Goal: Task Accomplishment & Management: Manage account settings

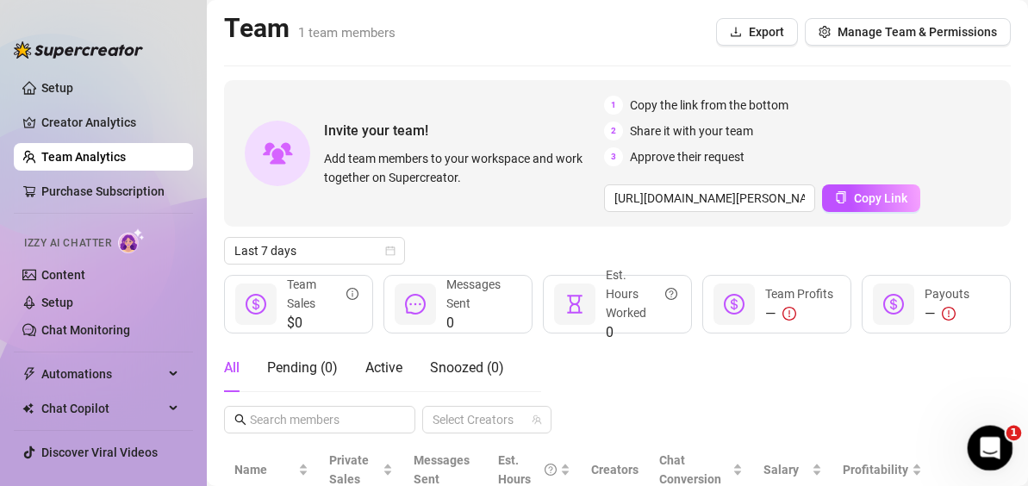
click at [975, 447] on icon "Open Intercom Messenger" at bounding box center [988, 446] width 28 height 28
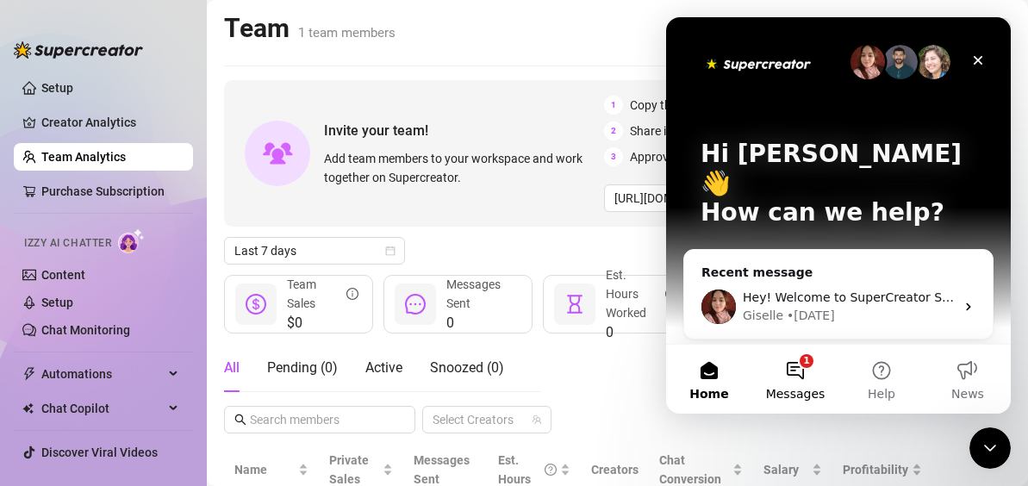
click at [796, 377] on button "1 Messages" at bounding box center [795, 379] width 86 height 69
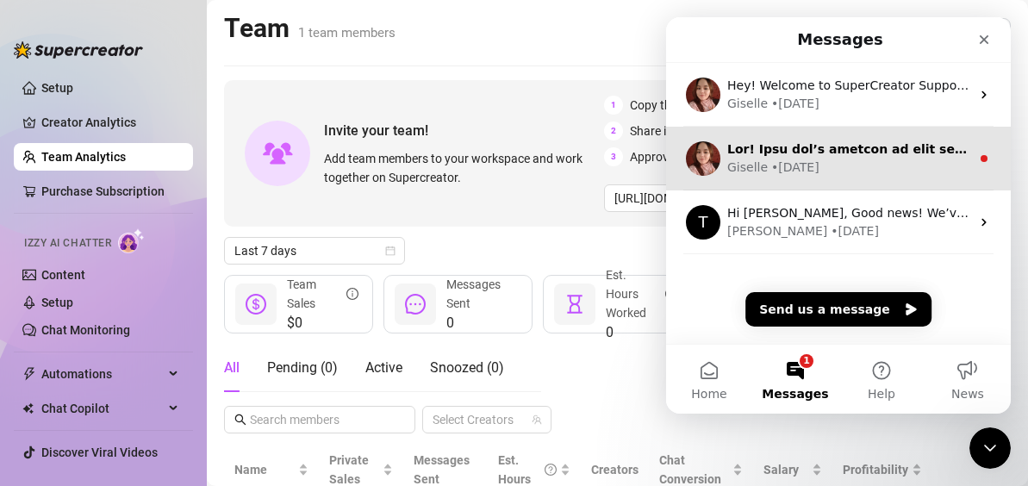
click at [810, 165] on div "• [DATE]" at bounding box center [795, 168] width 48 height 18
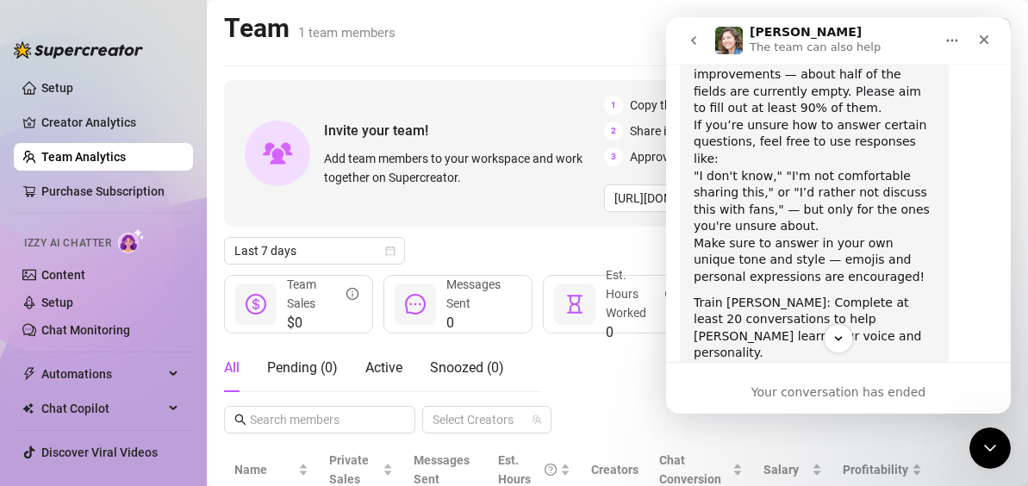
scroll to position [420, 0]
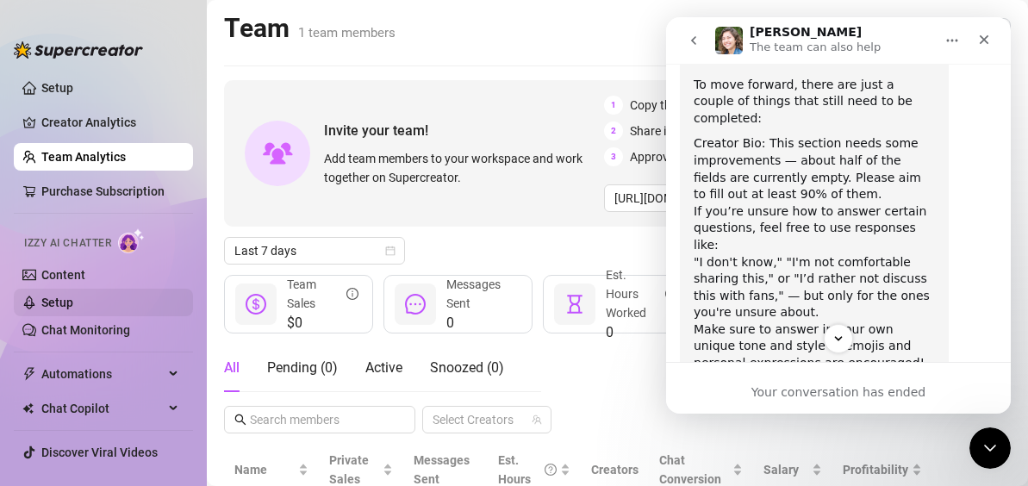
click at [72, 305] on link "Setup" at bounding box center [57, 303] width 32 height 14
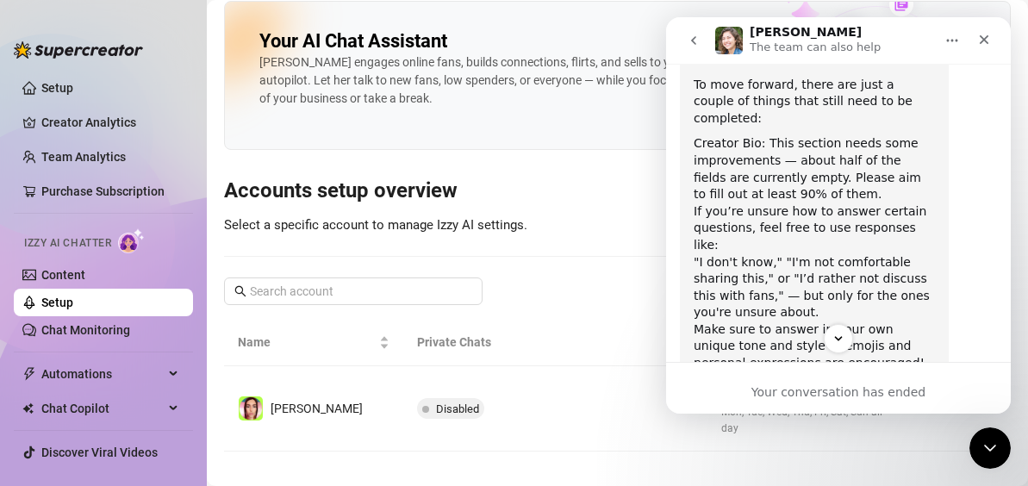
scroll to position [12, 0]
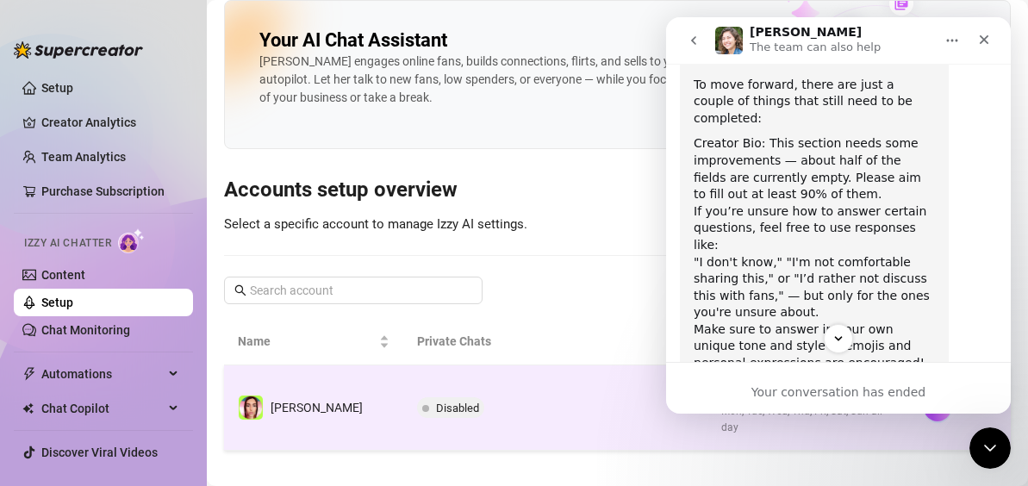
click at [521, 408] on td "Disabled" at bounding box center [554, 407] width 303 height 85
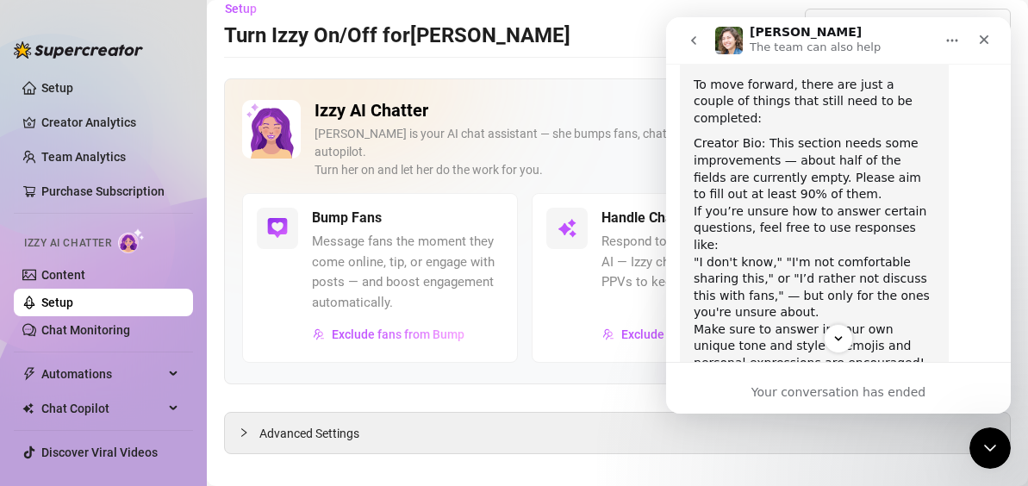
scroll to position [19, 0]
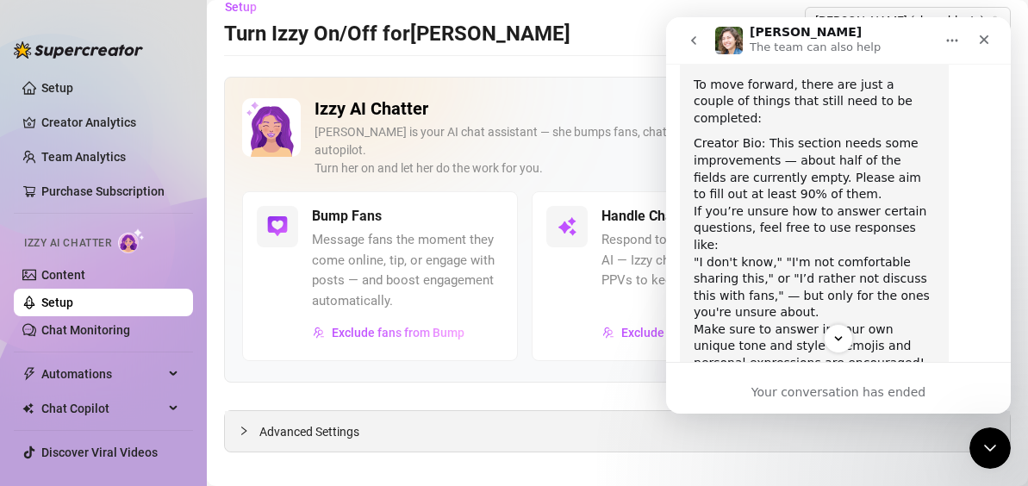
click at [342, 411] on div "Advanced Settings" at bounding box center [617, 431] width 785 height 41
click at [278, 422] on span "Advanced Settings" at bounding box center [309, 431] width 100 height 19
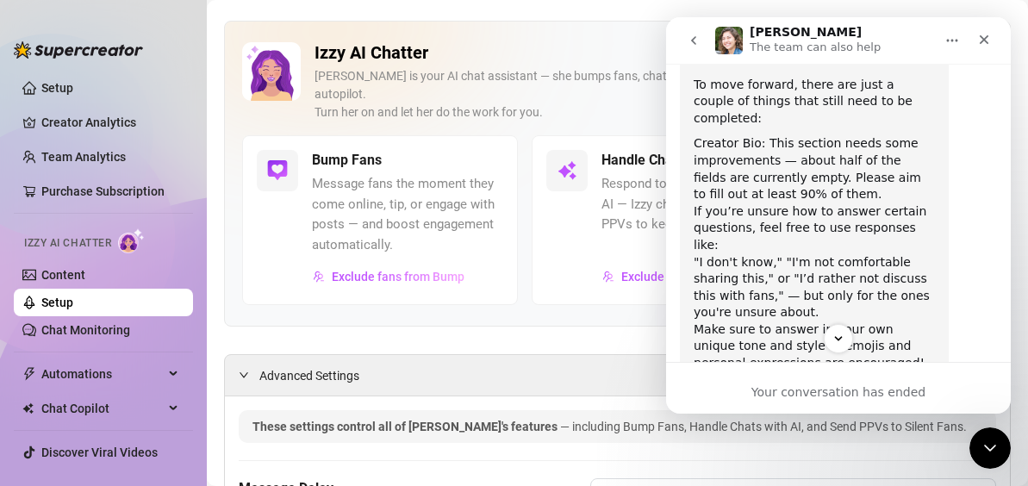
scroll to position [0, 0]
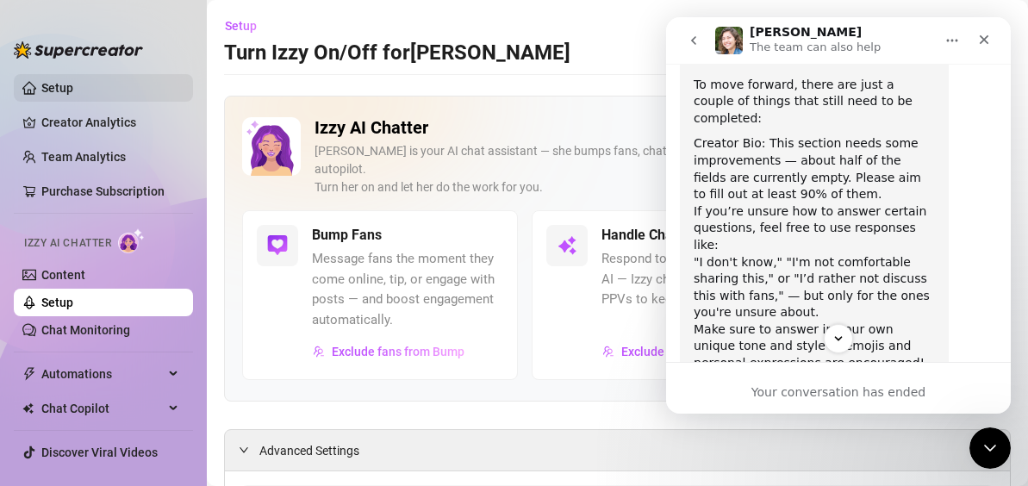
click at [73, 87] on link "Setup" at bounding box center [57, 88] width 32 height 14
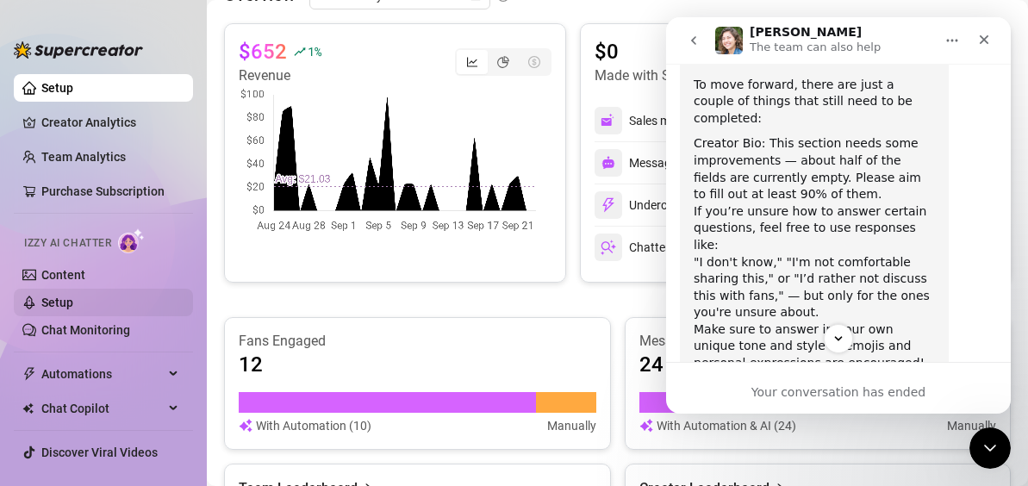
click at [73, 296] on link "Setup" at bounding box center [57, 303] width 32 height 14
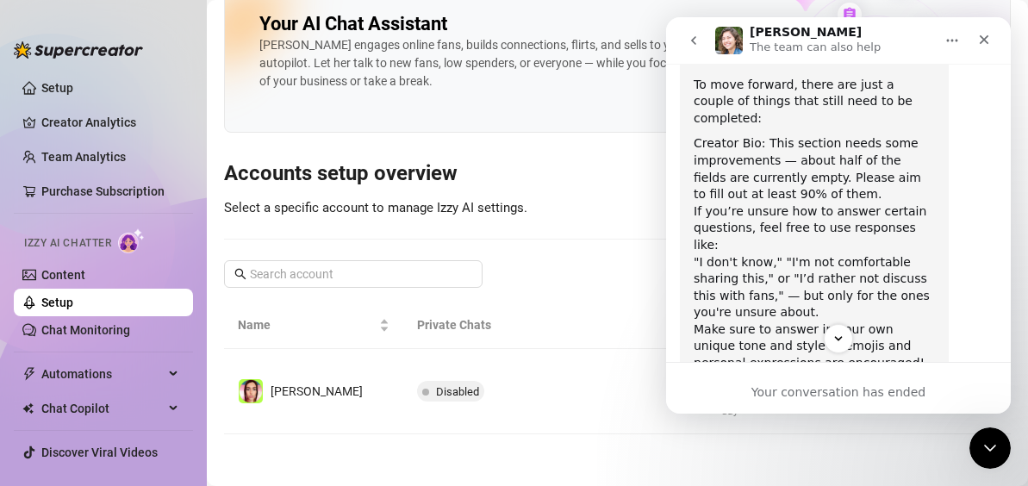
scroll to position [12, 0]
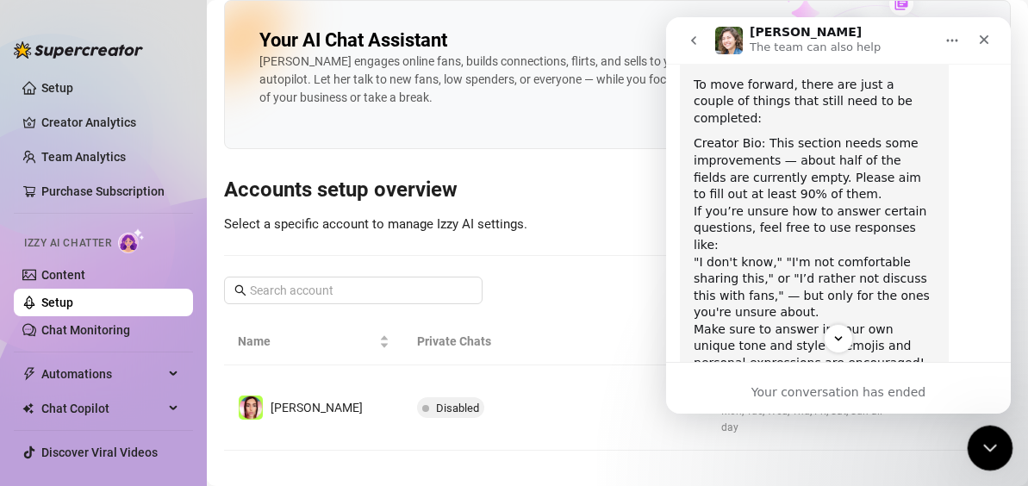
click at [988, 452] on icon "Close Intercom Messenger" at bounding box center [987, 445] width 21 height 21
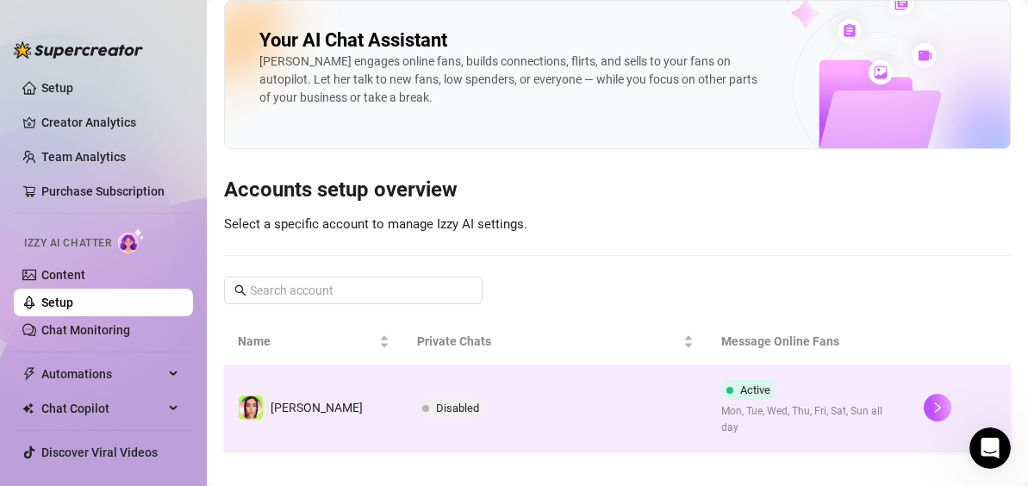
scroll to position [622, 0]
click at [924, 397] on button "button" at bounding box center [938, 408] width 28 height 28
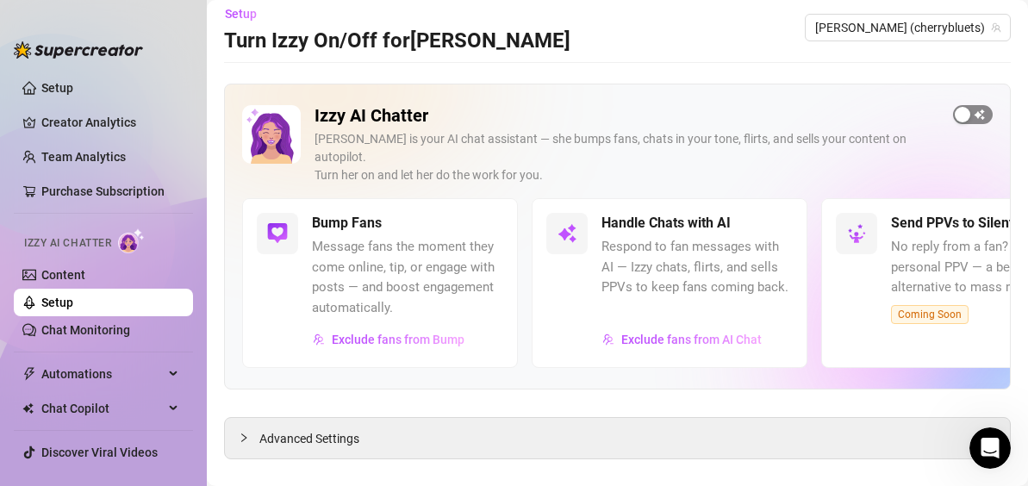
click at [955, 111] on div "button" at bounding box center [963, 115] width 16 height 16
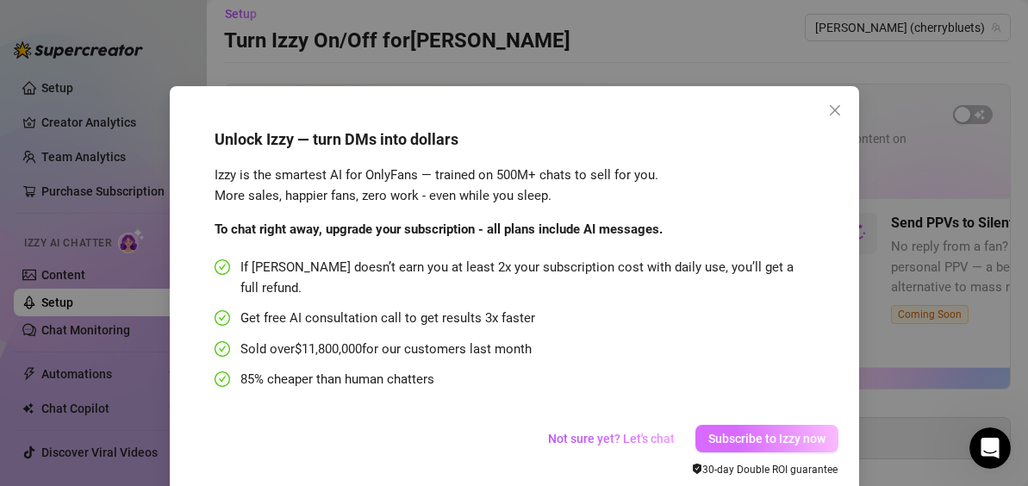
click at [723, 432] on span "Subscribe to Izzy now" at bounding box center [766, 439] width 117 height 14
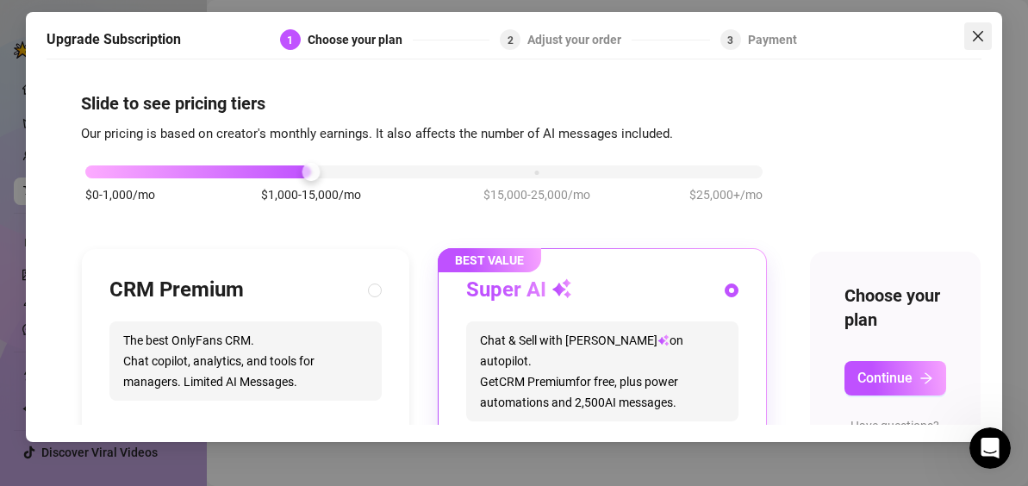
click at [977, 34] on icon "close" at bounding box center [978, 36] width 14 height 14
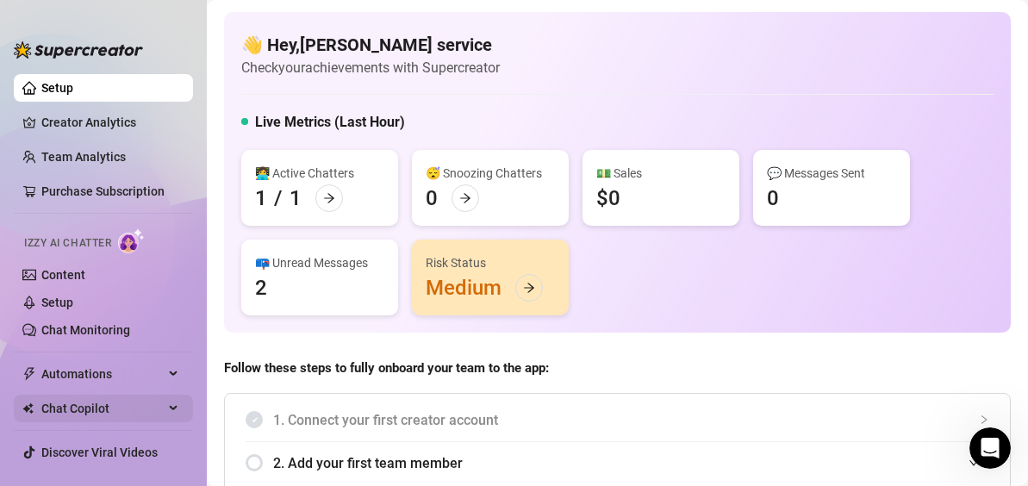
scroll to position [44, 0]
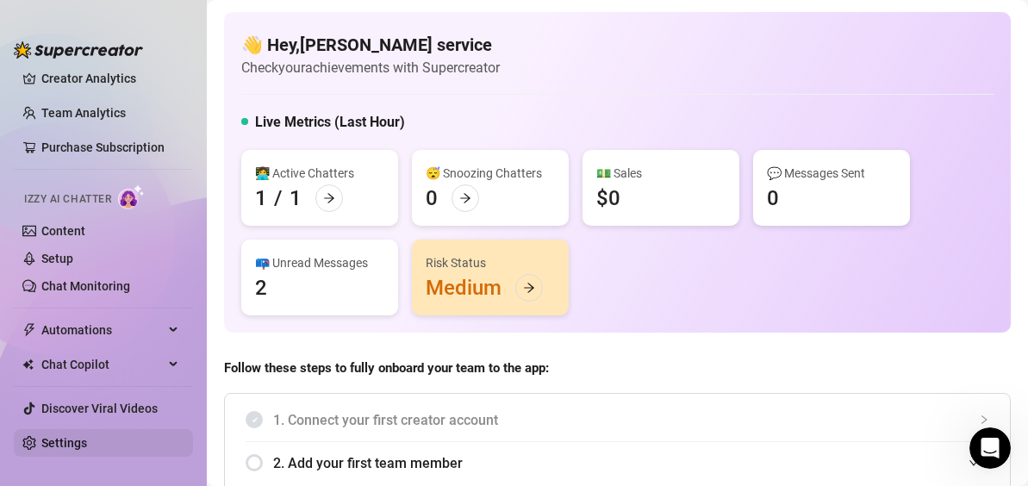
click at [87, 436] on link "Settings" at bounding box center [64, 443] width 46 height 14
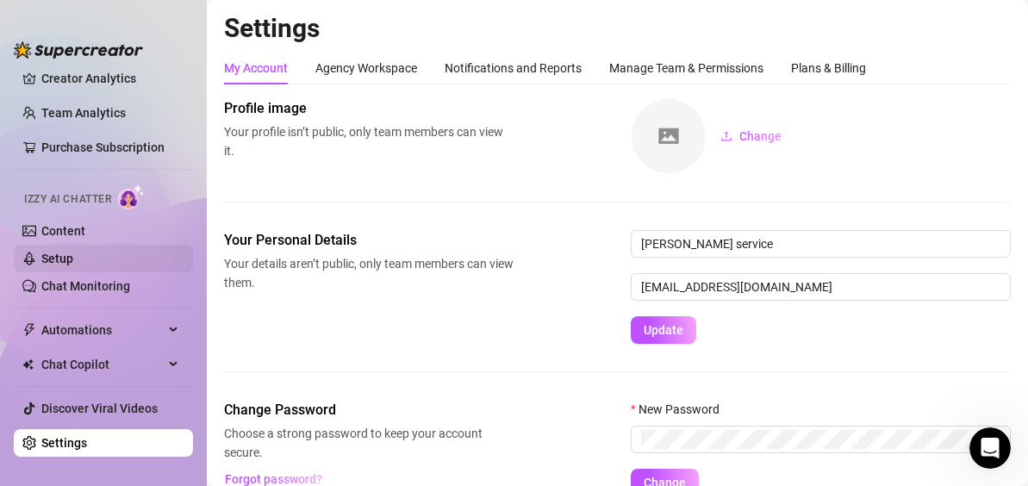
click at [73, 253] on link "Setup" at bounding box center [57, 259] width 32 height 14
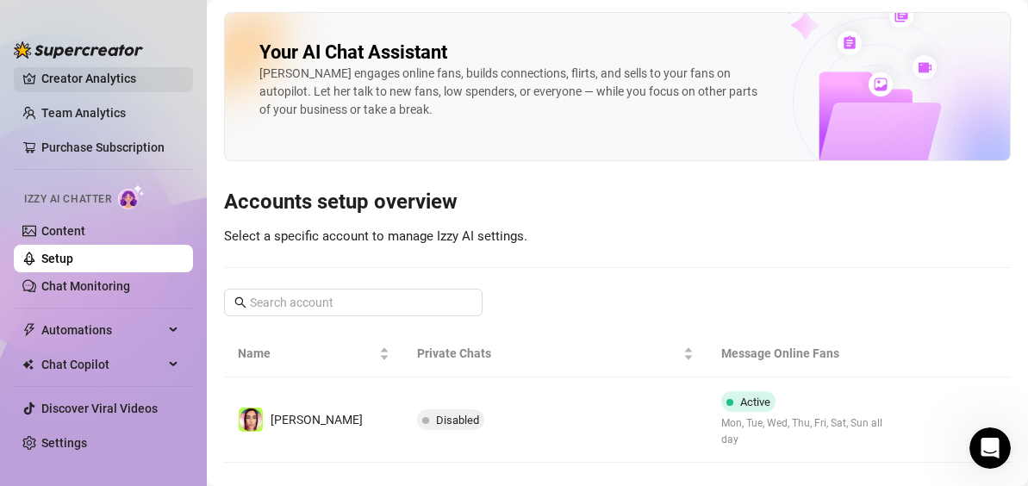
click at [66, 84] on link "Creator Analytics" at bounding box center [110, 79] width 138 height 28
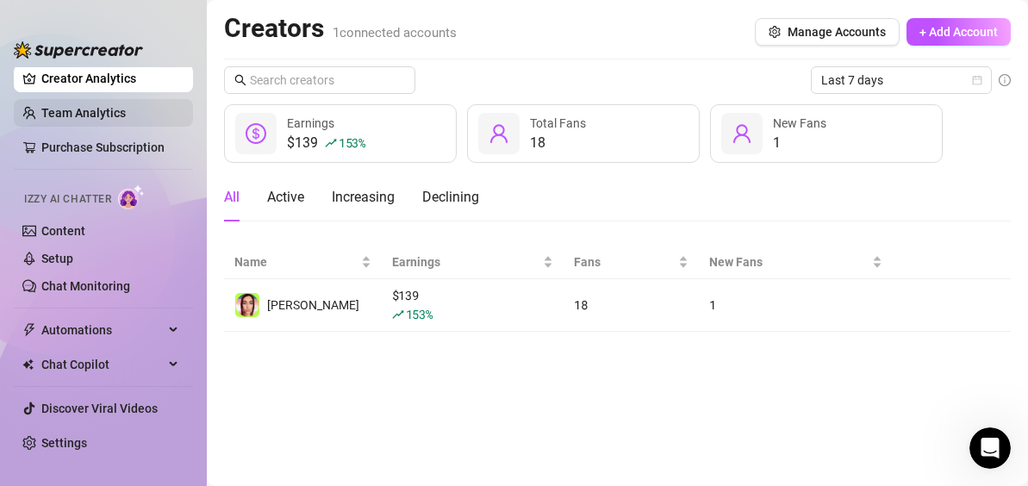
click at [70, 115] on link "Team Analytics" at bounding box center [83, 113] width 84 height 14
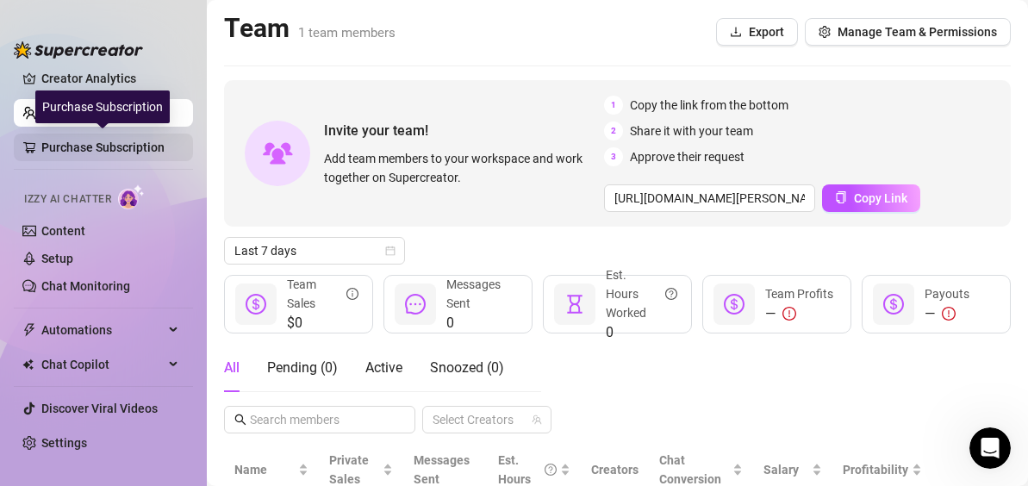
click at [81, 151] on link "Purchase Subscription" at bounding box center [110, 148] width 138 height 28
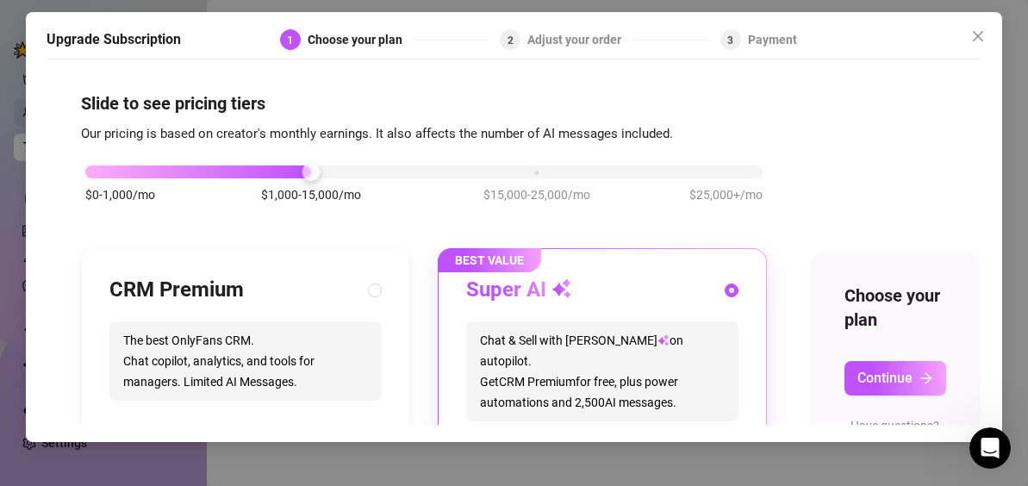
drag, startPoint x: 978, startPoint y: 36, endPoint x: 79, endPoint y: 109, distance: 901.8
click at [978, 36] on icon "close" at bounding box center [978, 36] width 10 height 10
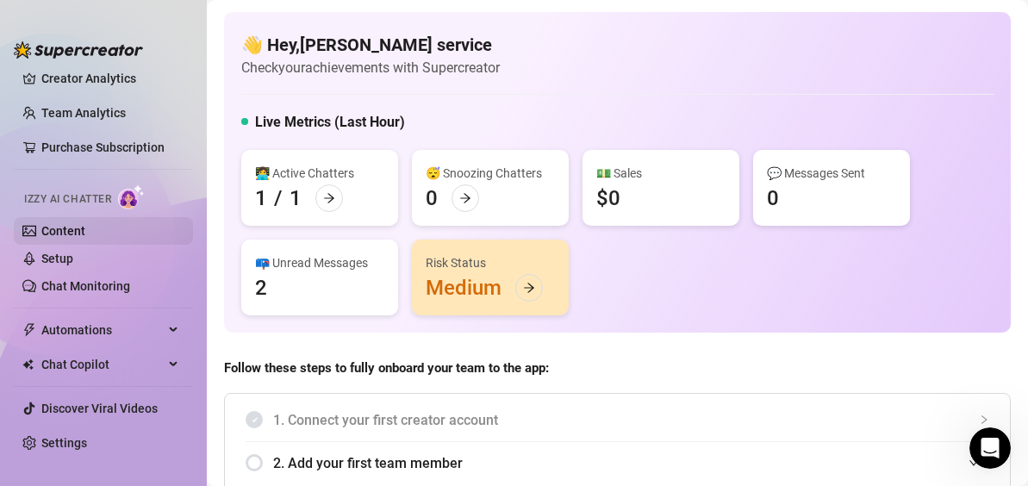
click at [78, 228] on link "Content" at bounding box center [63, 231] width 44 height 14
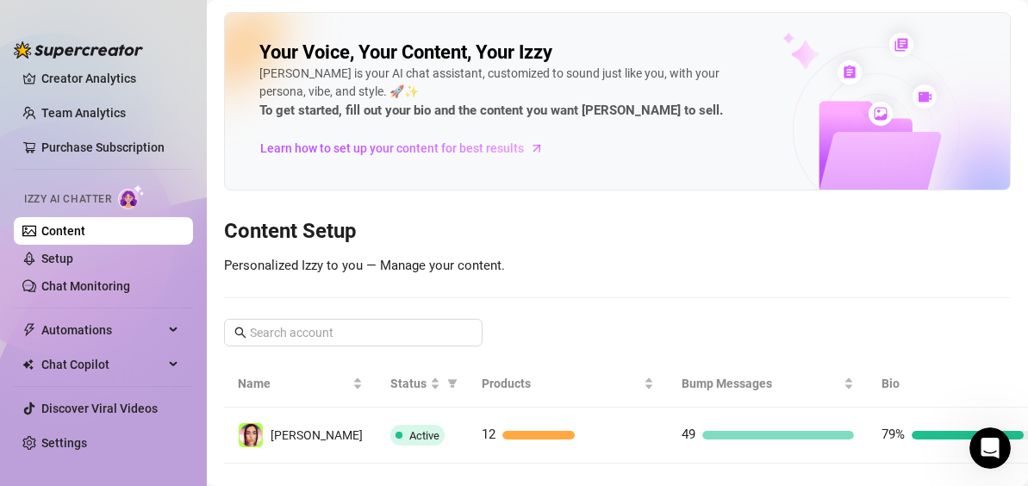
scroll to position [44, 0]
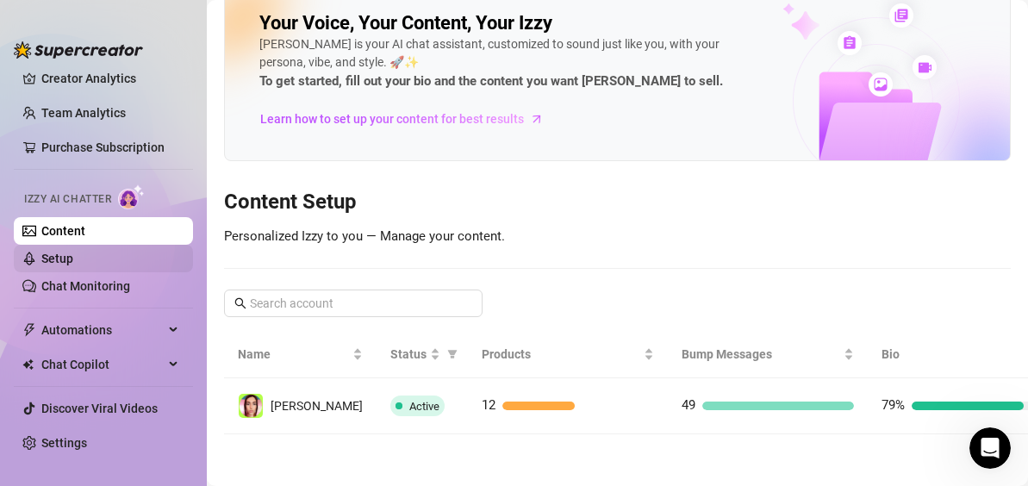
click at [73, 259] on link "Setup" at bounding box center [57, 259] width 32 height 14
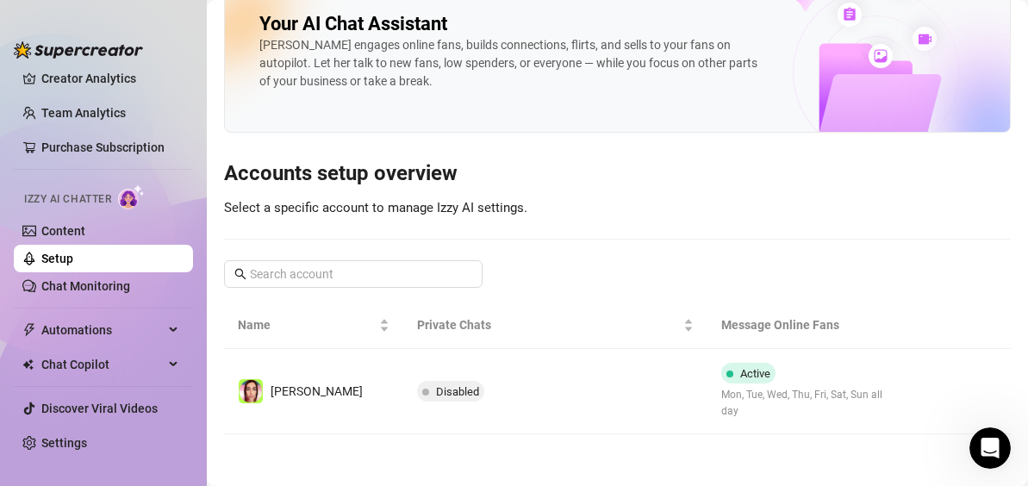
scroll to position [12, 0]
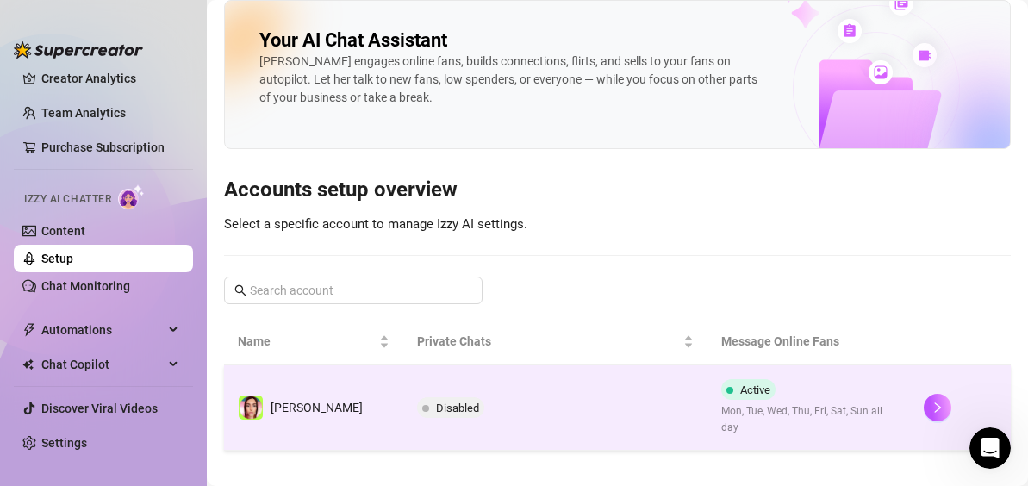
click at [466, 416] on td "Disabled" at bounding box center [554, 407] width 303 height 85
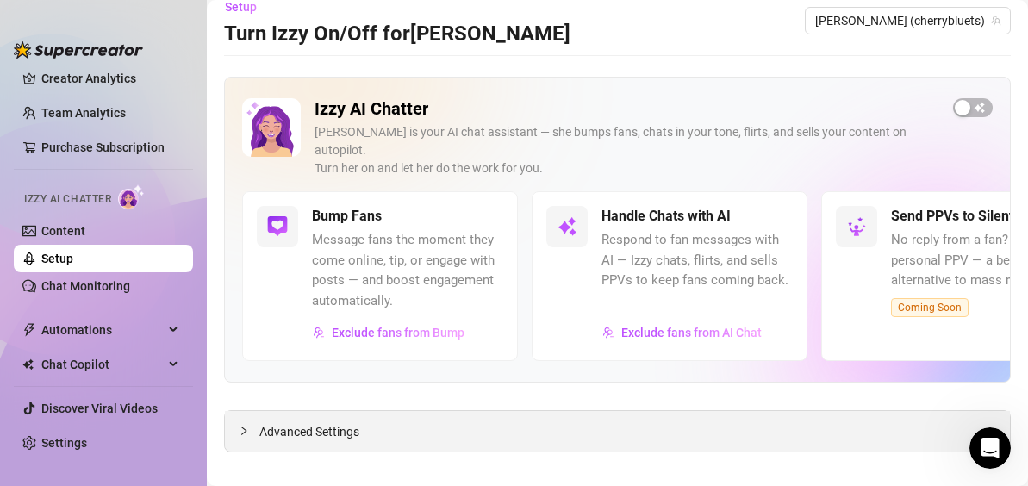
click at [435, 411] on div "Advanced Settings" at bounding box center [617, 431] width 785 height 41
click at [299, 422] on span "Advanced Settings" at bounding box center [309, 431] width 100 height 19
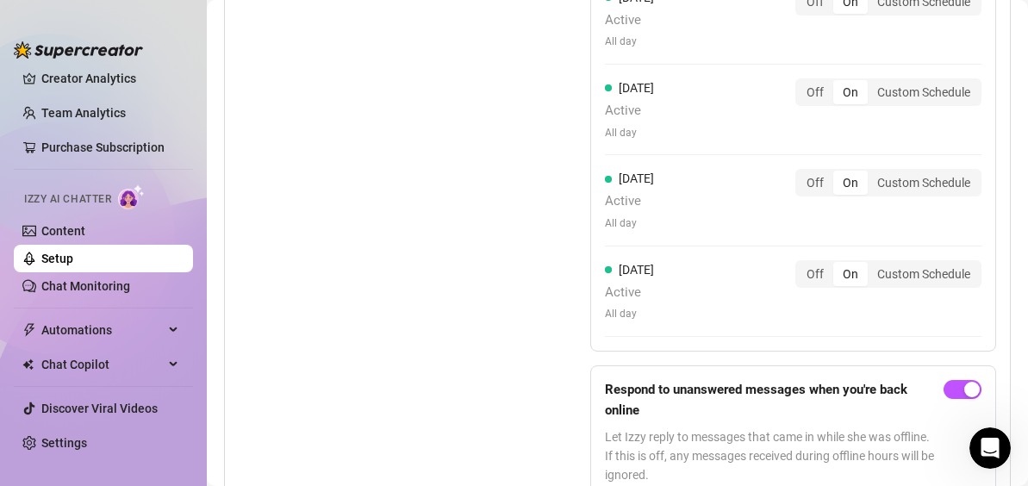
scroll to position [2070, 0]
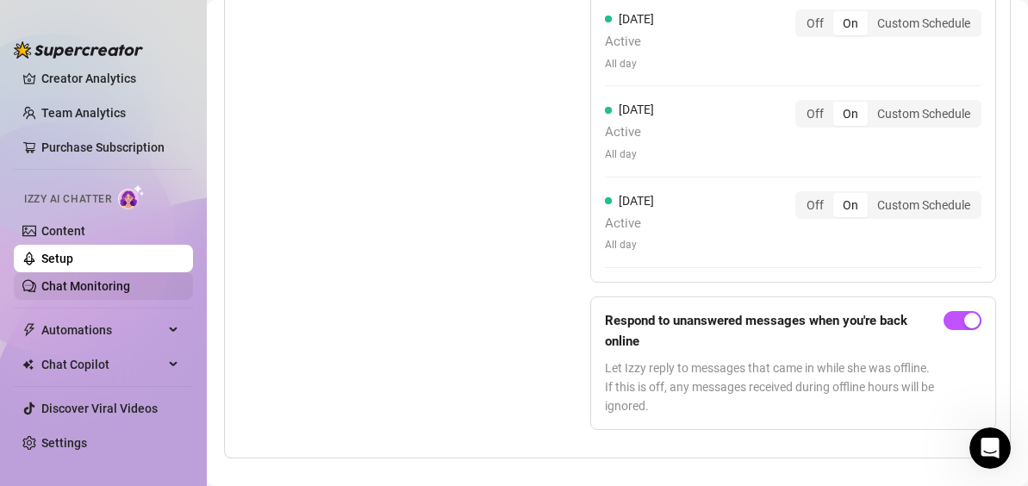
click at [97, 284] on link "Chat Monitoring" at bounding box center [85, 286] width 89 height 14
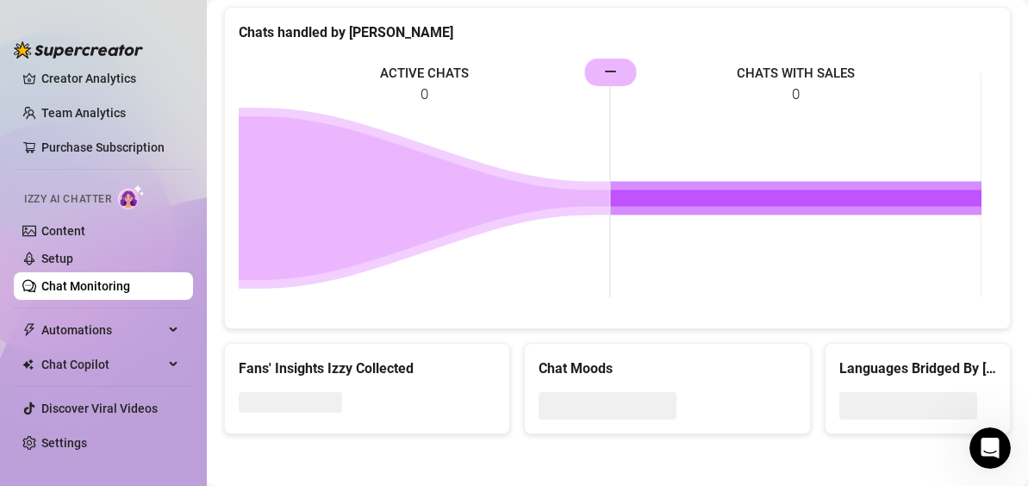
scroll to position [1064, 0]
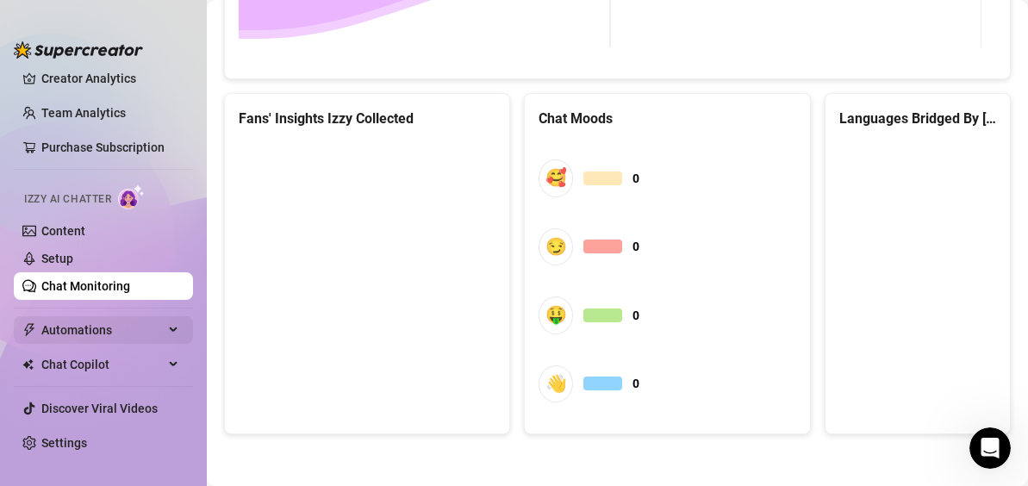
click at [108, 334] on span "Automations" at bounding box center [102, 330] width 122 height 28
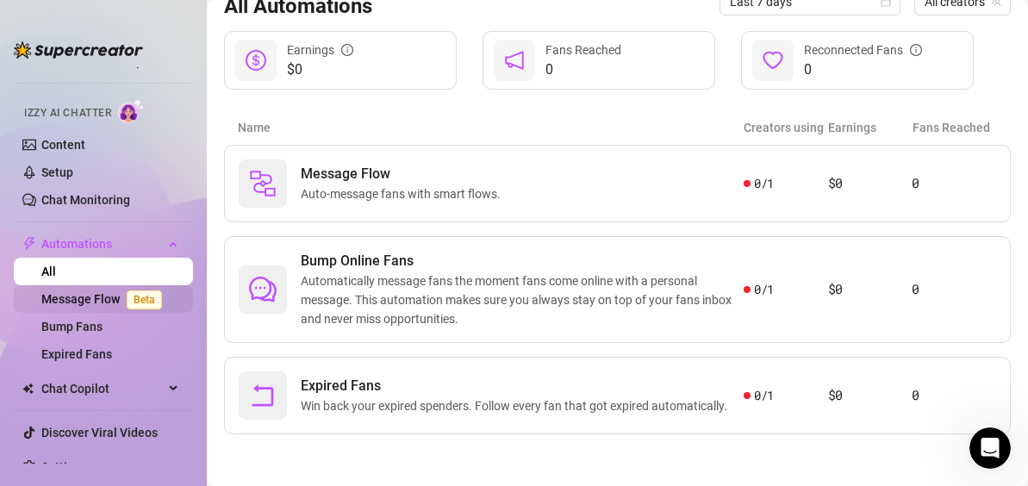
scroll to position [154, 0]
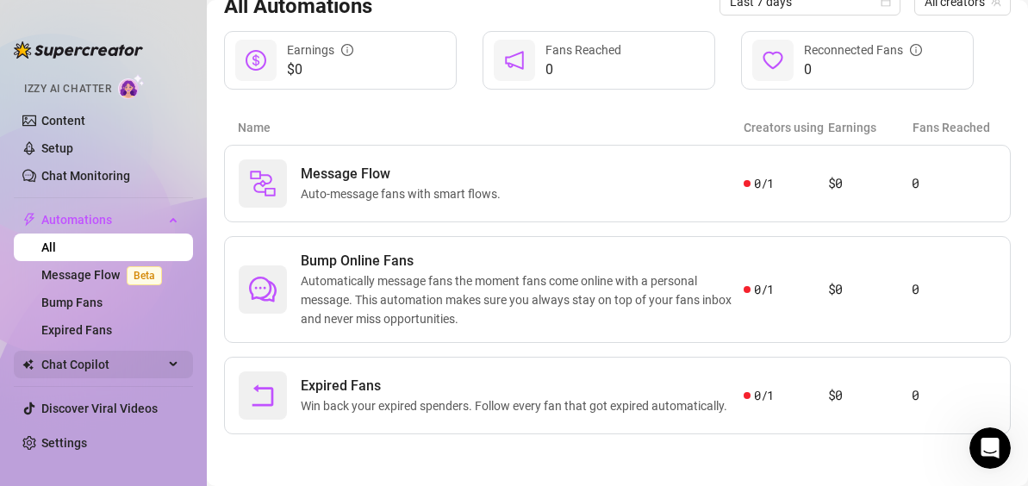
click at [115, 362] on span "Chat Copilot" at bounding box center [102, 365] width 122 height 28
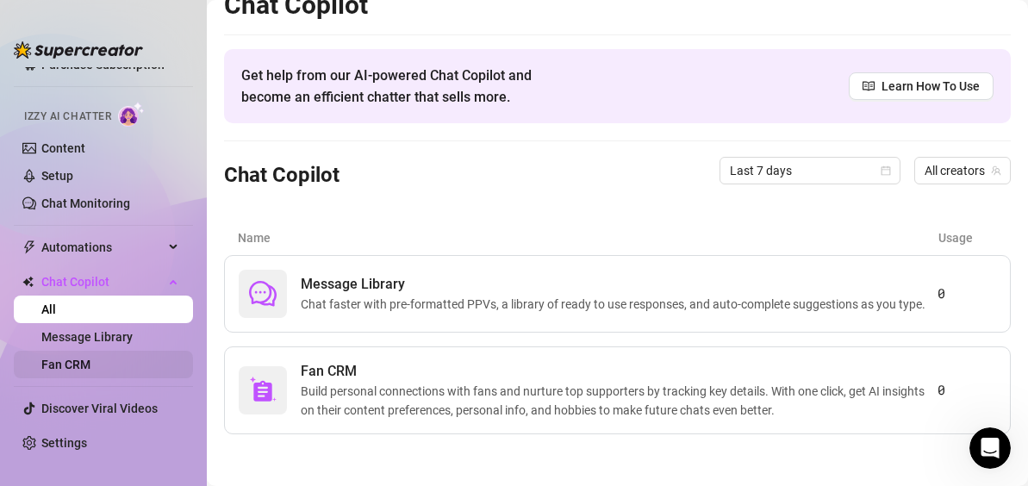
scroll to position [34, 0]
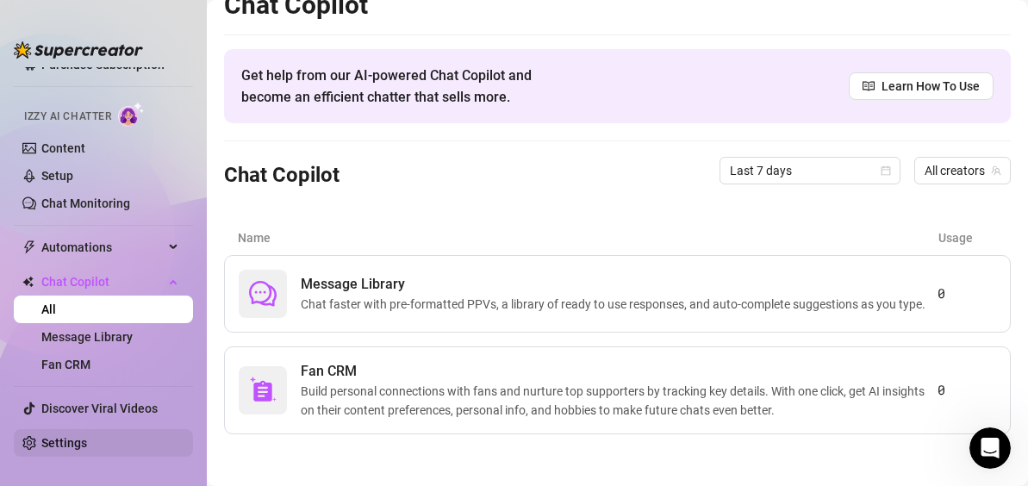
click at [87, 439] on link "Settings" at bounding box center [64, 443] width 46 height 14
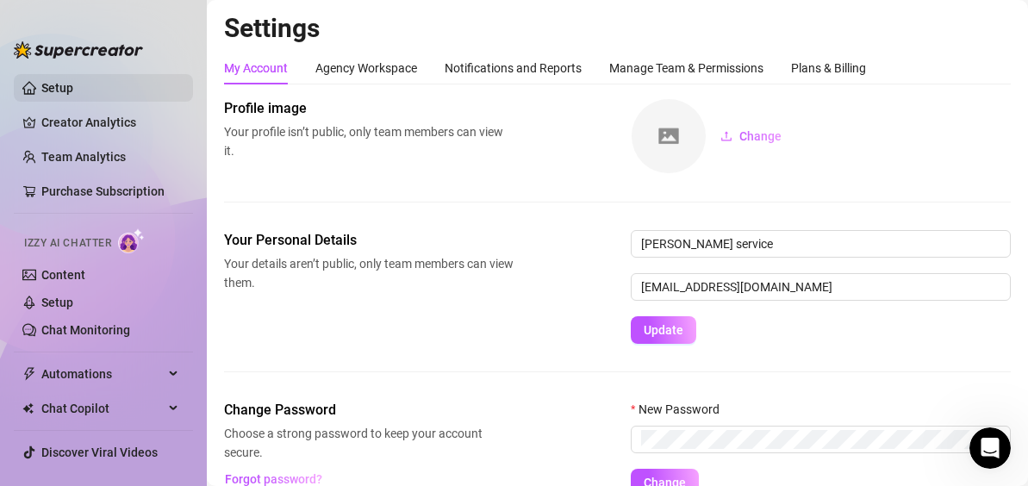
click at [73, 95] on link "Setup" at bounding box center [57, 88] width 32 height 14
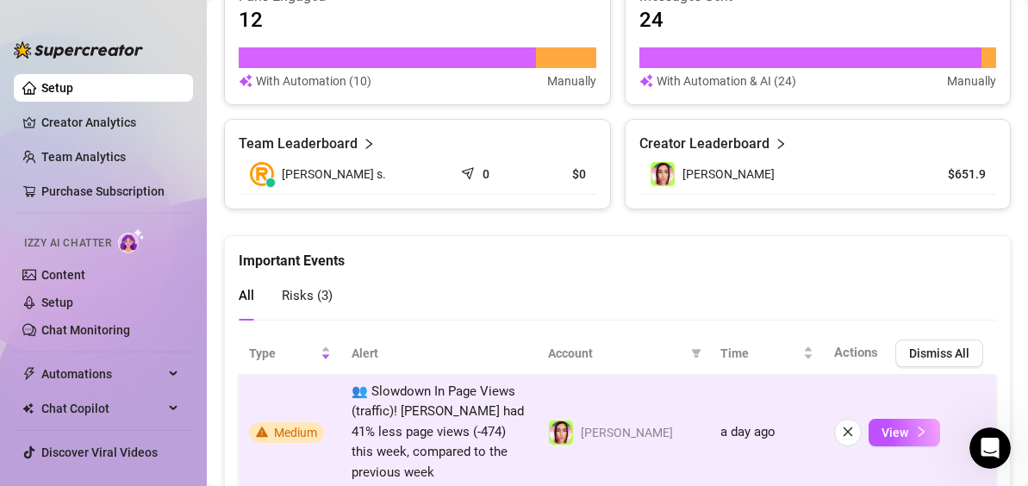
scroll to position [1301, 0]
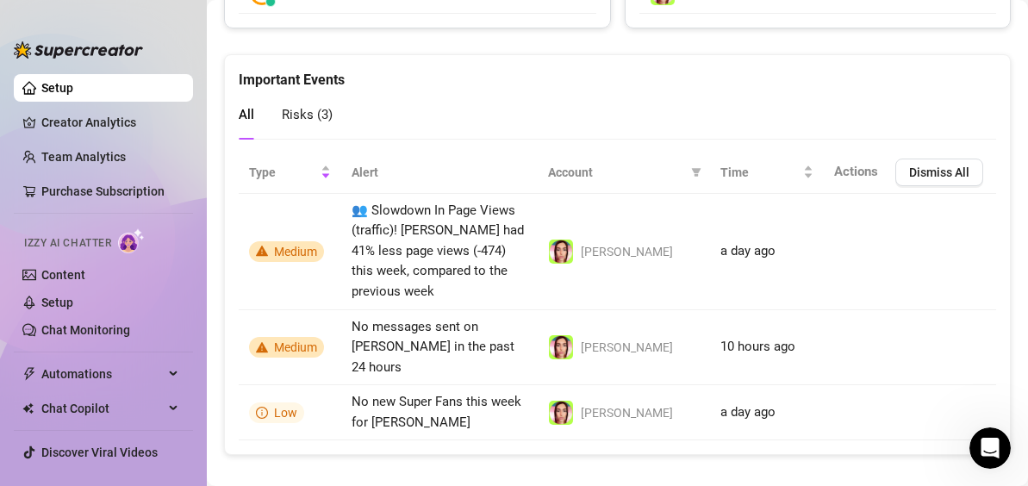
click at [458, 109] on div "All Risks ( 3 )" at bounding box center [618, 114] width 758 height 49
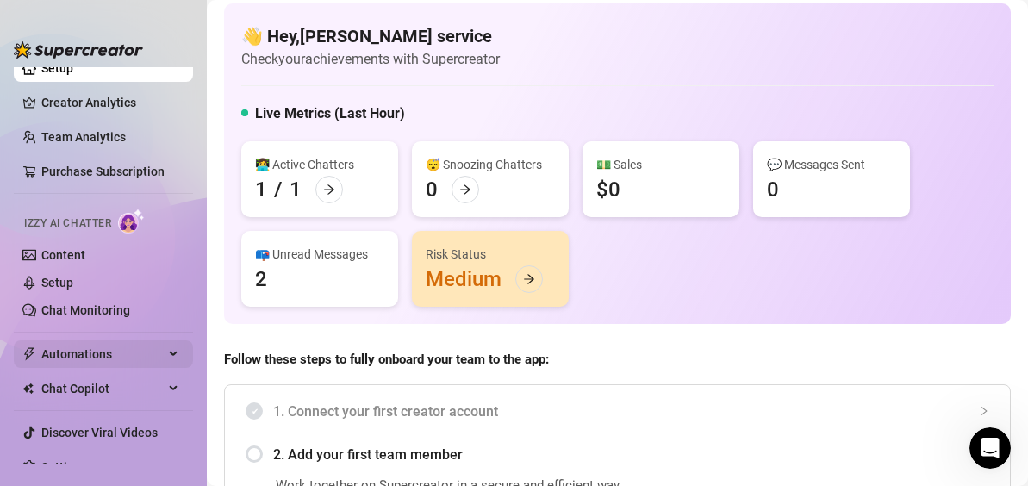
scroll to position [0, 0]
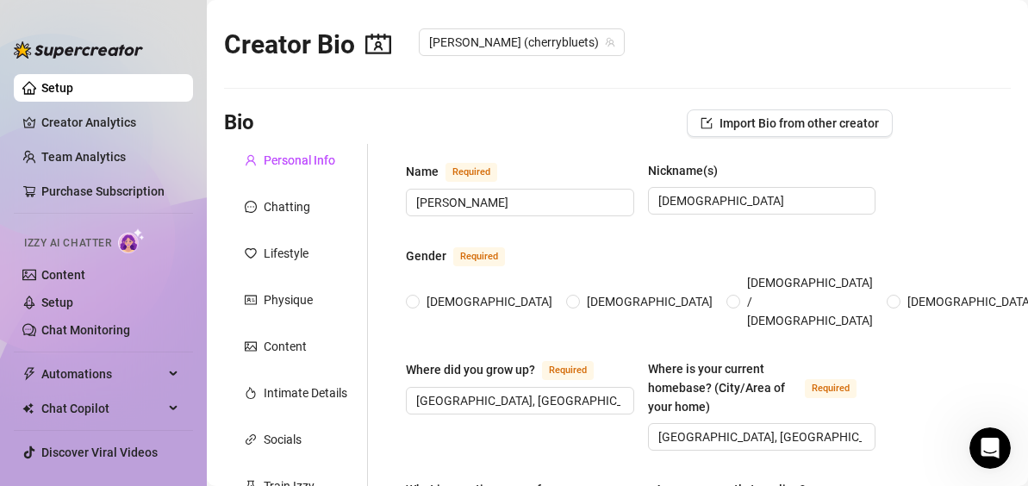
radio input "true"
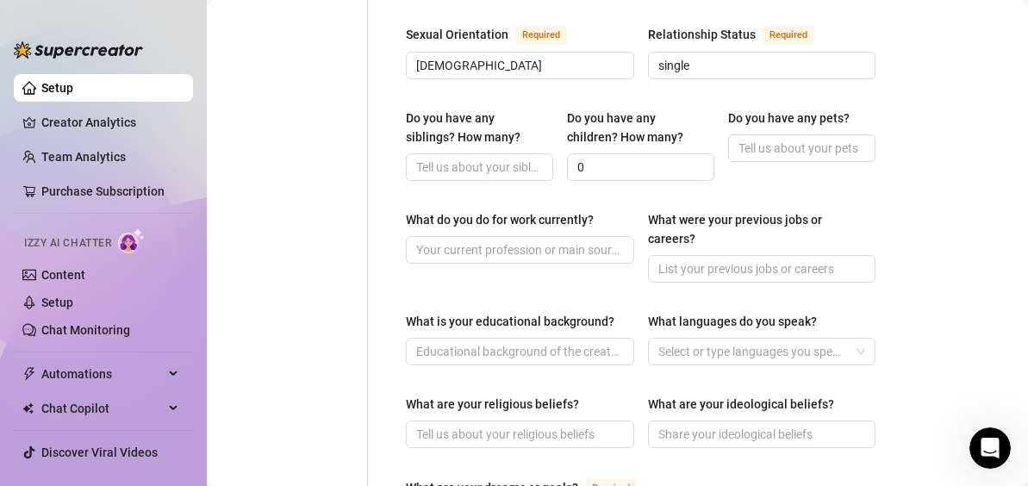
scroll to position [689, 0]
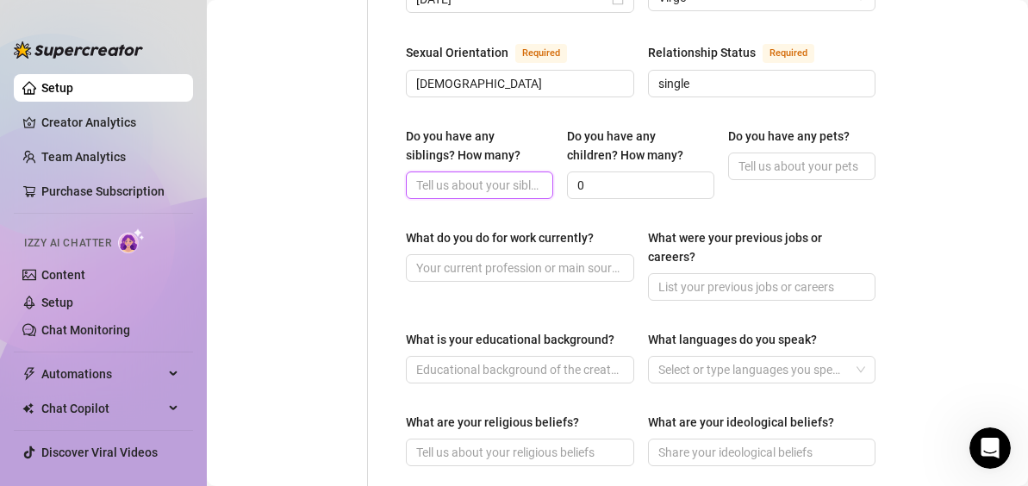
click at [489, 178] on input "Do you have any siblings? How many?" at bounding box center [477, 185] width 123 height 19
type input "0"
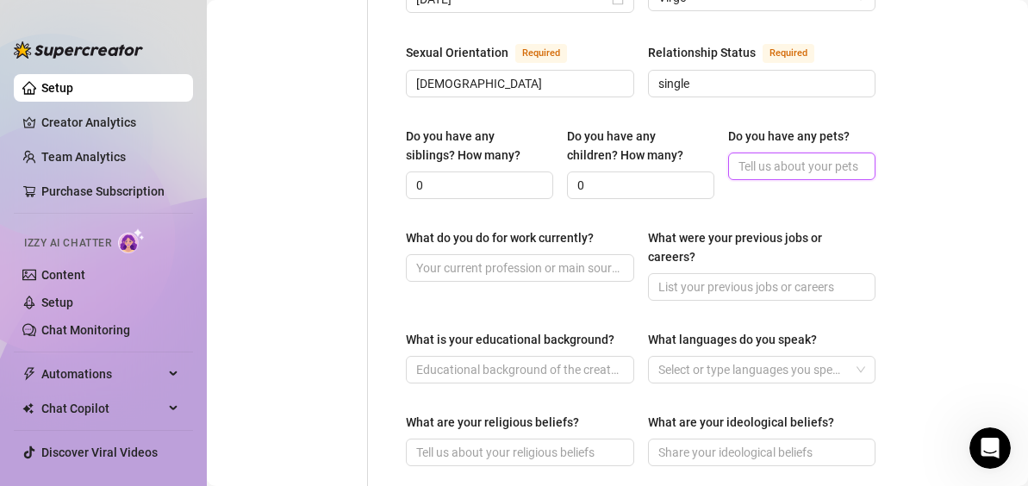
click at [768, 159] on input "Do you have any pets?" at bounding box center [800, 166] width 123 height 19
type input "0"
click at [524, 259] on input "What do you do for work currently?" at bounding box center [518, 268] width 204 height 19
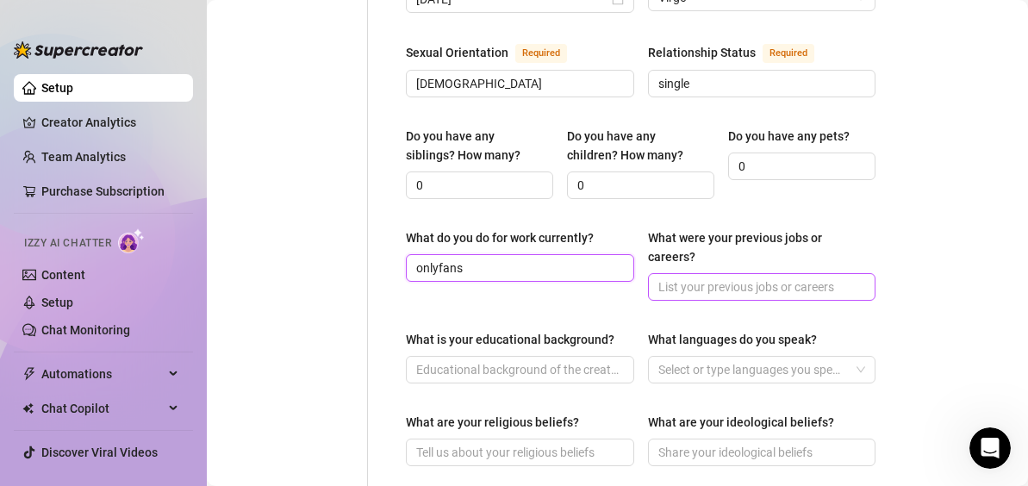
type input "onlyfans"
click at [681, 282] on input "What were your previous jobs or careers?" at bounding box center [760, 286] width 204 height 19
click at [683, 277] on input "What were your previous jobs or careers?" at bounding box center [760, 286] width 204 height 19
click at [712, 280] on input "What were your previous jobs or careers?" at bounding box center [760, 286] width 204 height 19
type input "marketing"
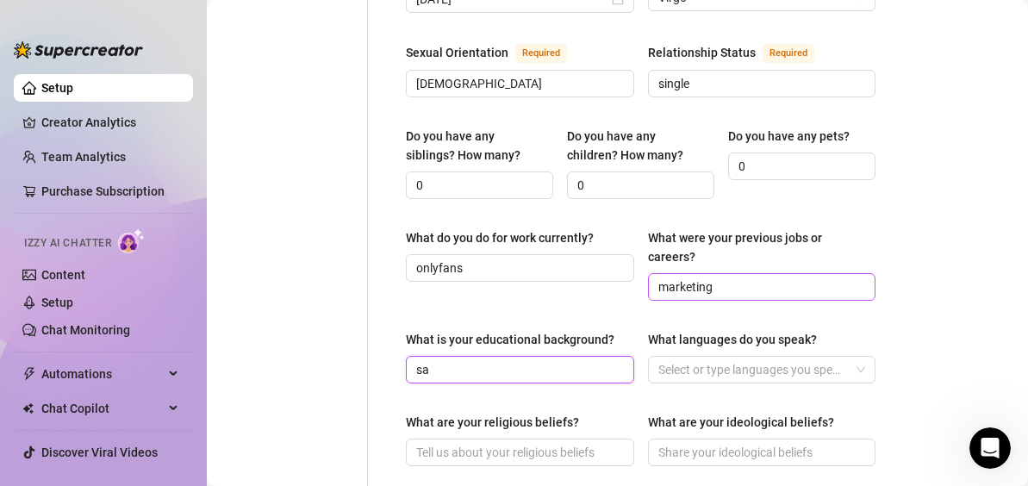
type input "s"
type input "Marketing"
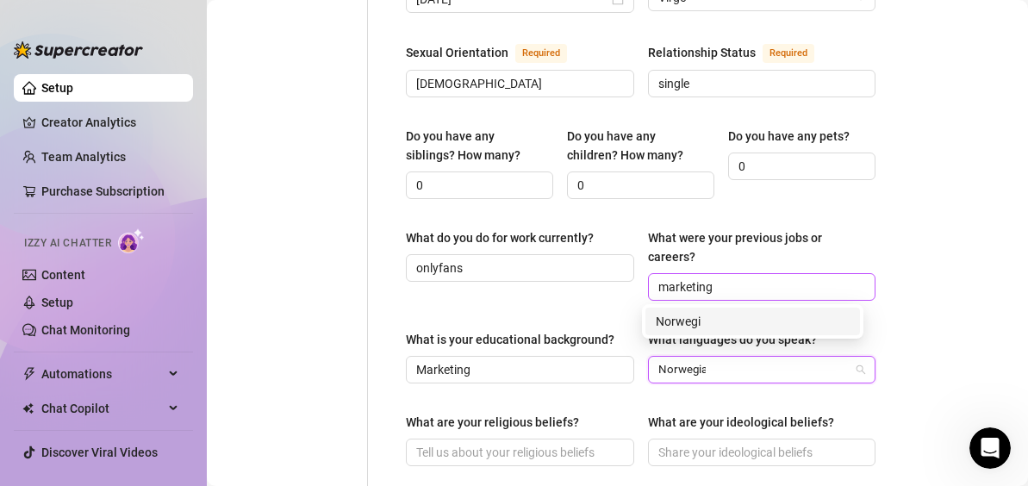
type input "Norwegian"
click at [722, 311] on div "Norwegian" at bounding box center [752, 322] width 215 height 28
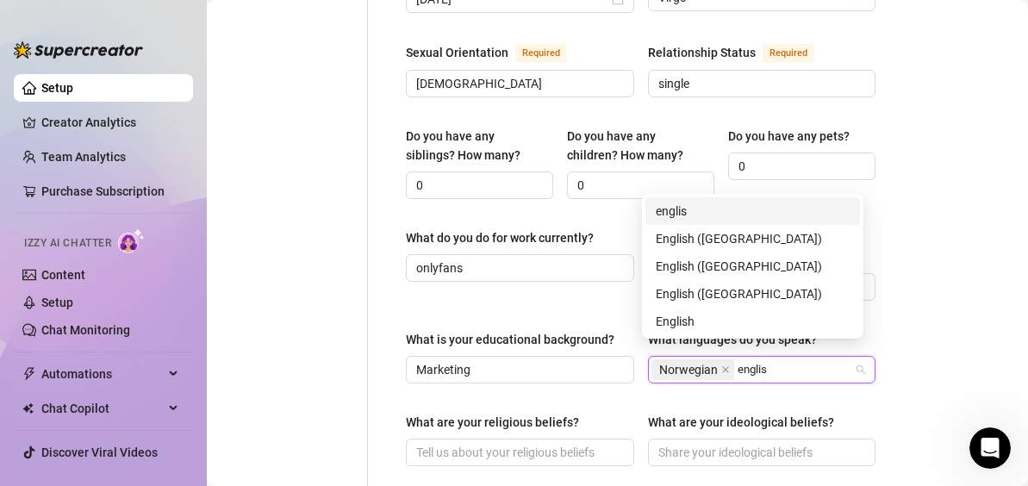
type input "english"
click at [750, 326] on div "English" at bounding box center [753, 321] width 194 height 19
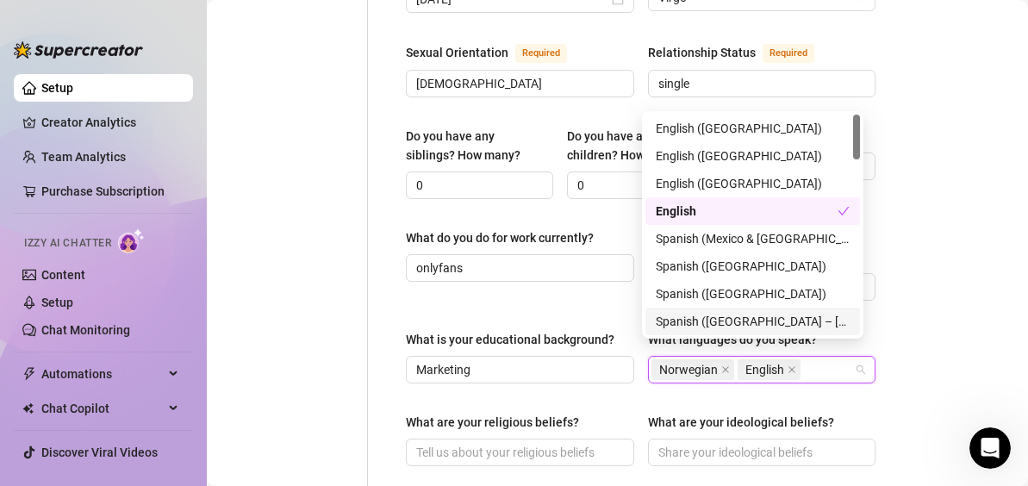
click at [930, 347] on main "Creator Bio [PERSON_NAME] (cherrybluets) Bio Import Bio from other creator Pers…" at bounding box center [617, 223] width 821 height 1824
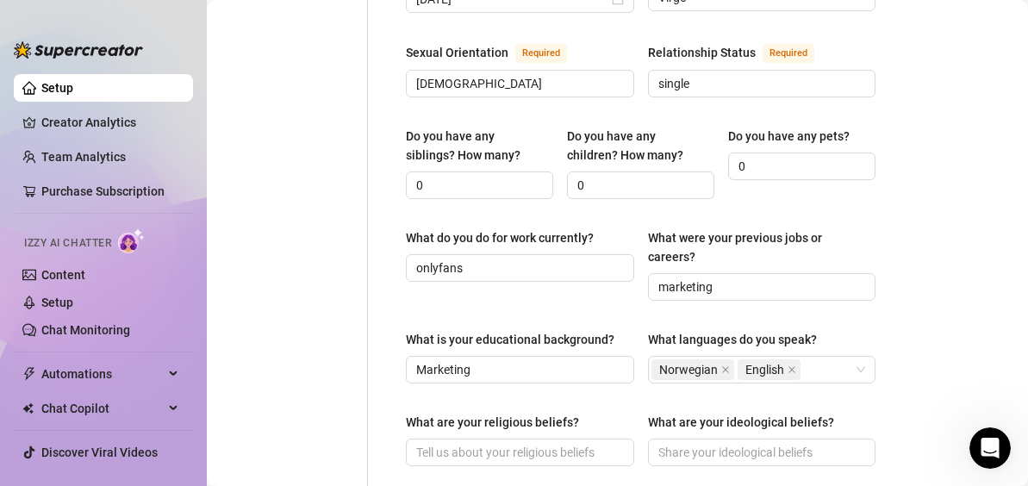
scroll to position [776, 0]
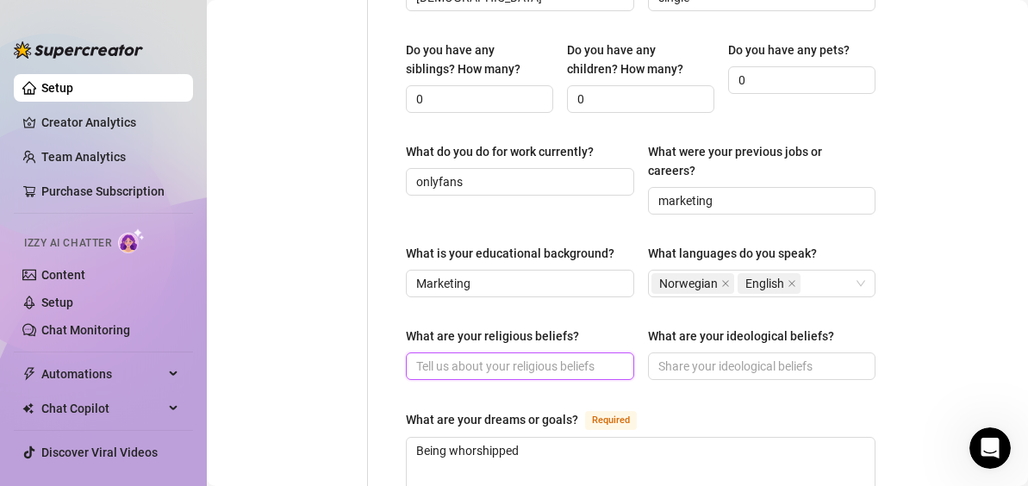
click at [581, 357] on input "What are your religious beliefs?" at bounding box center [518, 366] width 204 height 19
type input "[DEMOGRAPHIC_DATA]"
click at [581, 357] on input "[DEMOGRAPHIC_DATA]" at bounding box center [518, 366] width 204 height 19
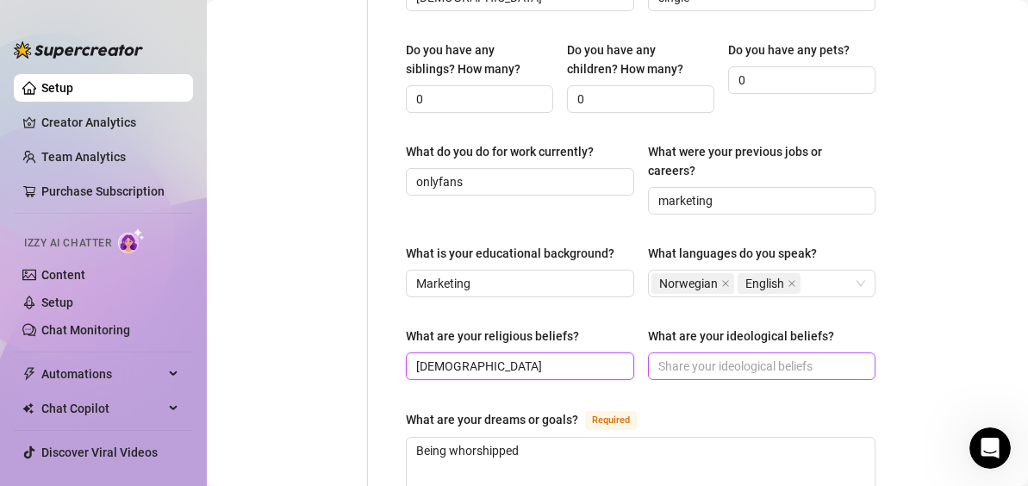
type input "[DEMOGRAPHIC_DATA]"
click at [775, 357] on input "What are your ideological beliefs?" at bounding box center [760, 366] width 204 height 19
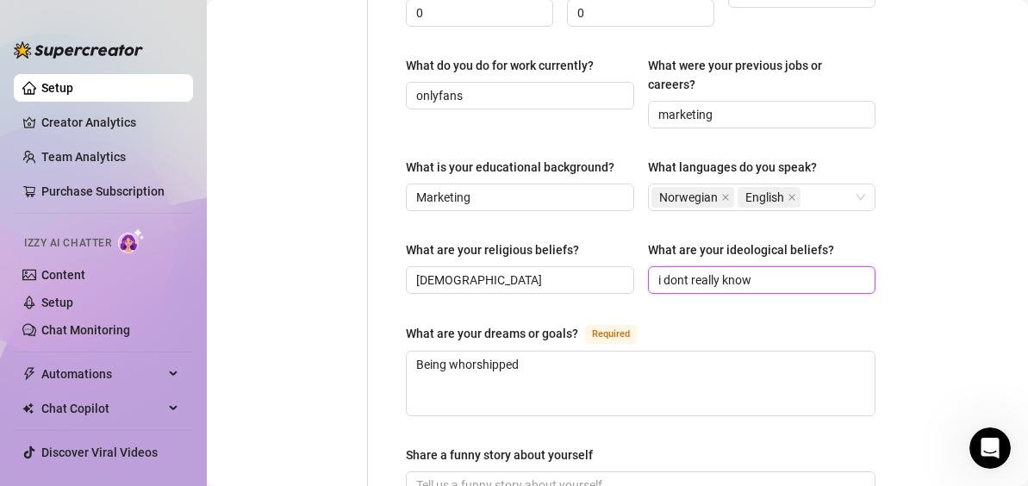
type input "i dont really know"
click at [884, 315] on main "Creator Bio [PERSON_NAME] (cherrybluets) Bio Import Bio from other creator Pers…" at bounding box center [617, 50] width 821 height 1824
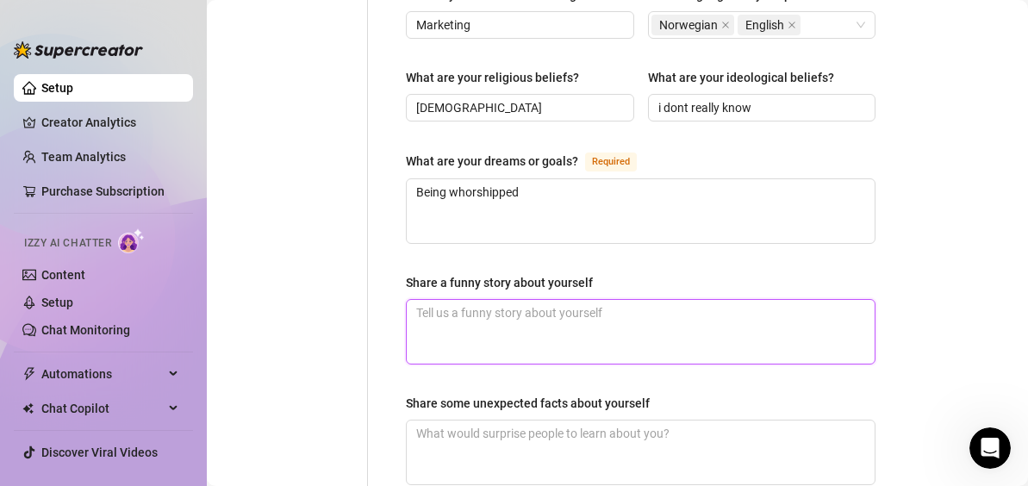
click at [726, 311] on textarea "Share a funny story about yourself" at bounding box center [641, 332] width 468 height 64
type textarea "i"
type textarea "im"
type textarea "im k"
type textarea "im kin"
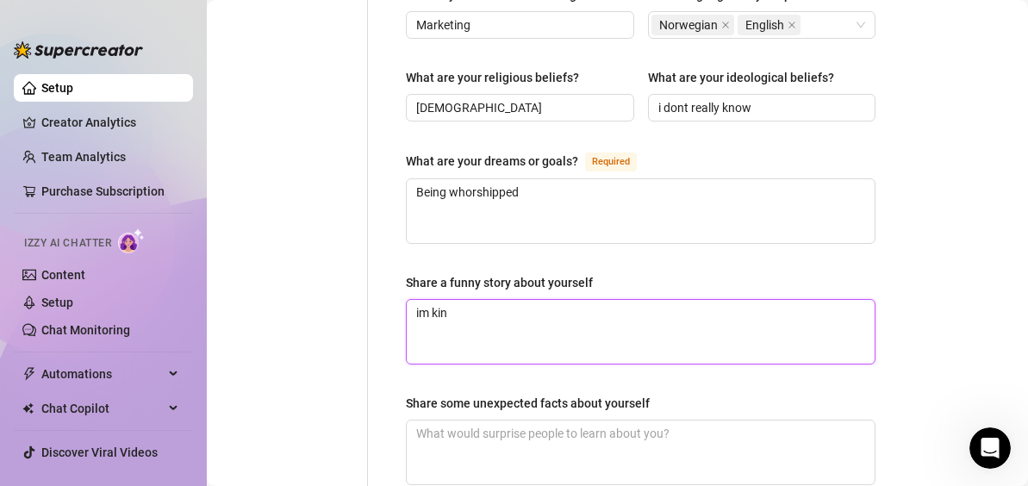
type textarea "im kind"
type textarea "im kinda"
type textarea "im kinda c"
type textarea "im kinda cl"
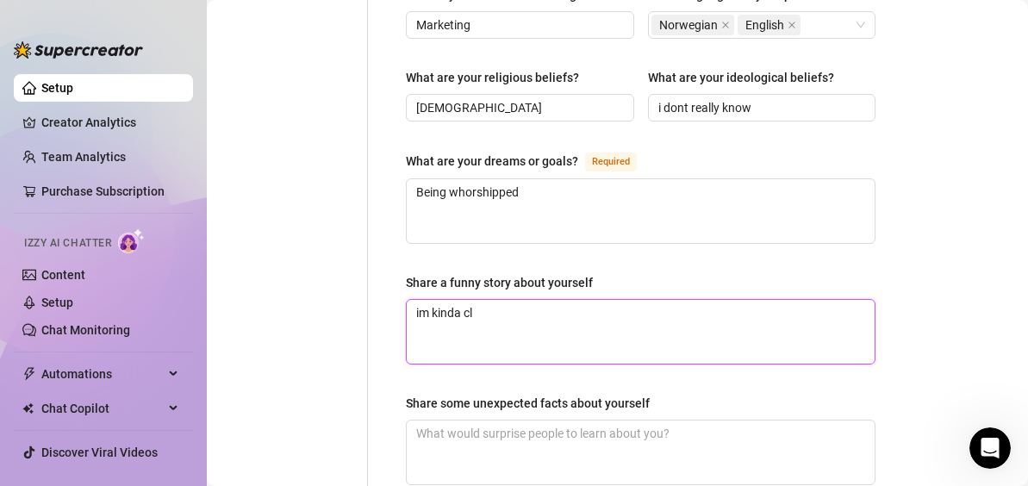
type textarea "im kinda clu"
type textarea "im kinda [PERSON_NAME]"
type textarea "im kinda clums"
type textarea "im kinda clumsy"
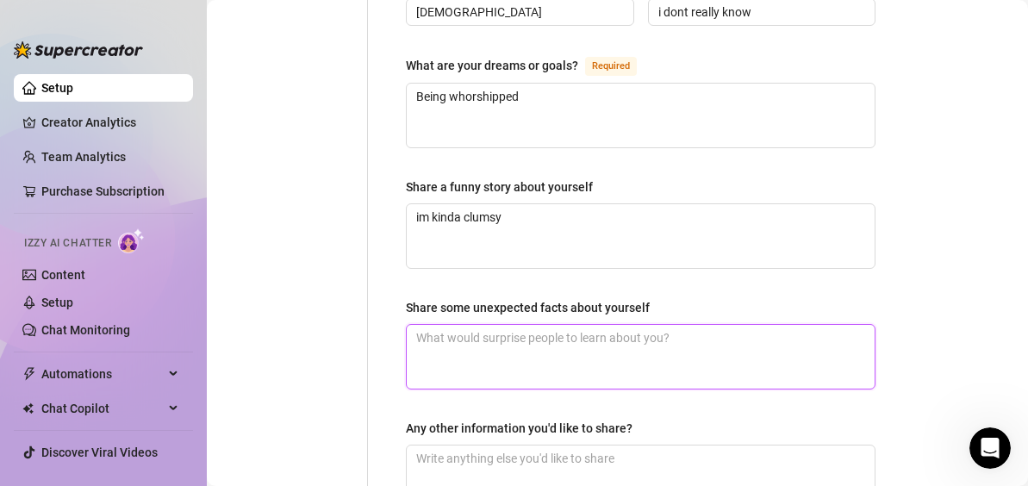
scroll to position [1207, 0]
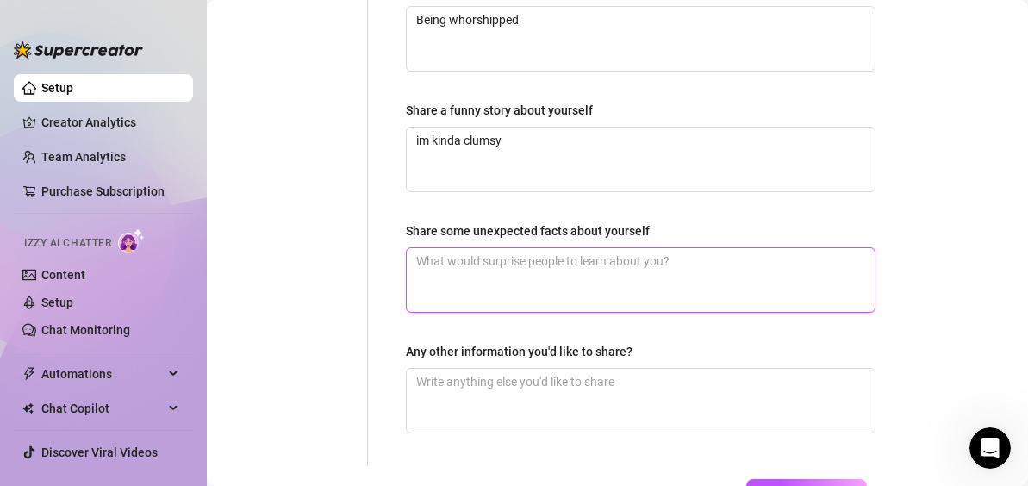
type textarea "i"
type textarea "i l"
type textarea "i li"
type textarea "i like"
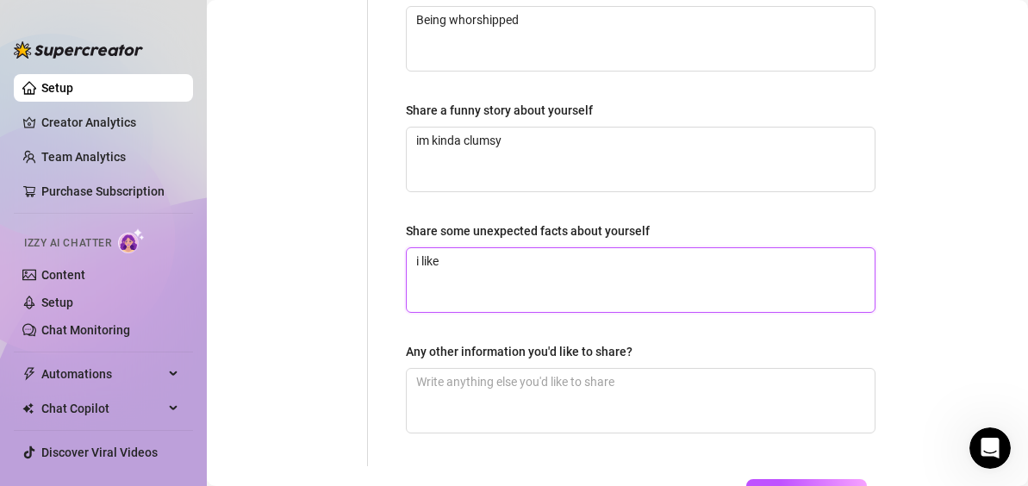
type textarea "i like"
type textarea "i like fo"
type textarea "i like foo"
type textarea "i like foot"
type textarea "i like footb"
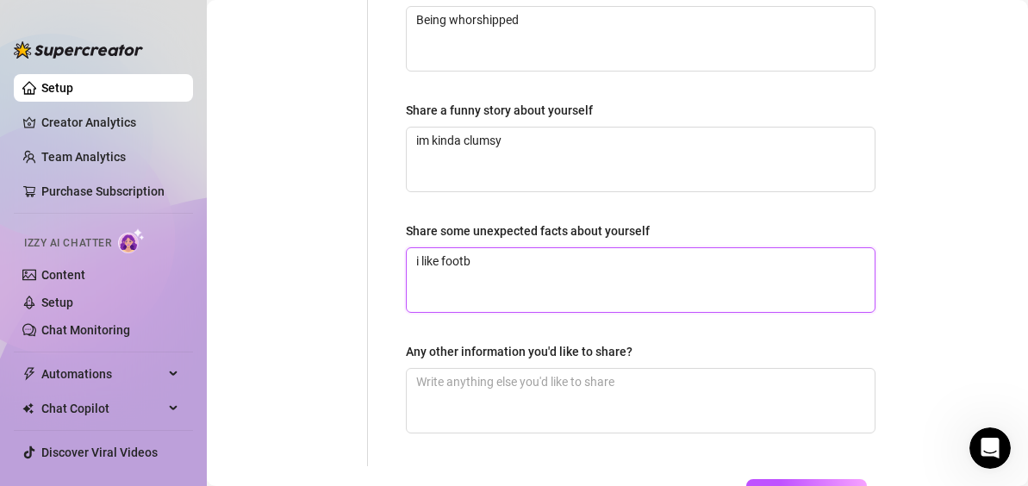
type textarea "i like footba"
type textarea "i like footbal"
type textarea "i like football"
type textarea "i like football,"
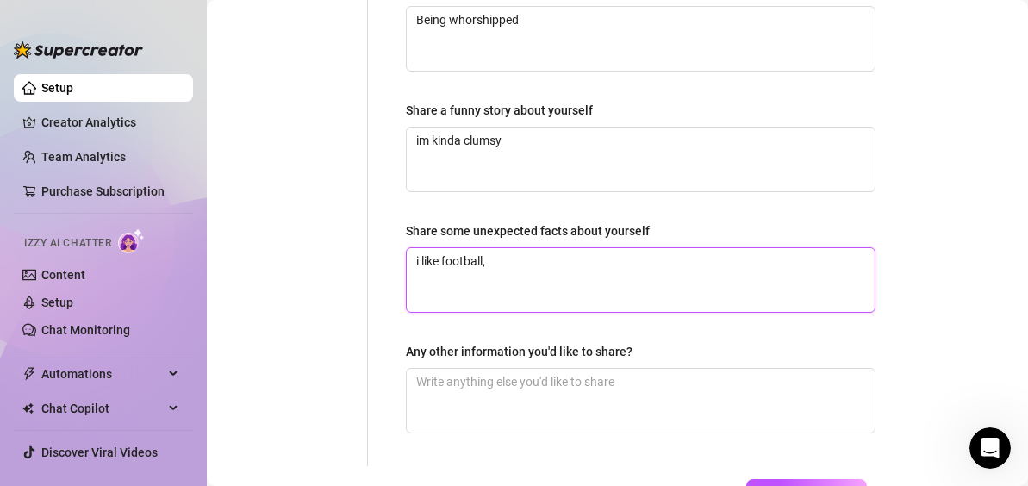
type textarea "i like football, a"
type textarea "i like football, an"
type textarea "i like football, and"
type textarea "i like football, and p"
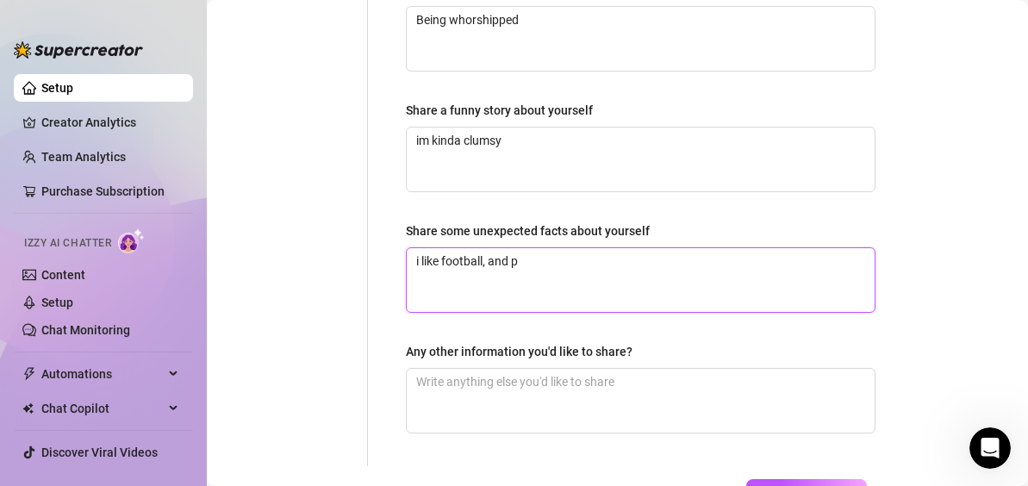
type textarea "i like football, and po"
type textarea "i like football, and poke"
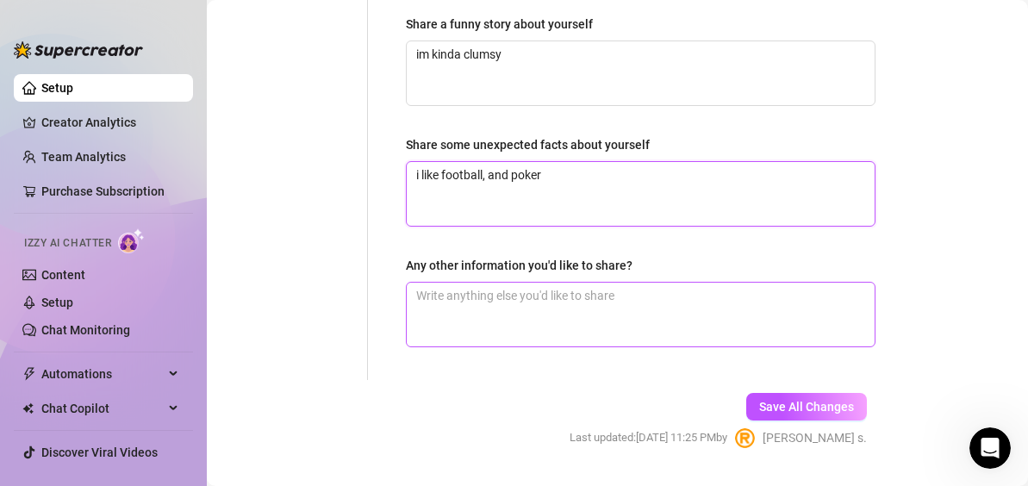
type textarea "i like football, and poker"
click at [654, 303] on textarea "Any other information you'd like to share?" at bounding box center [641, 315] width 468 height 64
type textarea "I"
type textarea "Im"
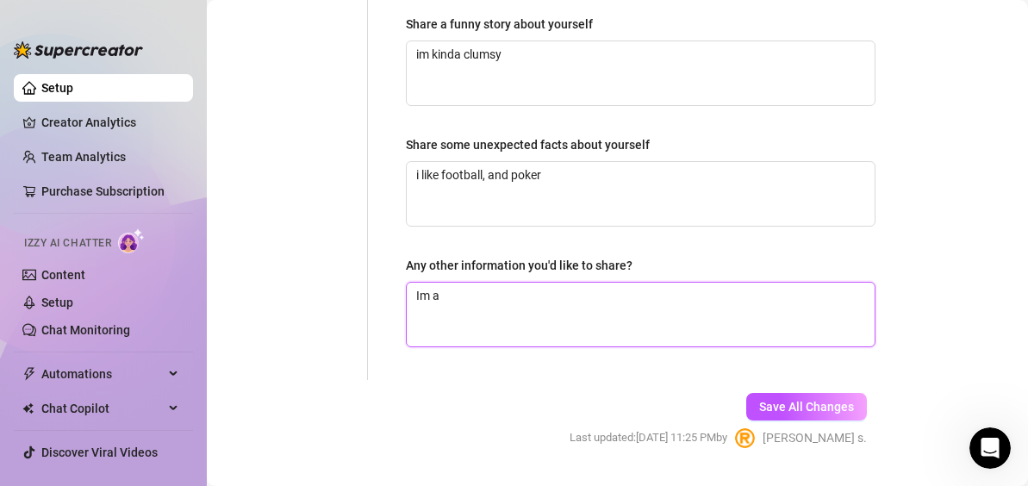
type textarea "Im a"
type textarea "Im a sl"
type textarea "Im a slu"
type textarea "Im a slut"
type textarea "Im a slut."
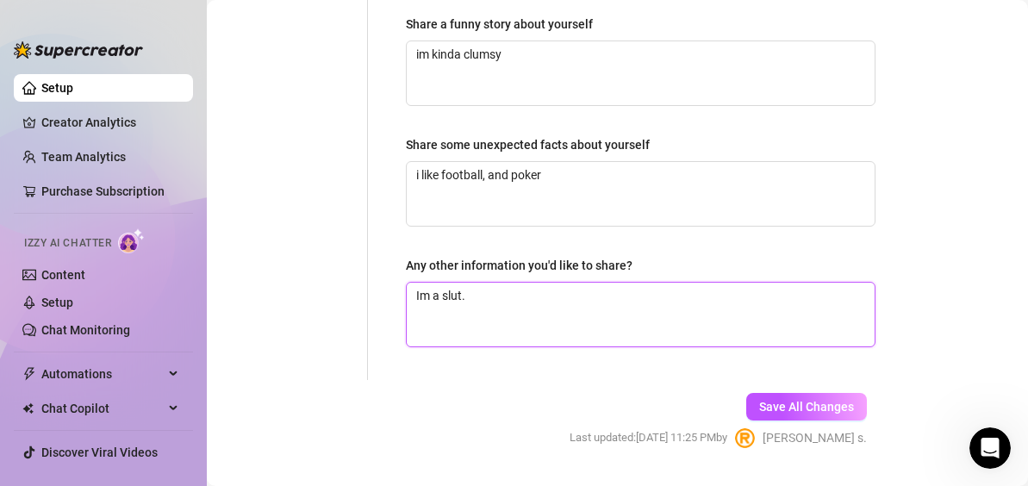
type textarea "Im a slut."
type textarea "Im a slut. i"
type textarea "Im a slut. i w"
type textarea "Im a slut. i [GEOGRAPHIC_DATA]"
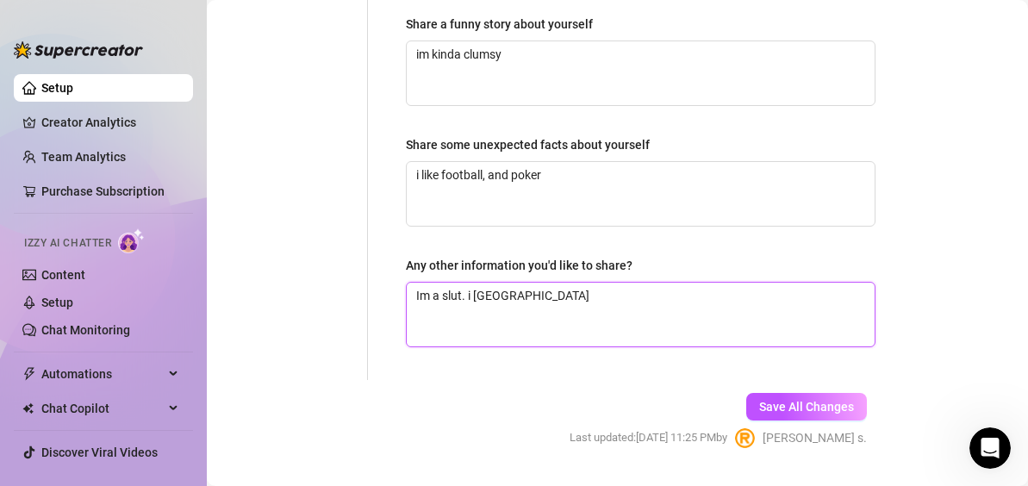
type textarea "Im a slut. i wan"
type textarea "Im a slut. i [PERSON_NAME]"
type textarea "Im a slut. i wanna"
type textarea "Im a slut. i wanna b"
type textarea "Im a slut. i wanna bi"
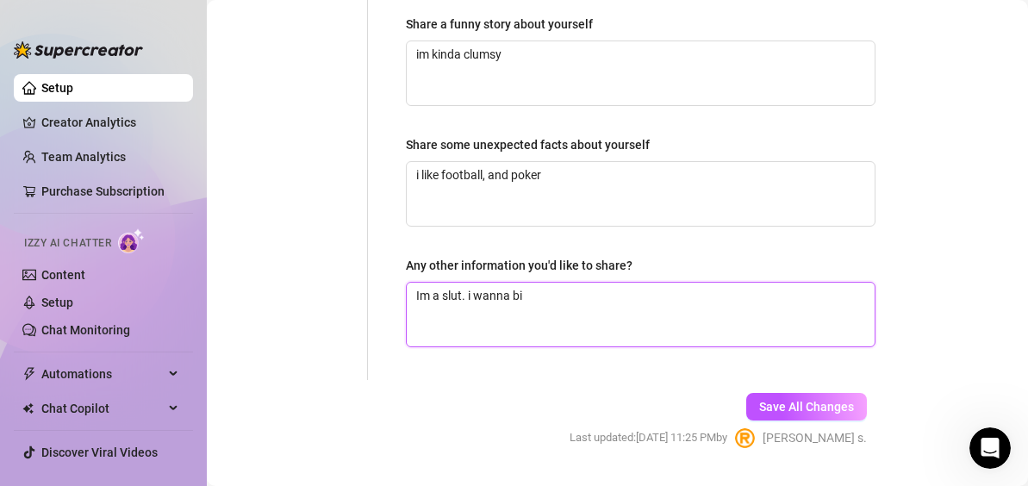
type textarea "Im a slut. i wanna bim"
type textarea "Im a slut. i wanna bimbo"
type textarea "Im a slut. i wanna bimbof"
type textarea "Im a slut. i wanna bimbofy"
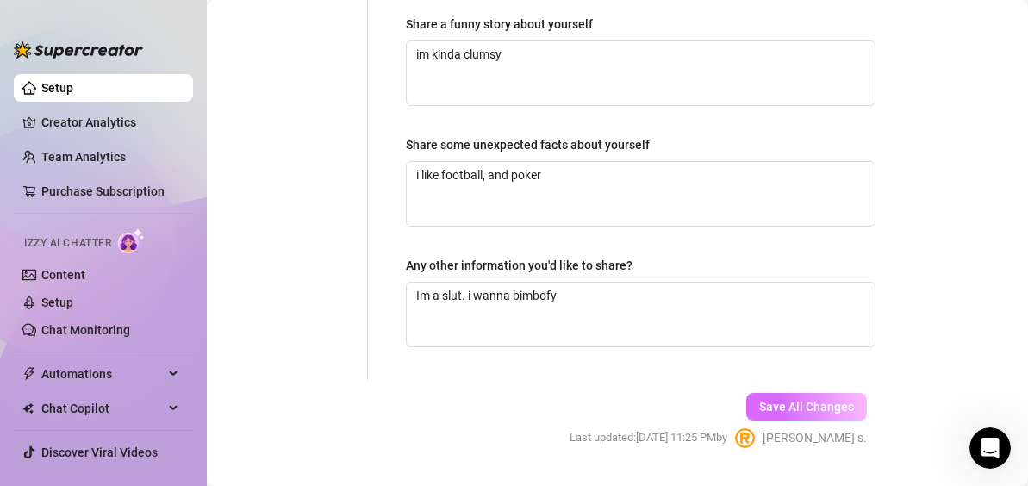
click at [759, 400] on span "Save All Changes" at bounding box center [806, 407] width 95 height 14
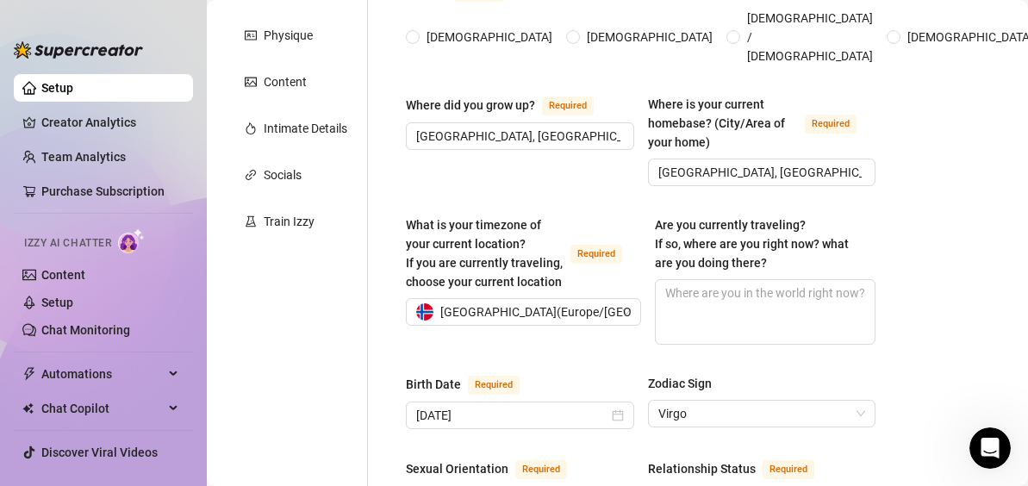
scroll to position [0, 0]
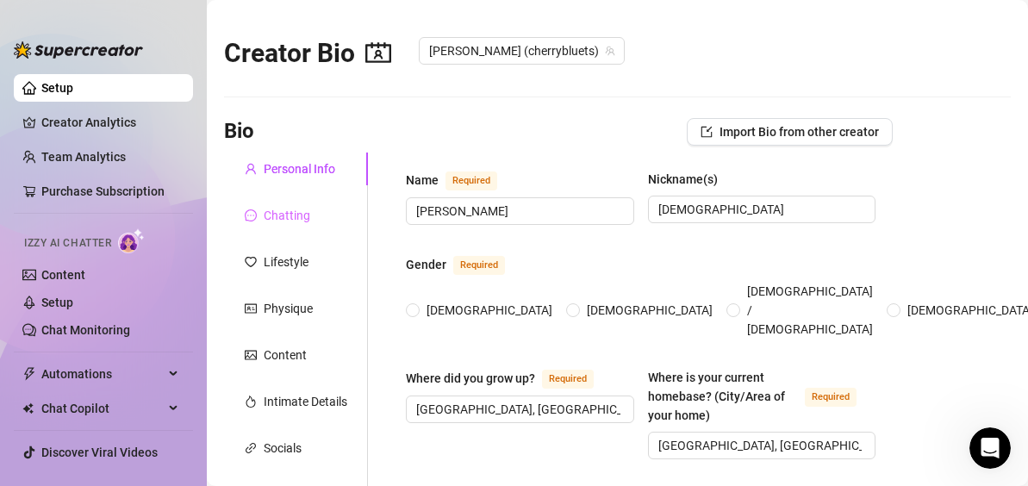
click at [317, 217] on div "Chatting" at bounding box center [296, 215] width 144 height 33
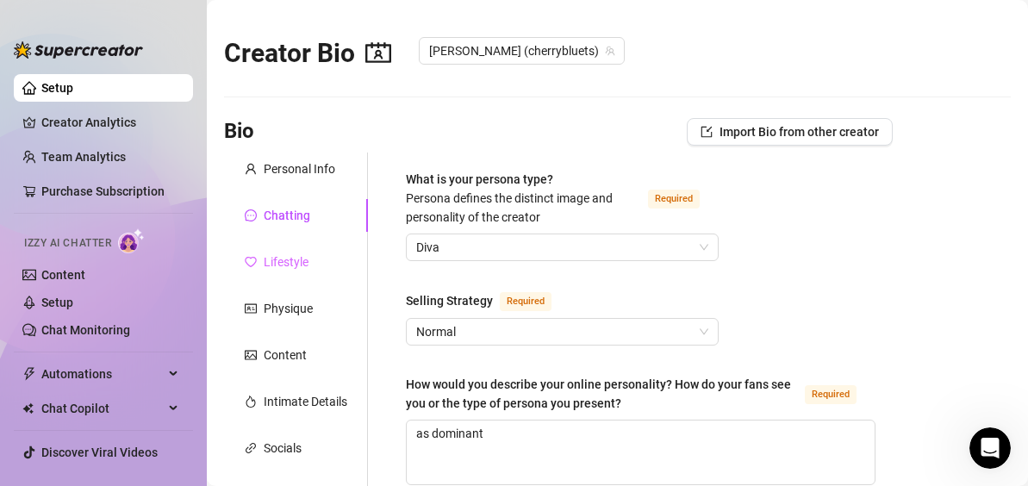
click at [310, 255] on div "Lifestyle" at bounding box center [296, 262] width 144 height 33
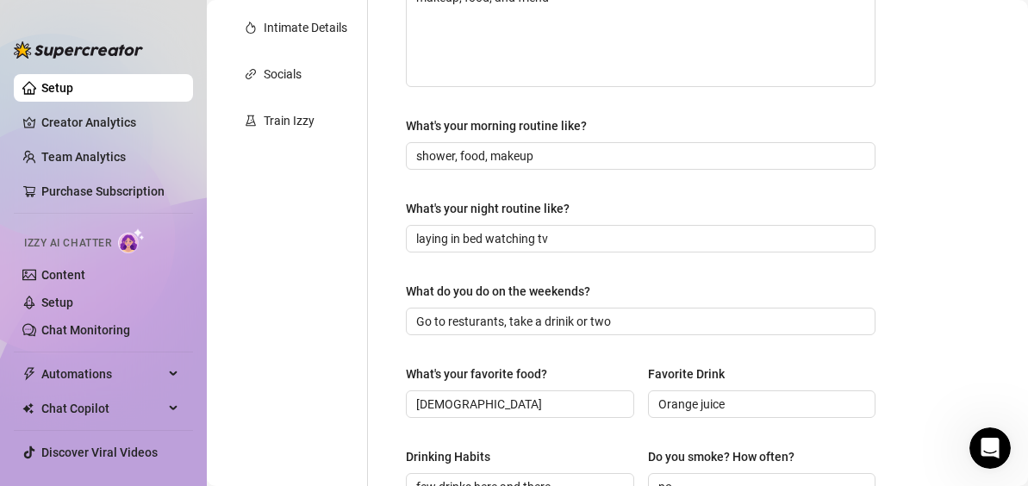
scroll to position [29, 0]
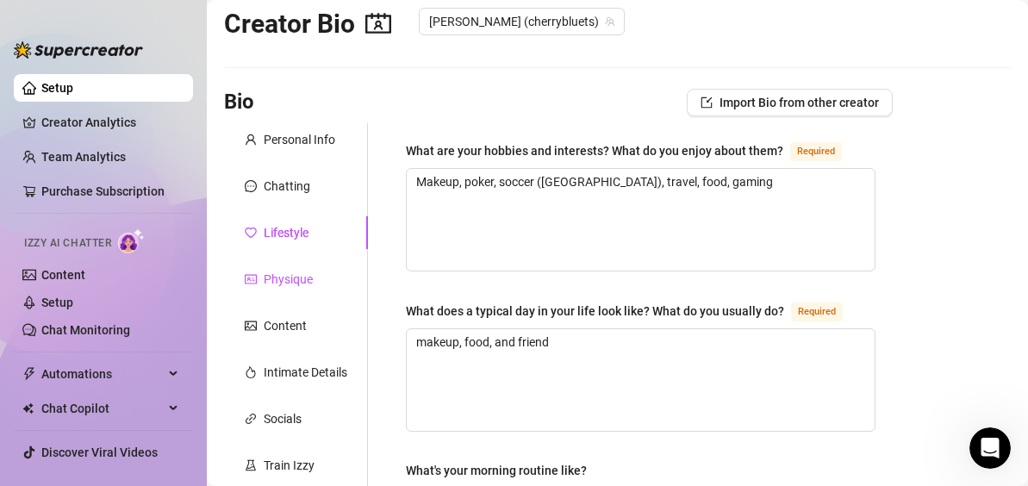
click at [277, 270] on div "Physique" at bounding box center [288, 279] width 49 height 19
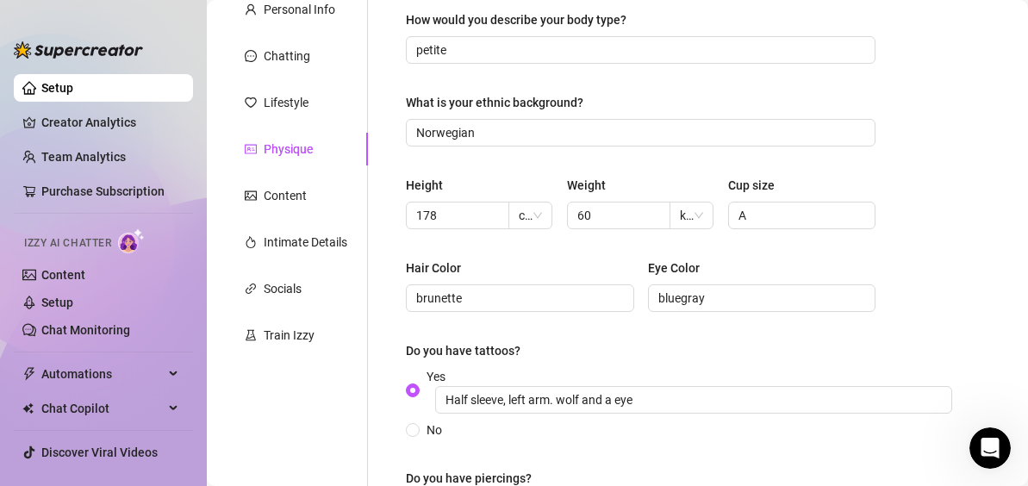
scroll to position [138, 0]
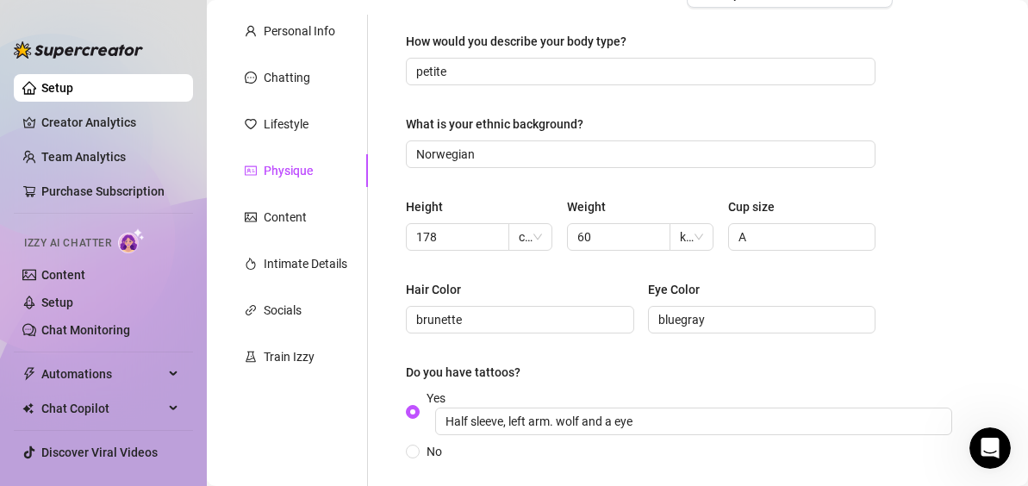
click at [308, 236] on div "Personal Info Chatting Lifestyle Physique Content Intimate Details Socials Trai…" at bounding box center [296, 304] width 144 height 579
click at [305, 223] on div "Content" at bounding box center [285, 217] width 43 height 19
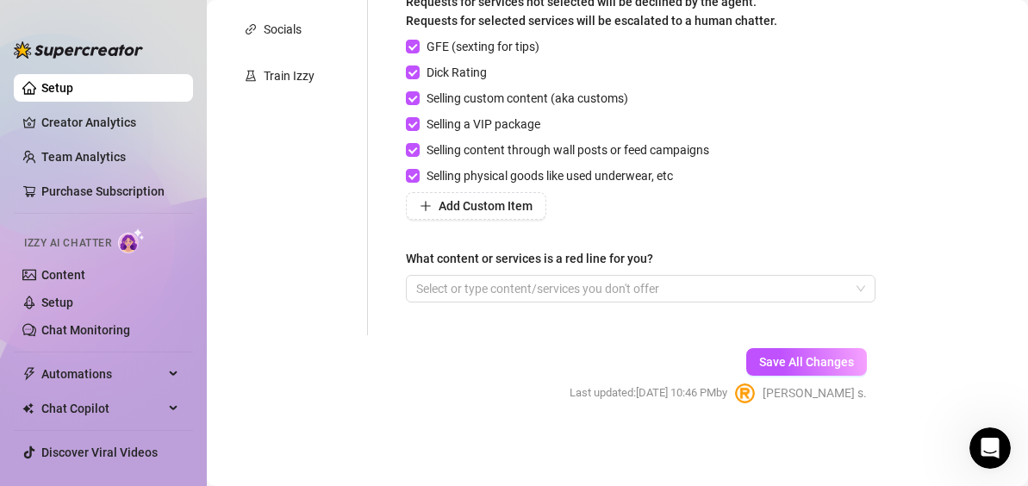
scroll to position [160, 0]
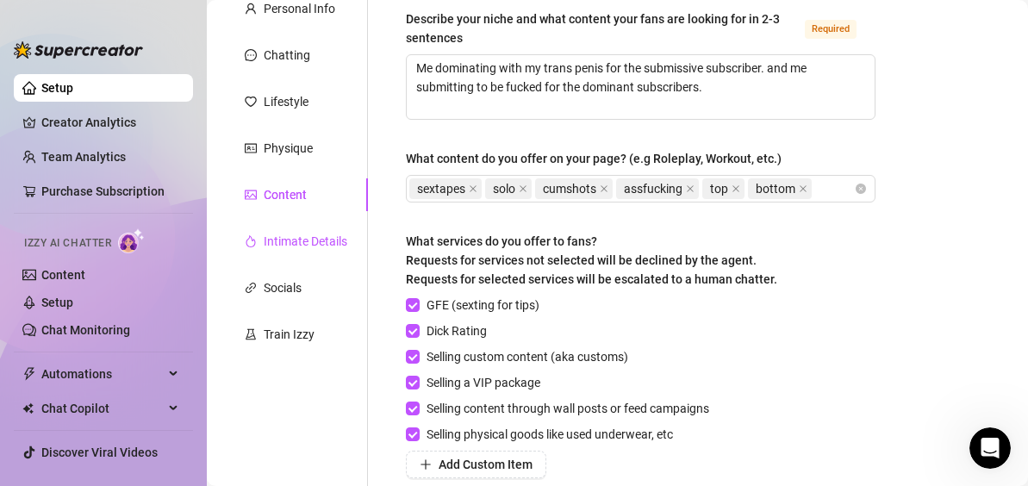
click at [294, 244] on div "Intimate Details" at bounding box center [306, 241] width 84 height 19
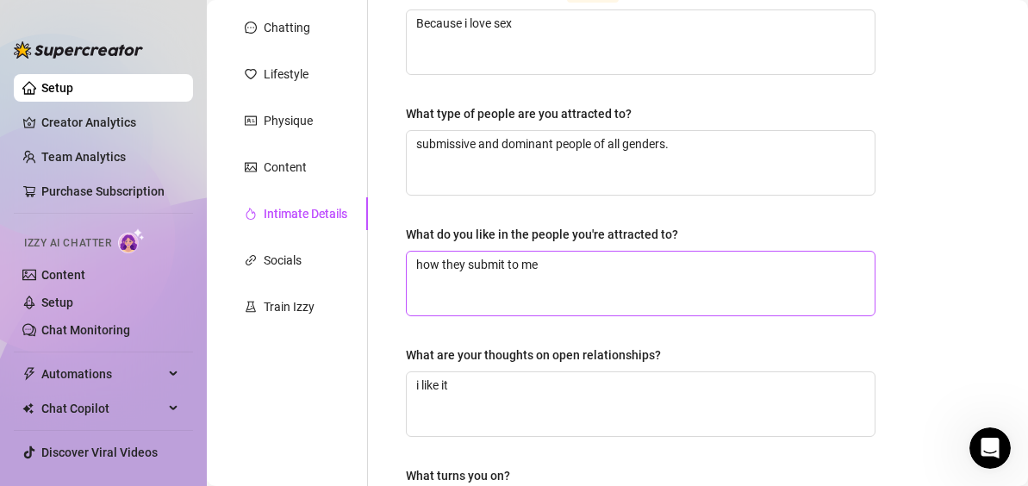
scroll to position [166, 0]
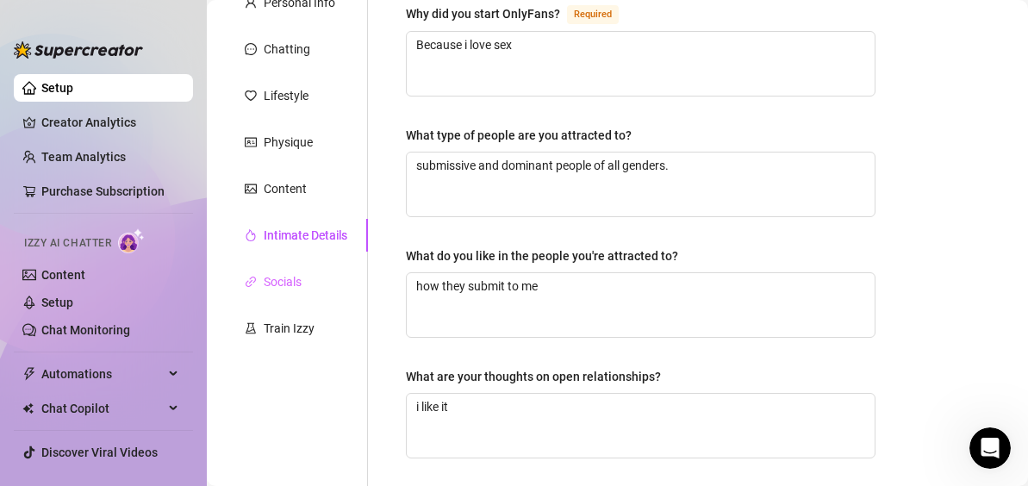
click at [303, 287] on div "Socials" at bounding box center [296, 281] width 144 height 33
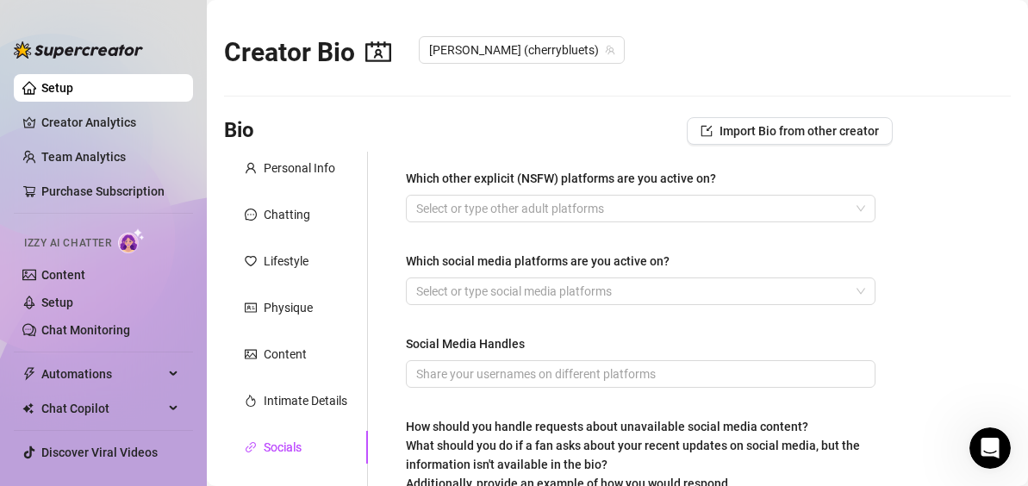
scroll to position [0, 0]
click at [558, 216] on div at bounding box center [631, 209] width 445 height 24
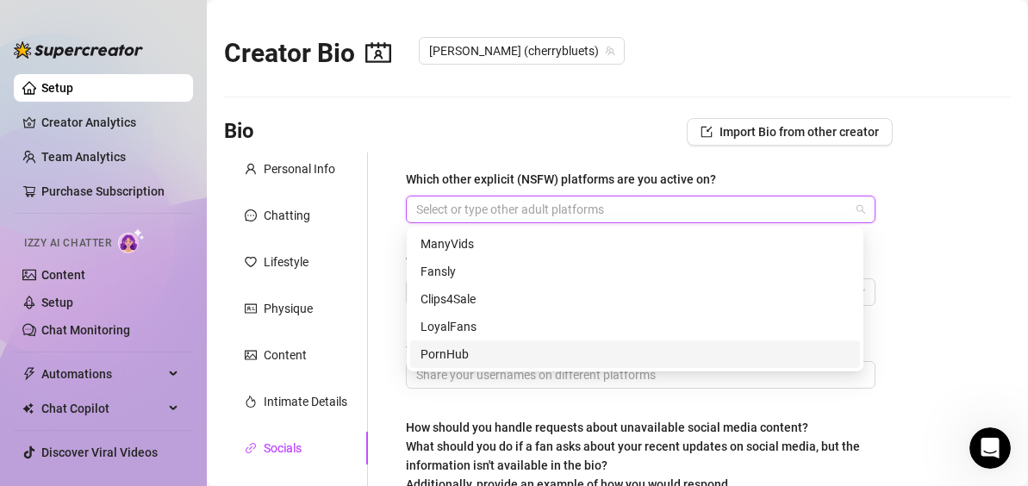
click at [471, 346] on div "PornHub" at bounding box center [635, 354] width 429 height 19
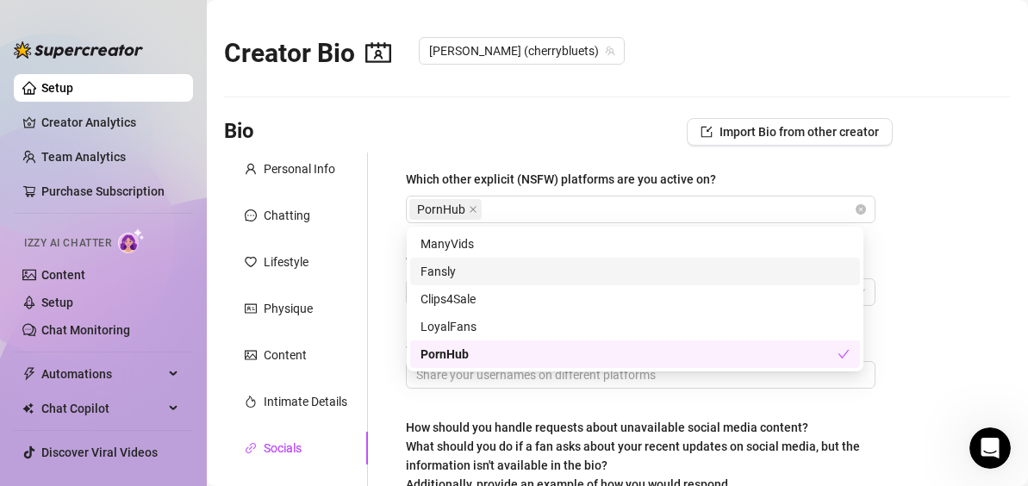
click at [957, 243] on main "Creator Bio [PERSON_NAME] (cherrybluets) Bio Import Bio from other creator Pers…" at bounding box center [617, 375] width 821 height 750
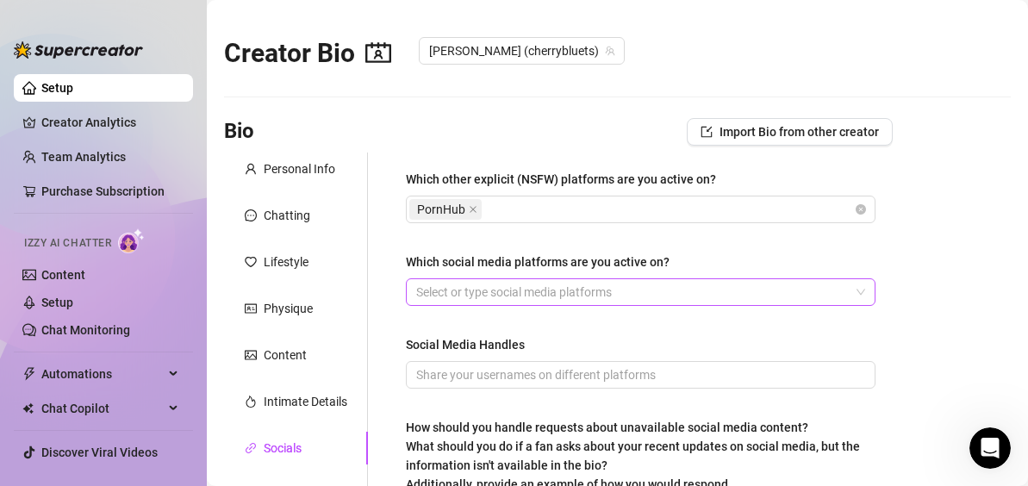
click at [587, 290] on div at bounding box center [631, 292] width 445 height 24
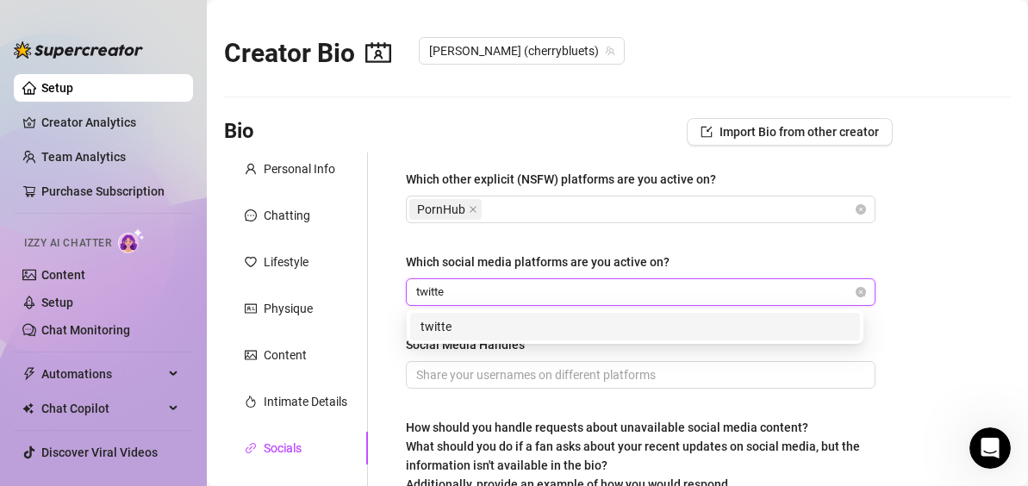
type input "twitter"
click at [534, 331] on div "twitter" at bounding box center [635, 326] width 429 height 19
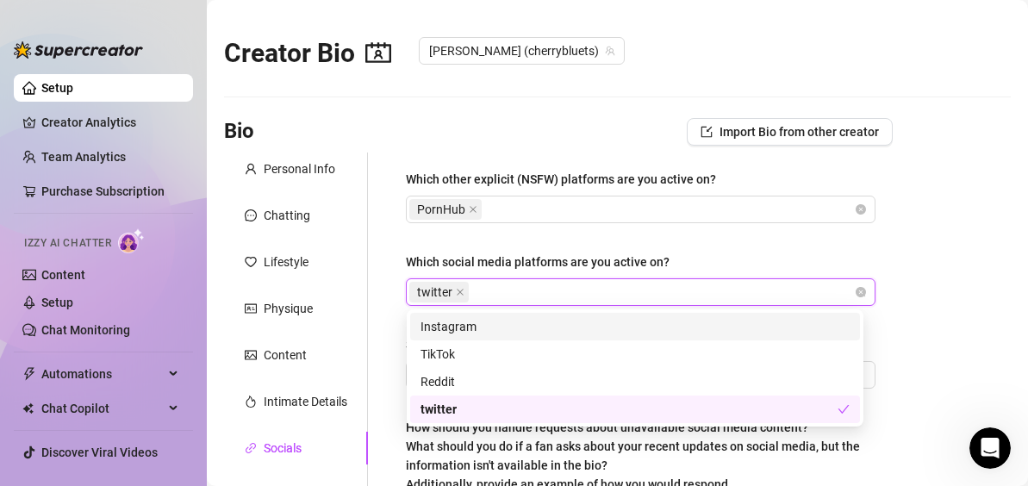
click at [782, 321] on div "Instagram" at bounding box center [635, 326] width 429 height 19
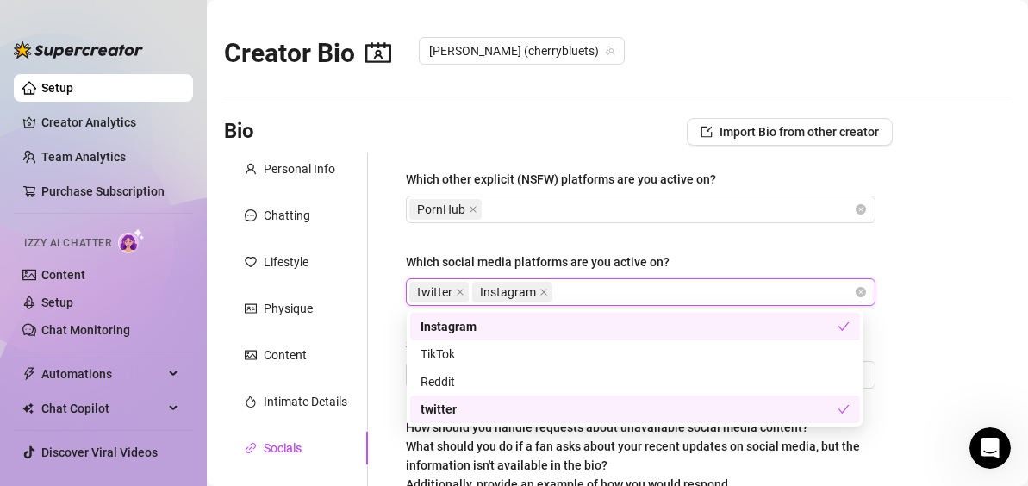
click at [772, 253] on div "Which social media platforms are you active on?" at bounding box center [641, 266] width 470 height 26
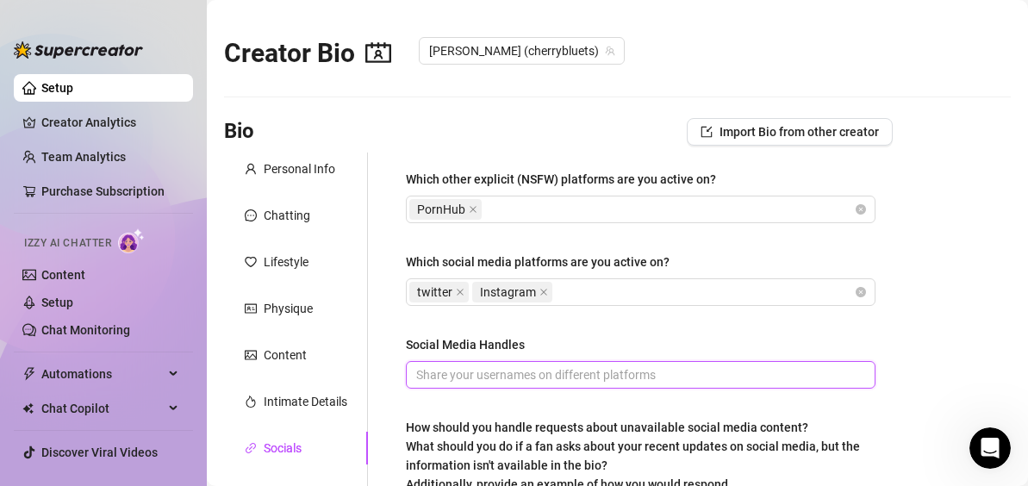
click at [633, 378] on input "Social Media Handles" at bounding box center [639, 374] width 446 height 19
type input "EmilyblueTS"
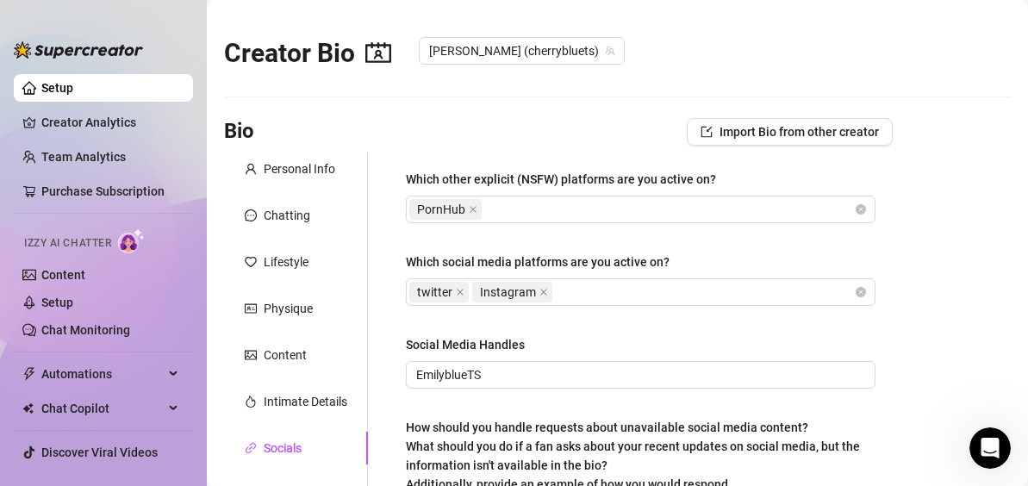
click at [628, 346] on div "Social Media Handles" at bounding box center [641, 348] width 470 height 26
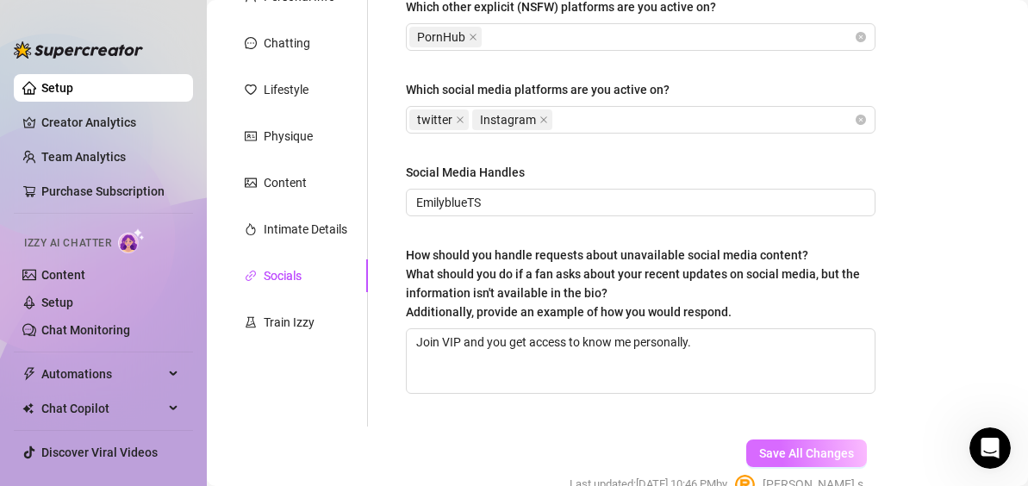
click at [776, 455] on span "Save All Changes" at bounding box center [806, 453] width 95 height 14
click at [305, 333] on div "Train Izzy" at bounding box center [296, 322] width 144 height 33
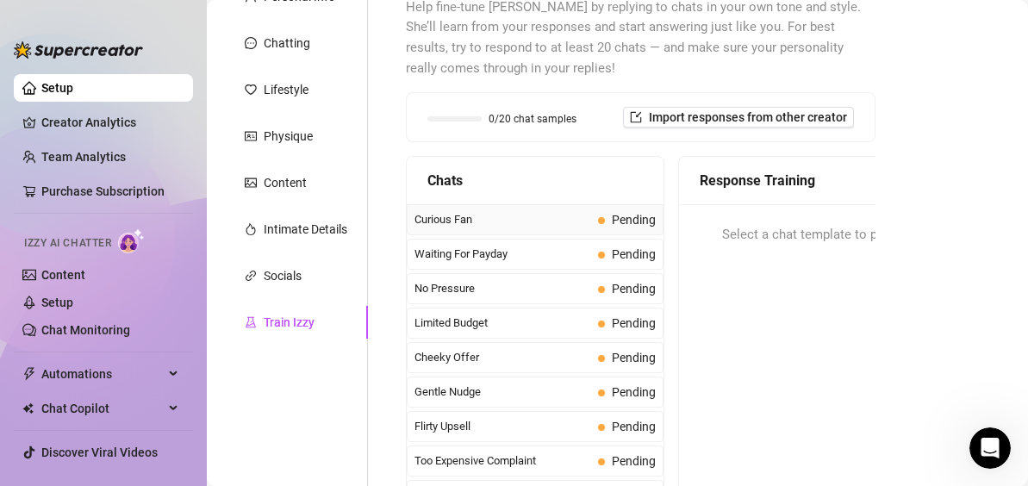
click at [552, 219] on span "Curious Fan" at bounding box center [503, 219] width 177 height 17
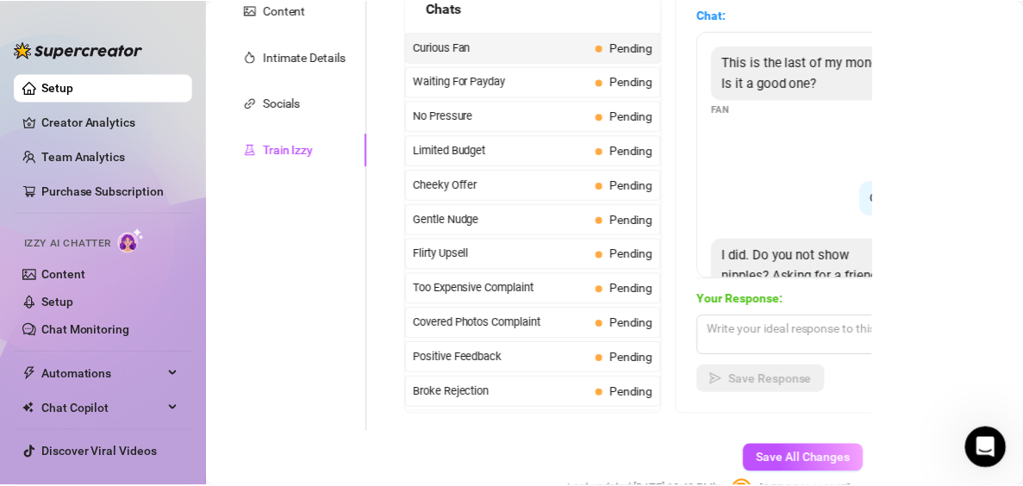
scroll to position [73, 0]
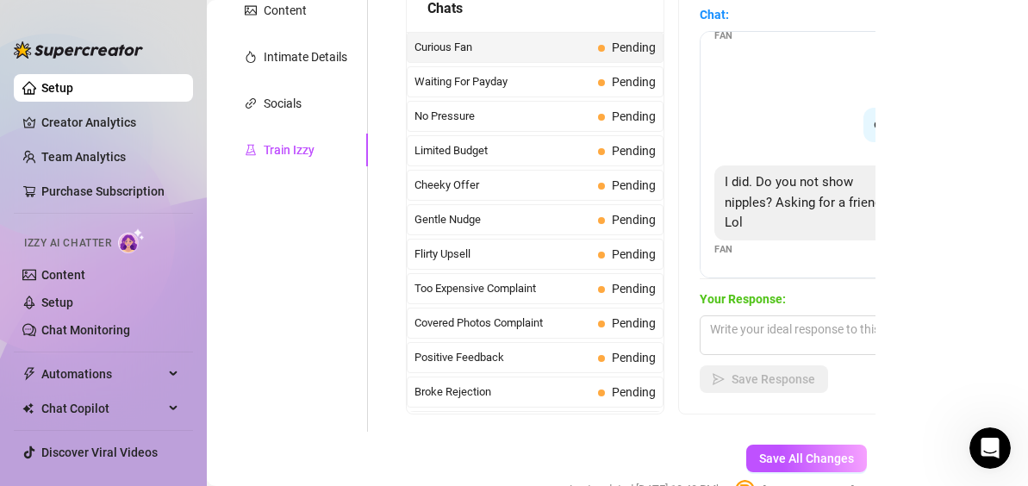
click at [745, 266] on div "This is the last of my money! Is it a good one? Fan of course baby Creator did …" at bounding box center [851, 154] width 302 height 247
drag, startPoint x: 822, startPoint y: 117, endPoint x: 945, endPoint y: 129, distance: 123.8
click at [945, 130] on main "Creator Bio [PERSON_NAME] (cherrybluets) Bio Import Bio from other creator Pers…" at bounding box center [617, 118] width 821 height 927
copy span "did you like it?"
click at [778, 342] on textarea at bounding box center [851, 335] width 302 height 40
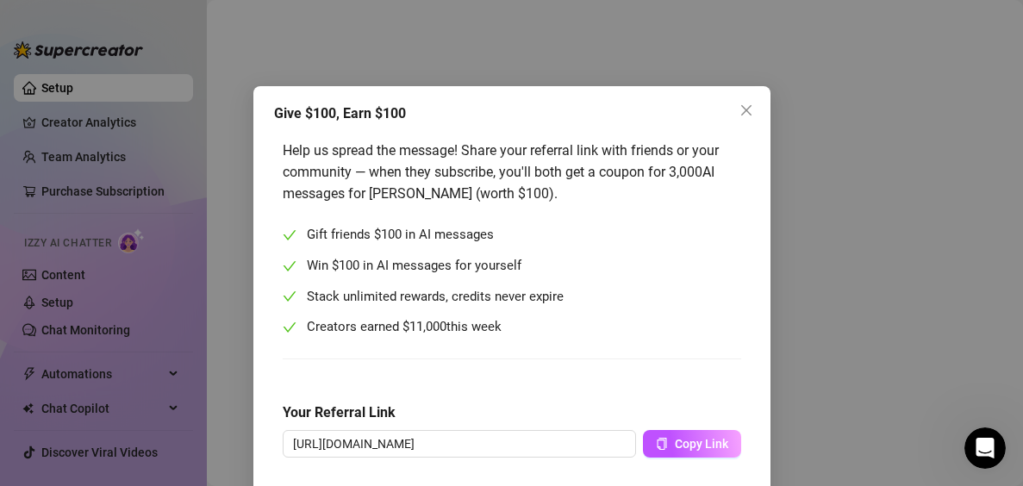
click at [281, 71] on div "Give $100, Earn $100 Help us spread the message! Share your referral link with …" at bounding box center [511, 243] width 1023 height 486
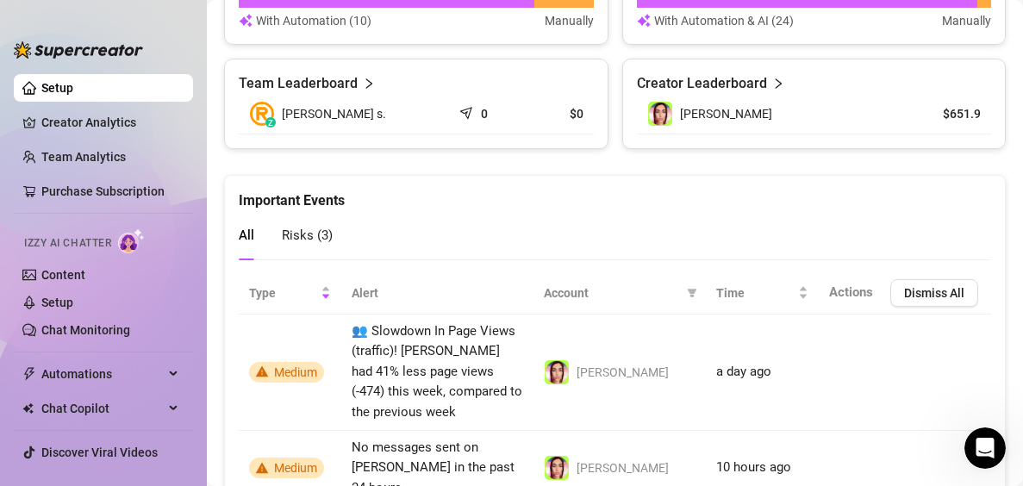
scroll to position [1301, 0]
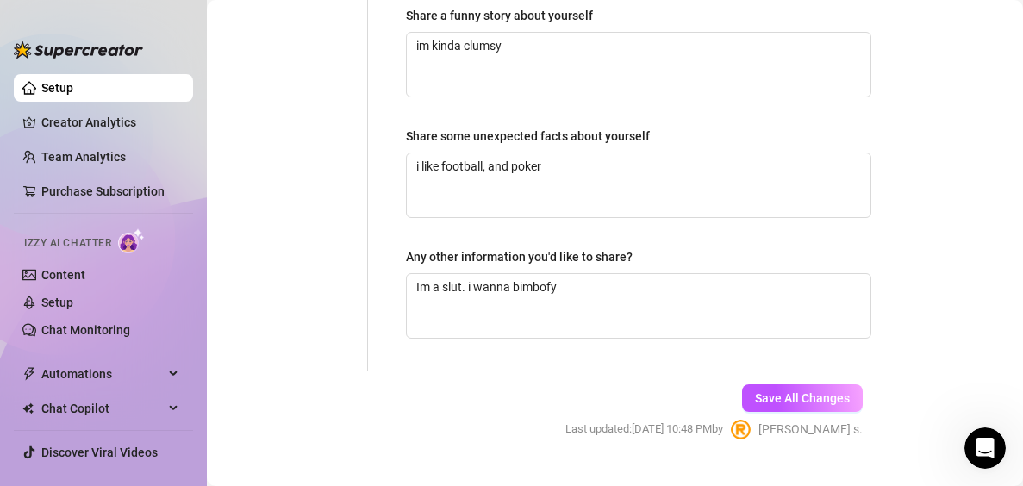
radio input "true"
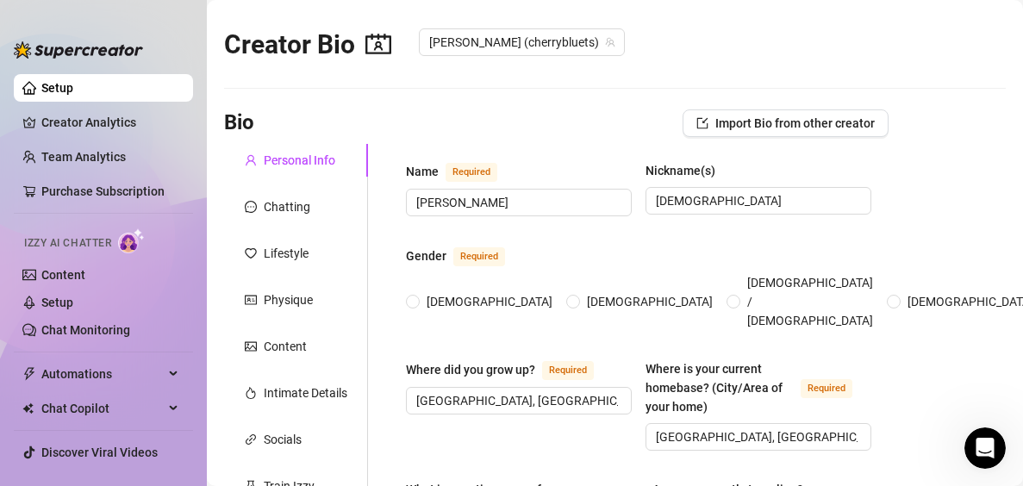
scroll to position [95, 0]
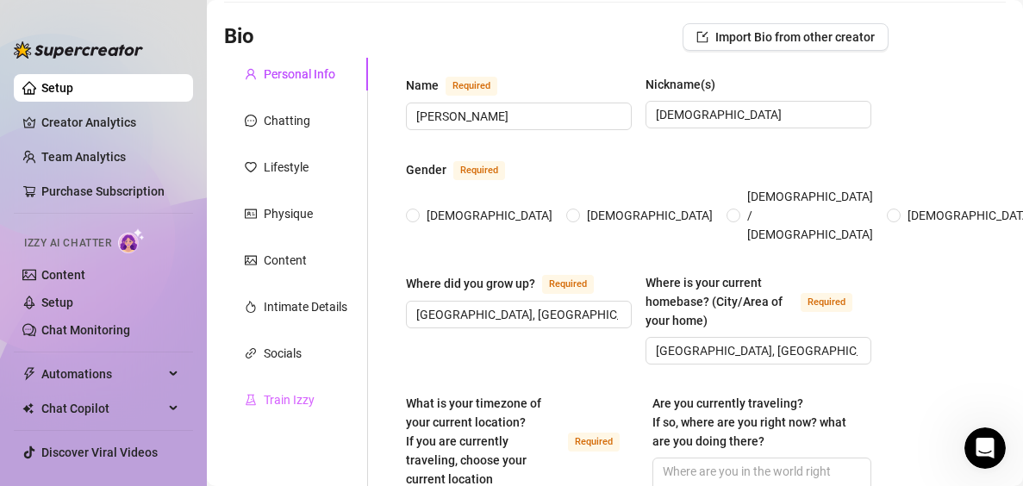
click at [296, 390] on div "Train Izzy" at bounding box center [296, 399] width 144 height 33
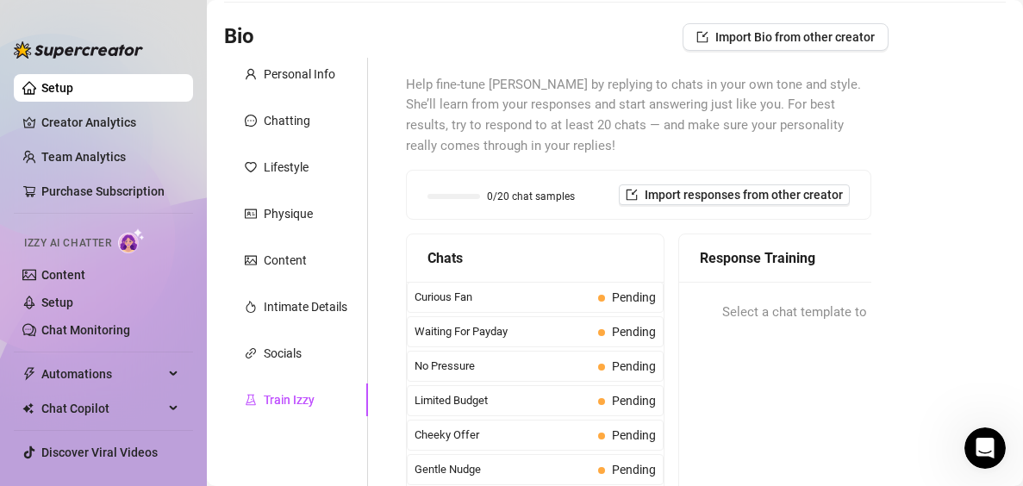
scroll to position [181, 0]
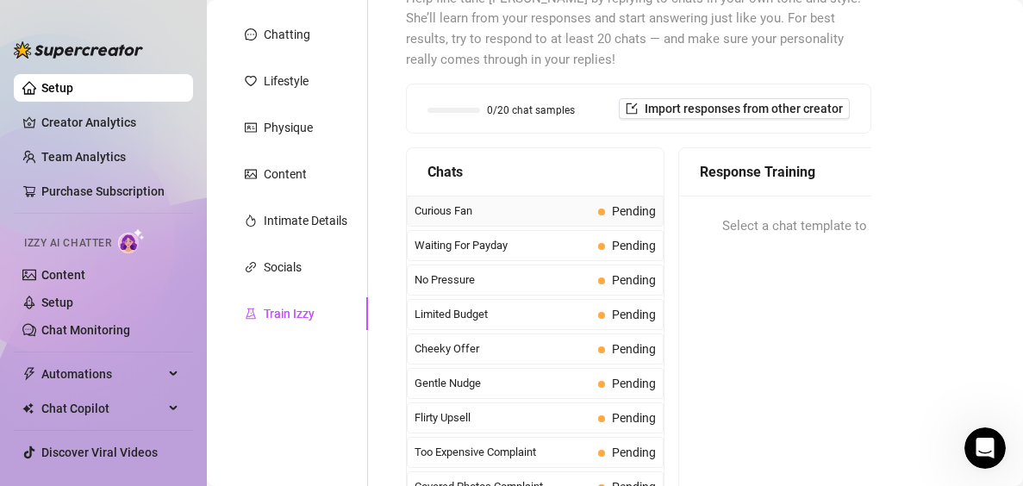
click at [512, 219] on span "Curious Fan" at bounding box center [503, 211] width 177 height 17
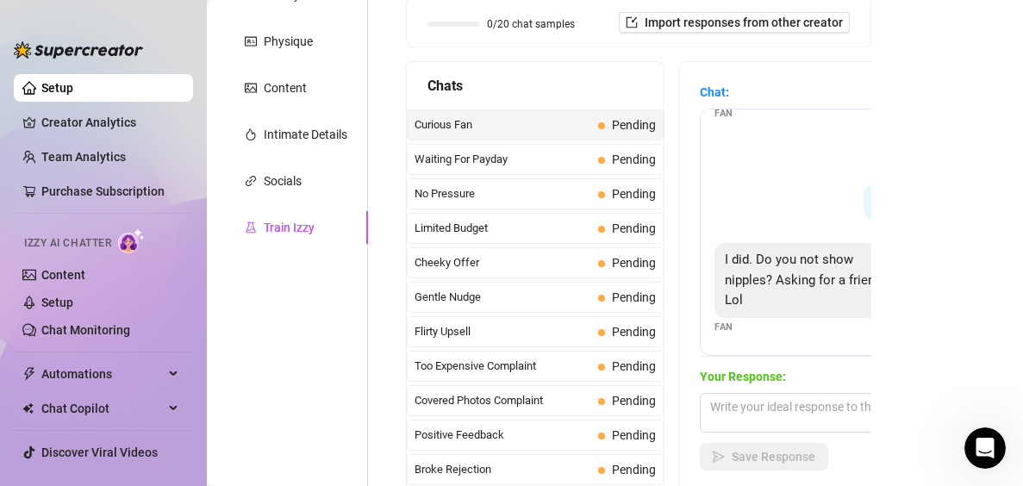
scroll to position [353, 0]
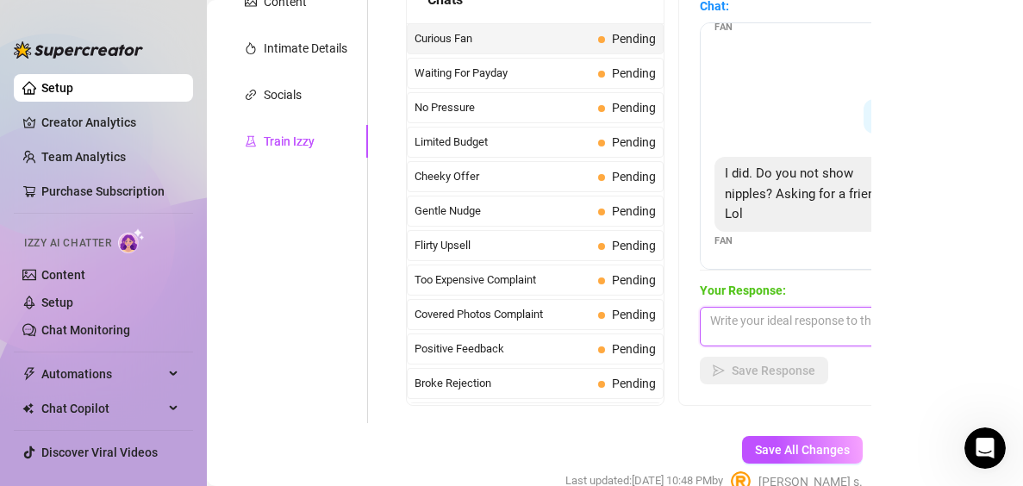
click at [816, 330] on textarea at bounding box center [851, 327] width 302 height 40
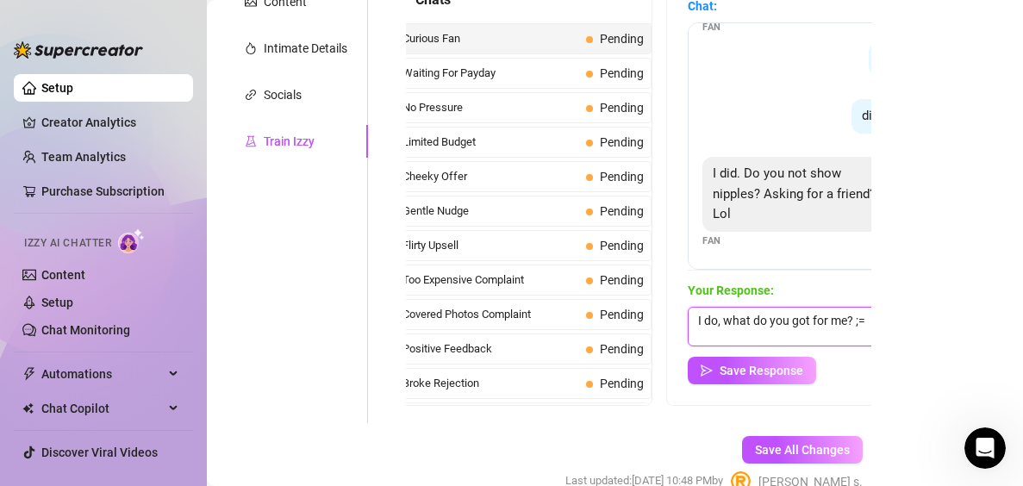
scroll to position [0, 19]
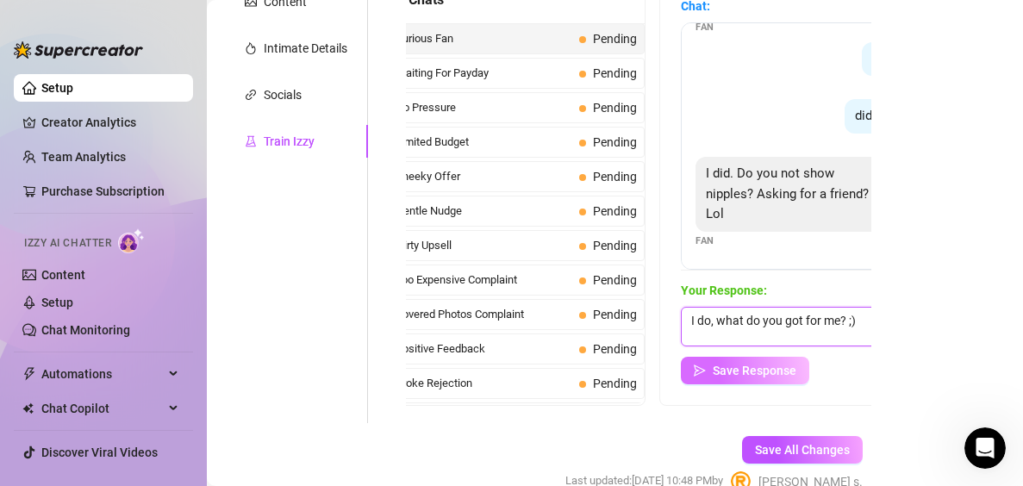
type textarea "I do, what do you got for me? ;)"
click at [766, 359] on button "Save Response" at bounding box center [745, 371] width 128 height 28
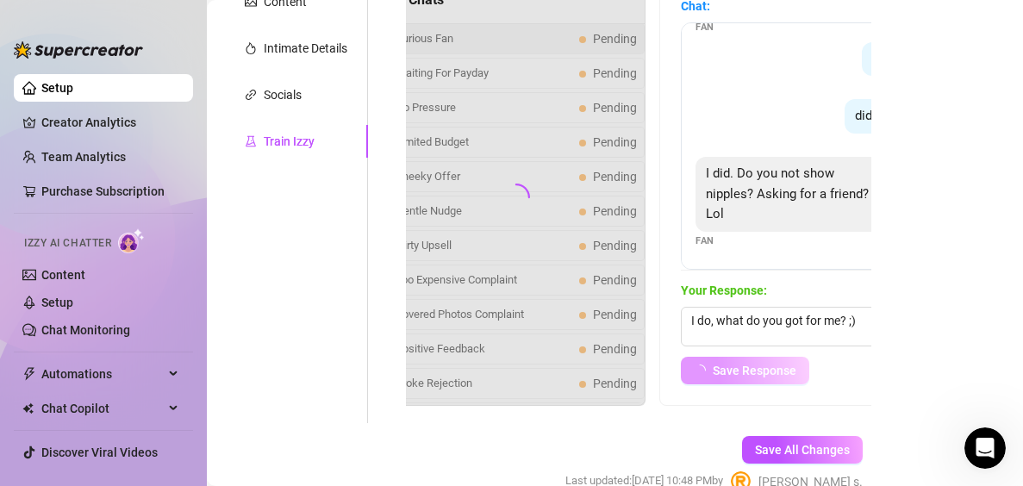
scroll to position [53, 0]
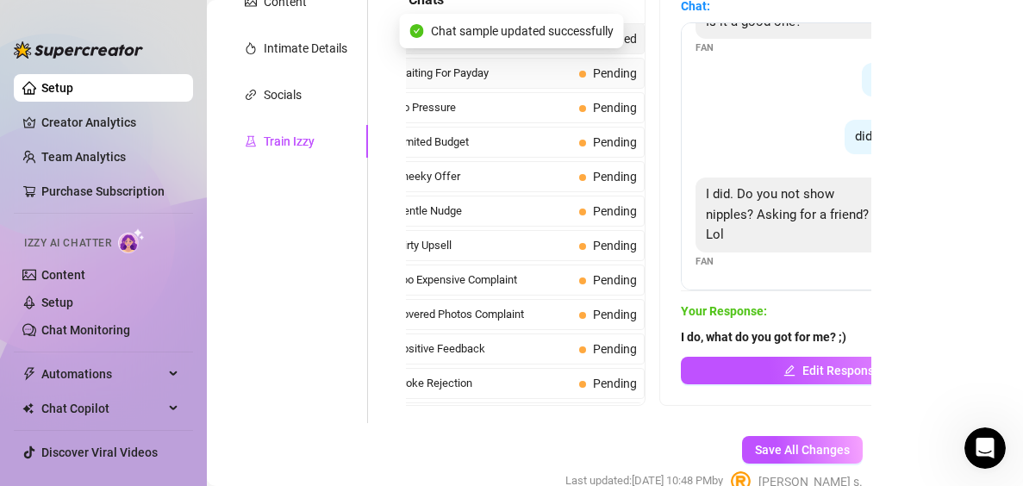
click at [438, 69] on span "Waiting For Payday" at bounding box center [484, 73] width 177 height 17
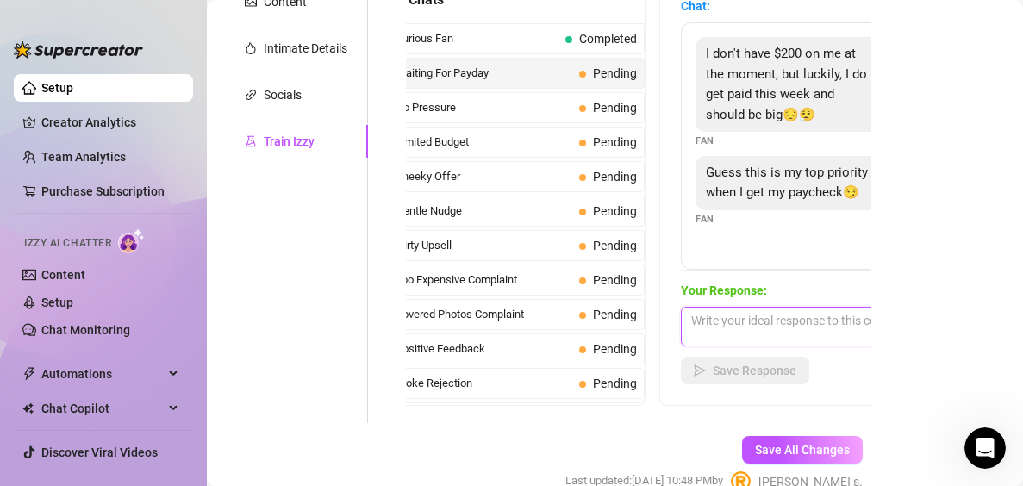
click at [792, 327] on textarea at bounding box center [832, 327] width 302 height 40
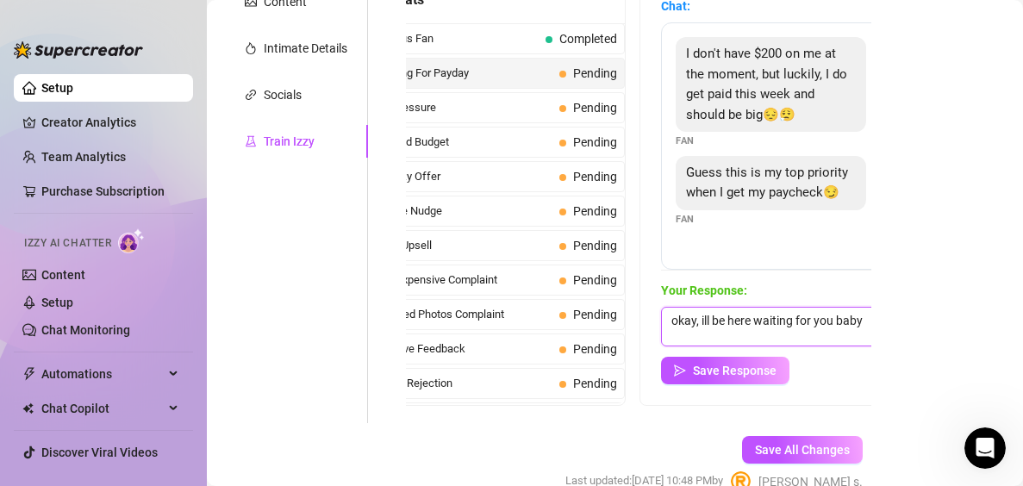
scroll to position [0, 44]
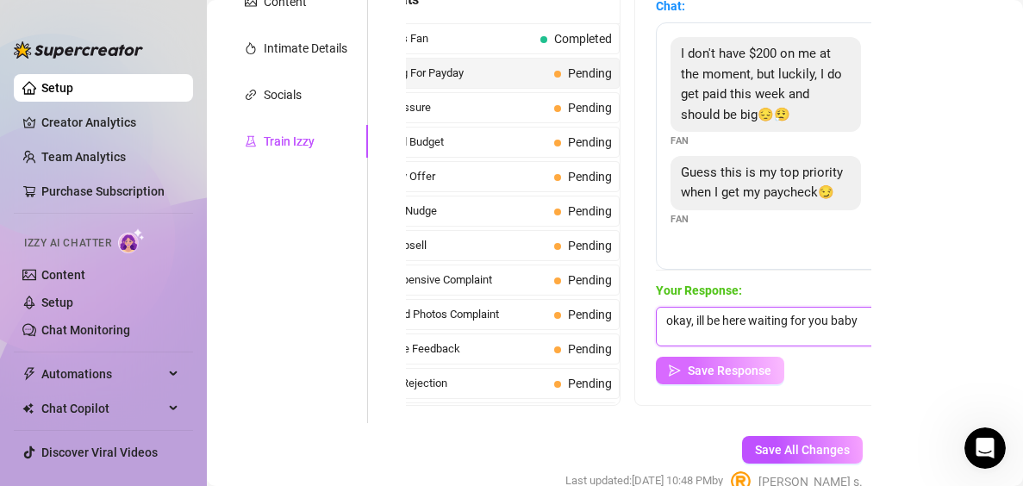
type textarea "okay, ill be here waiting for you baby"
click at [728, 371] on span "Save Response" at bounding box center [730, 371] width 84 height 14
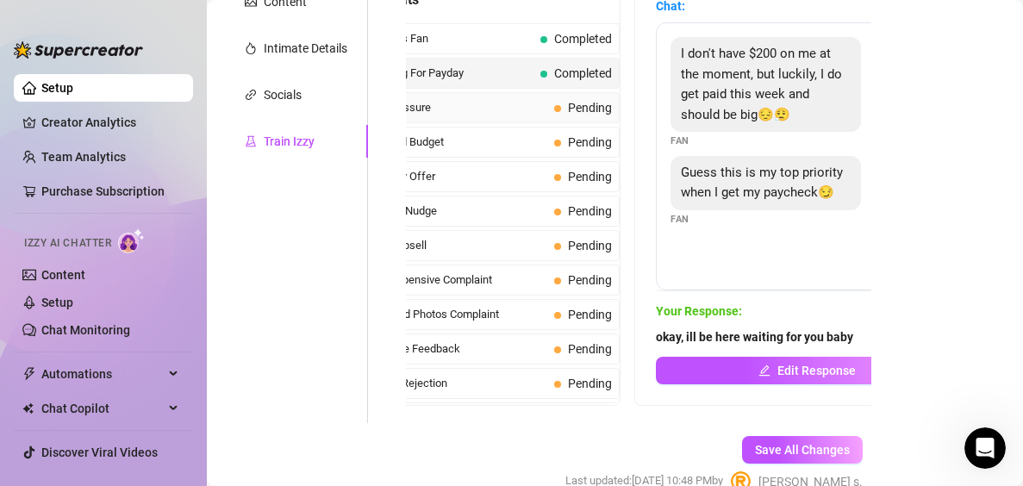
click at [483, 105] on span "No Pressure" at bounding box center [459, 107] width 177 height 17
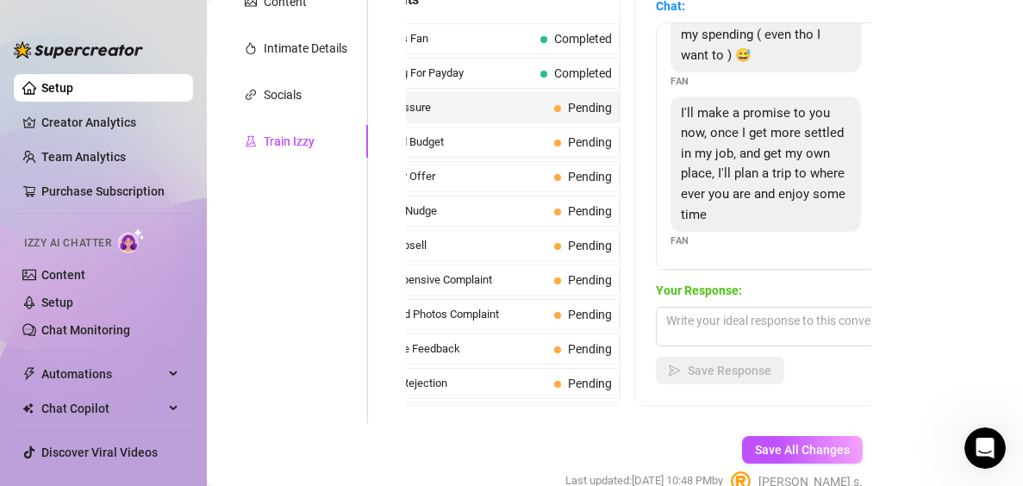
scroll to position [218, 0]
click at [781, 330] on textarea at bounding box center [807, 327] width 302 height 40
click at [763, 333] on textarea at bounding box center [807, 327] width 302 height 40
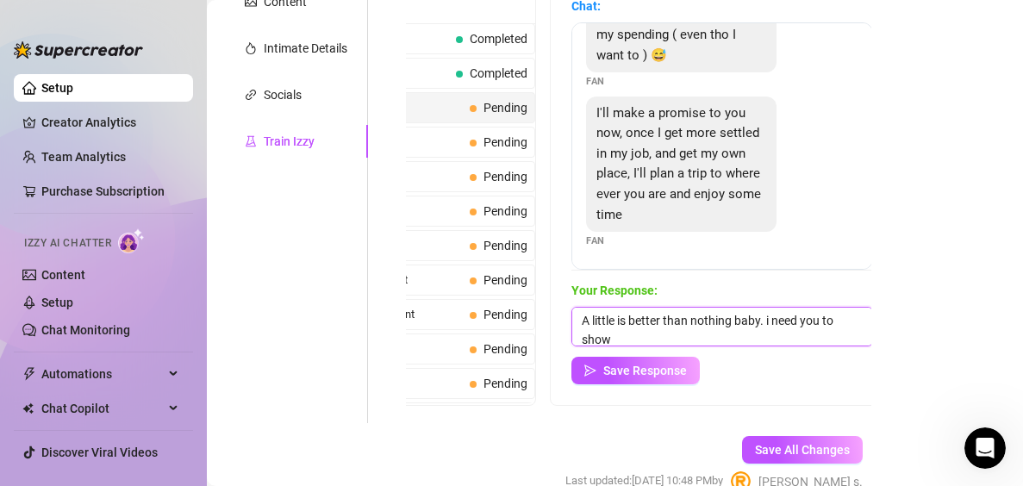
scroll to position [1, 0]
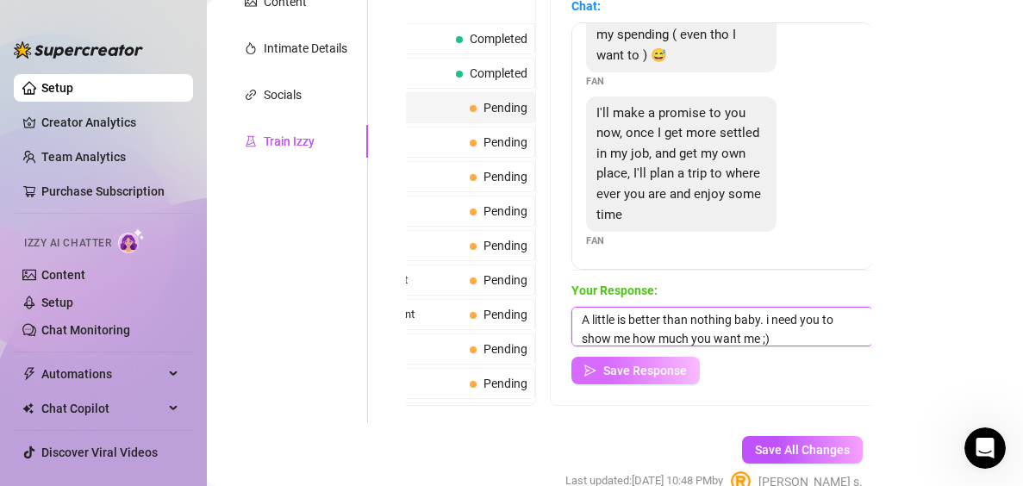
type textarea "A little is better than nothing baby. i need you to show me how much you want m…"
click at [631, 368] on span "Save Response" at bounding box center [645, 371] width 84 height 14
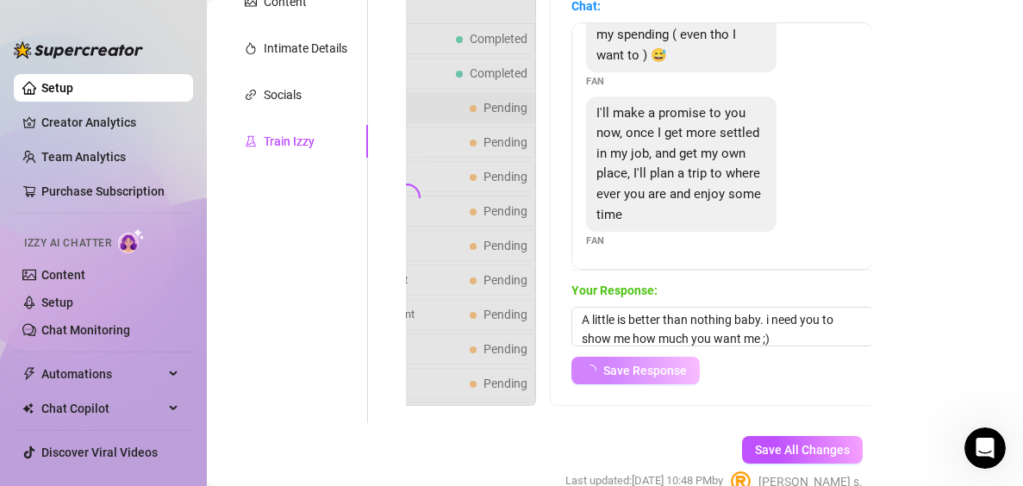
scroll to position [217, 0]
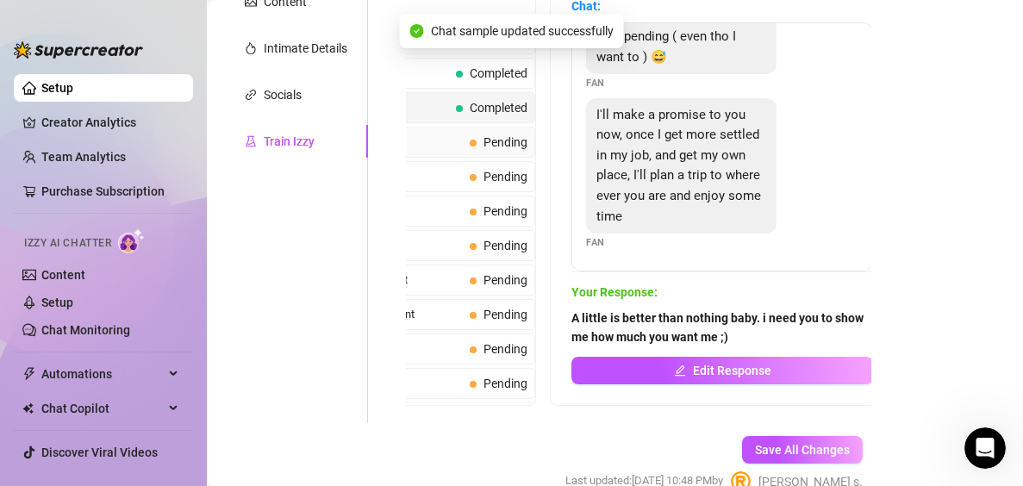
click at [487, 135] on span "Pending" at bounding box center [505, 142] width 44 height 14
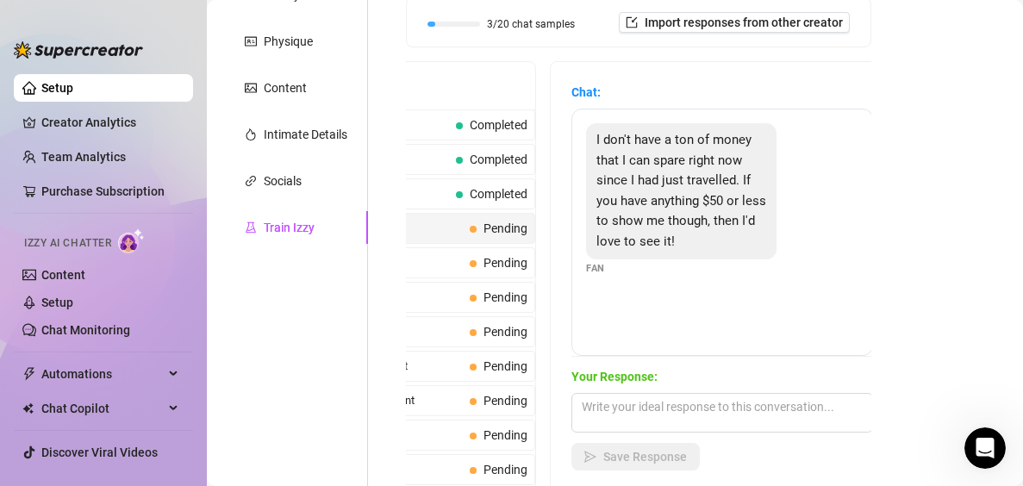
scroll to position [353, 0]
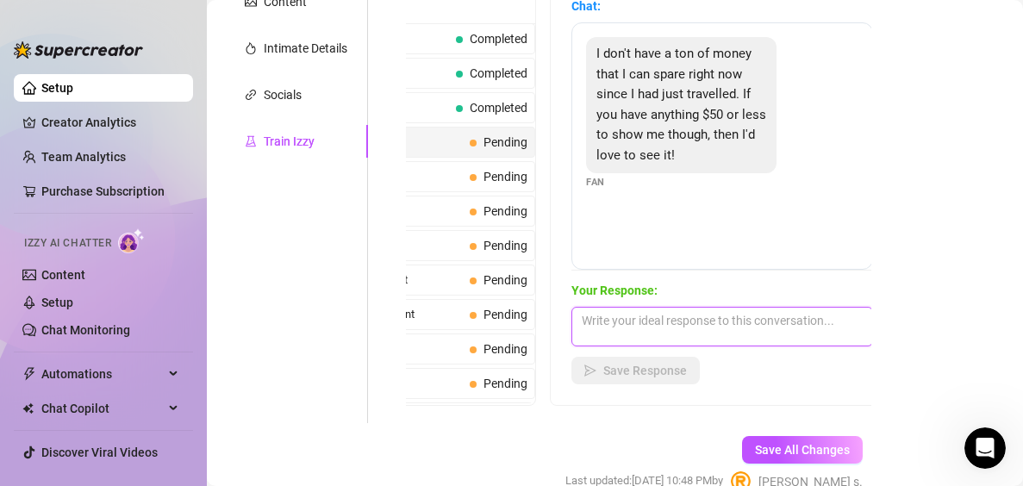
click at [725, 311] on textarea at bounding box center [722, 327] width 302 height 40
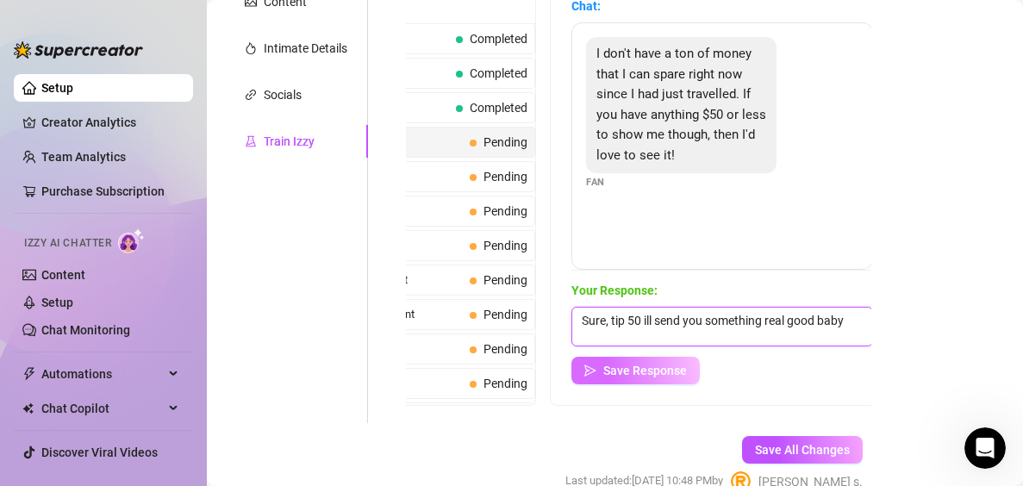
type textarea "Sure, tip 50 ill send you something real good baby"
click at [654, 382] on button "Save Response" at bounding box center [635, 371] width 128 height 28
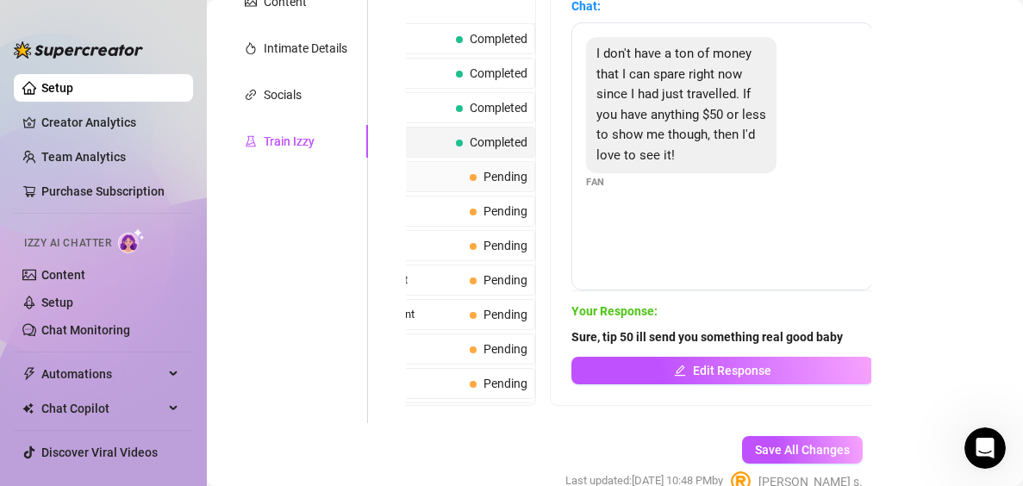
click at [479, 185] on span "Pending" at bounding box center [499, 176] width 58 height 19
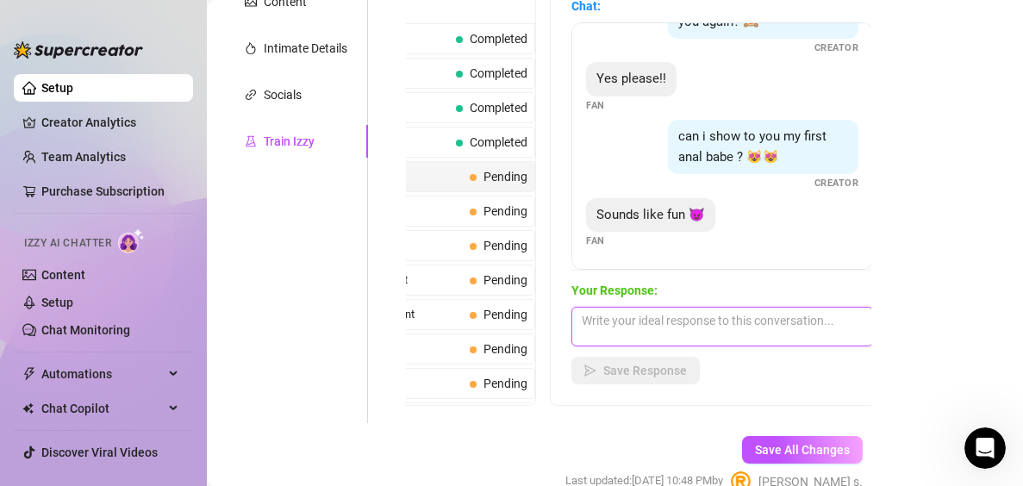
click at [756, 330] on textarea at bounding box center [722, 327] width 302 height 40
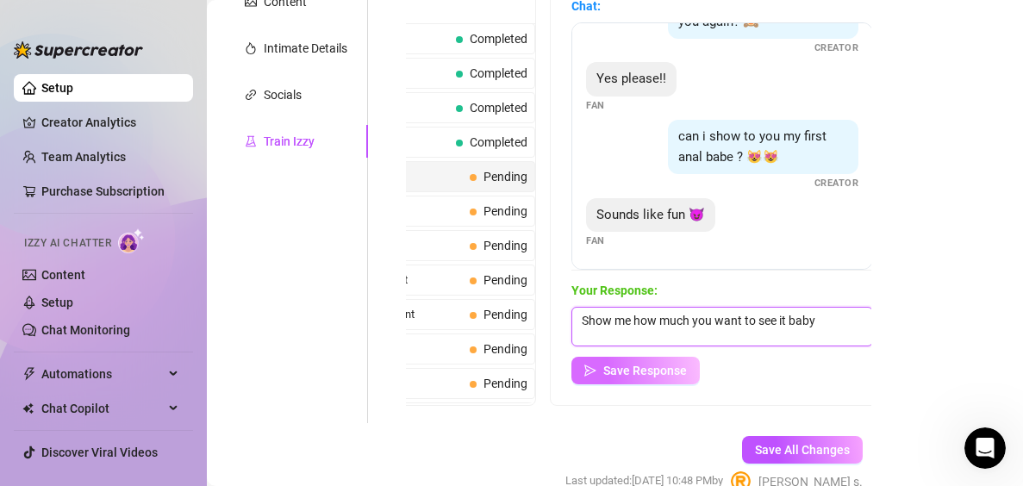
type textarea "Show me how much you want to see it baby"
click at [666, 371] on span "Save Response" at bounding box center [645, 371] width 84 height 14
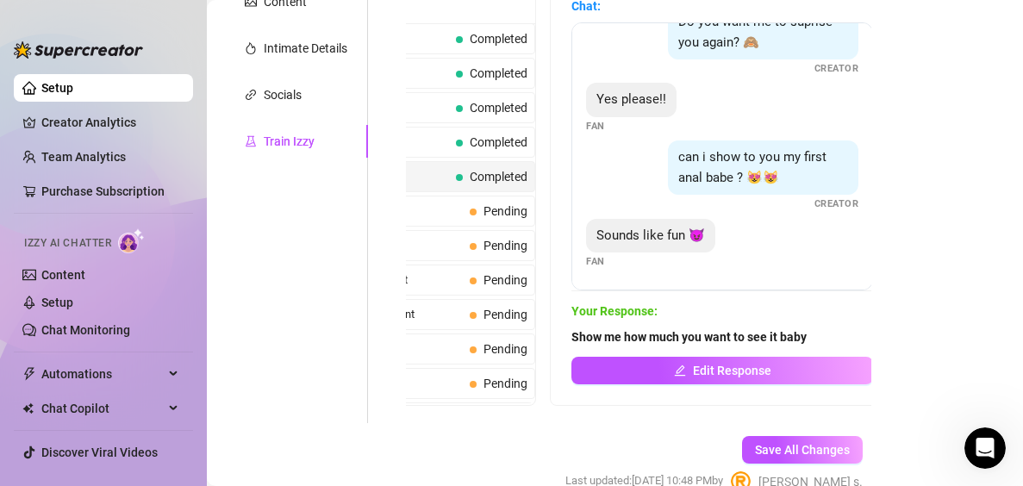
scroll to position [303, 0]
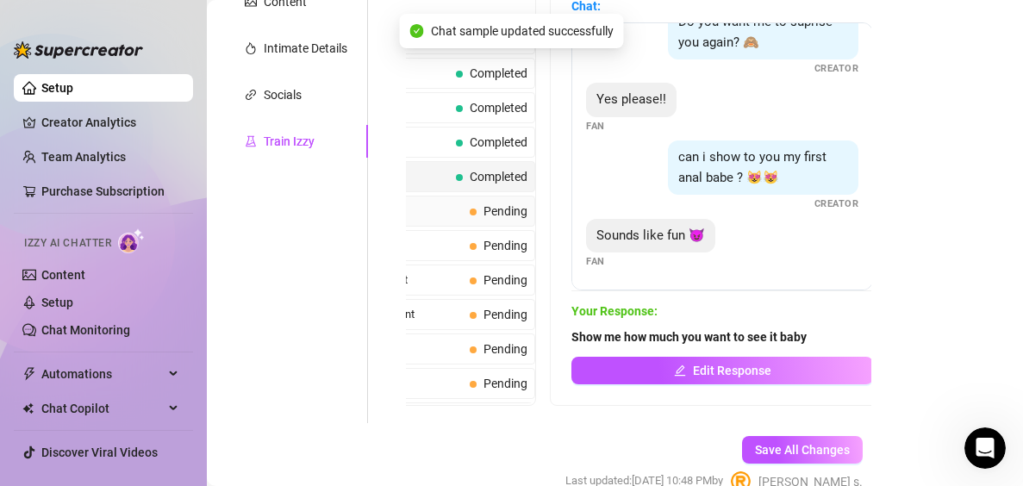
click at [502, 208] on span "Pending" at bounding box center [505, 211] width 44 height 14
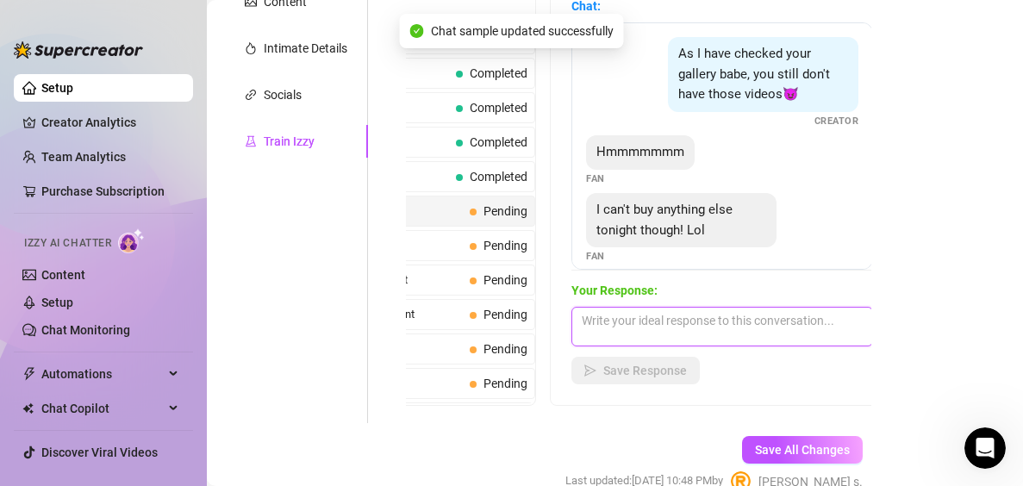
click at [743, 319] on textarea at bounding box center [722, 327] width 302 height 40
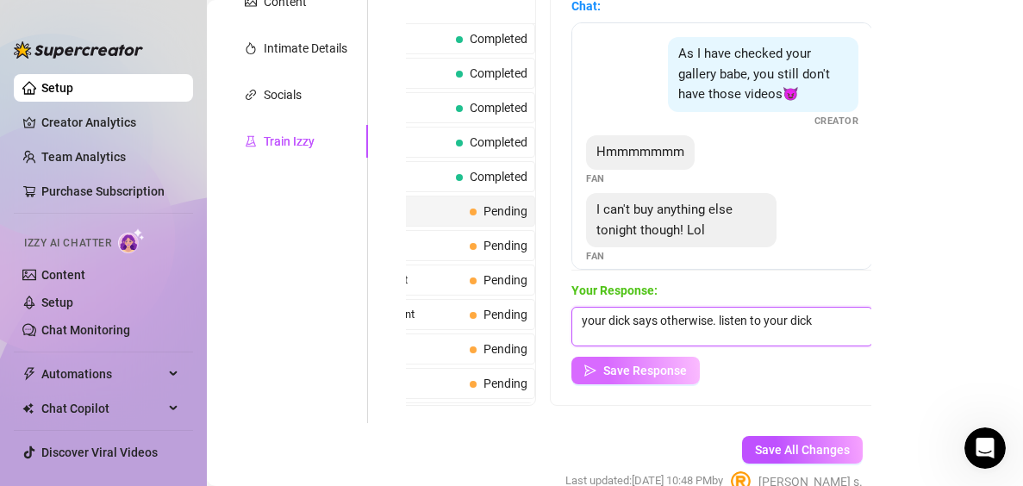
type textarea "your dick says otherwise. listen to your dick"
click at [578, 373] on button "Save Response" at bounding box center [635, 371] width 128 height 28
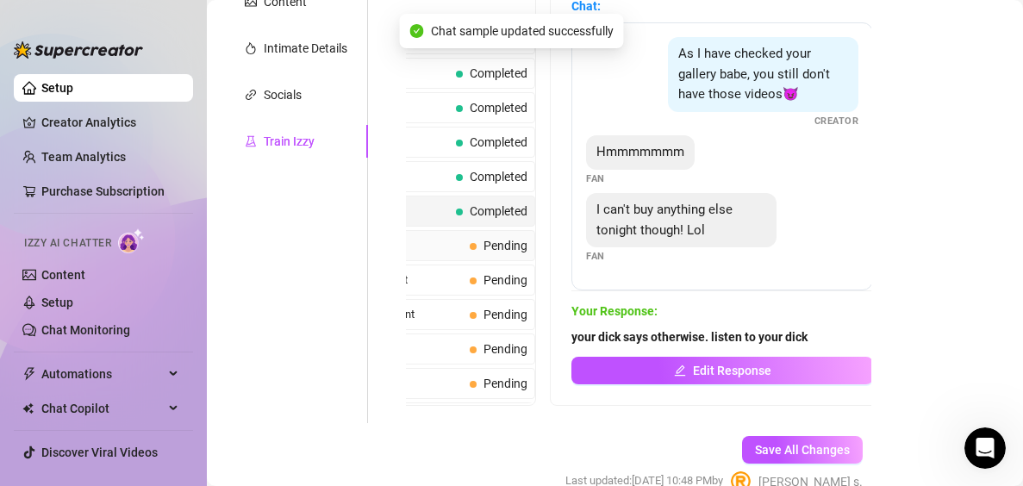
click at [470, 236] on span "Pending" at bounding box center [499, 245] width 58 height 19
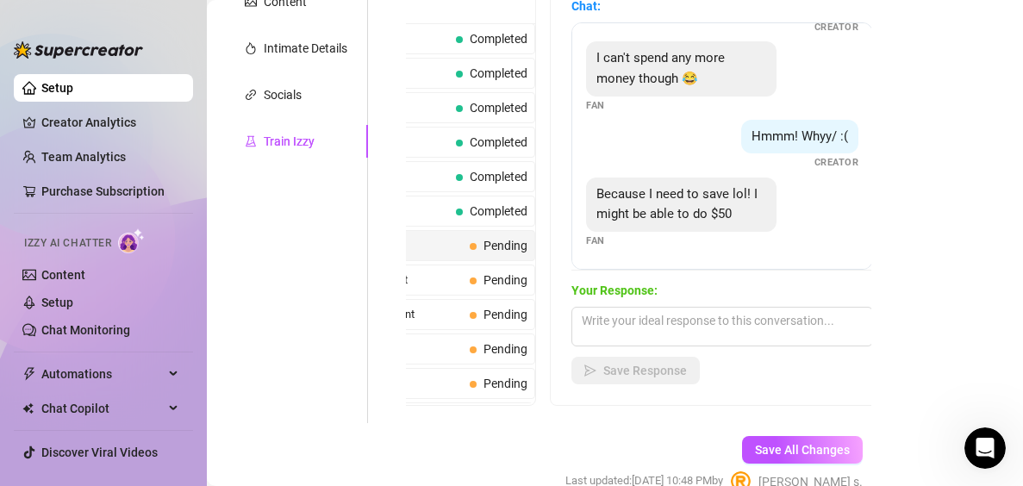
scroll to position [540, 0]
click at [752, 321] on textarea at bounding box center [722, 327] width 302 height 40
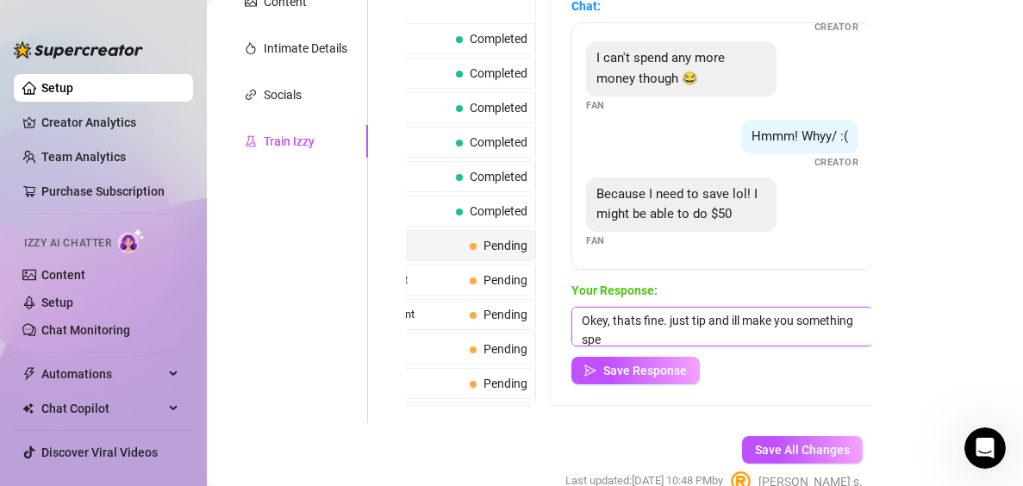
scroll to position [1, 0]
type textarea "Okey, thats fine. just tip and ill make you something special"
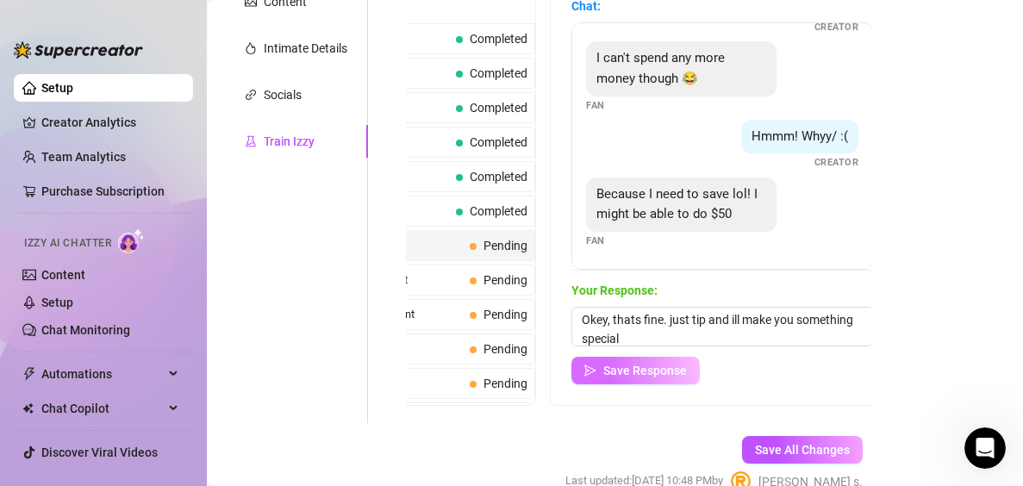
click at [639, 380] on button "Save Response" at bounding box center [635, 371] width 128 height 28
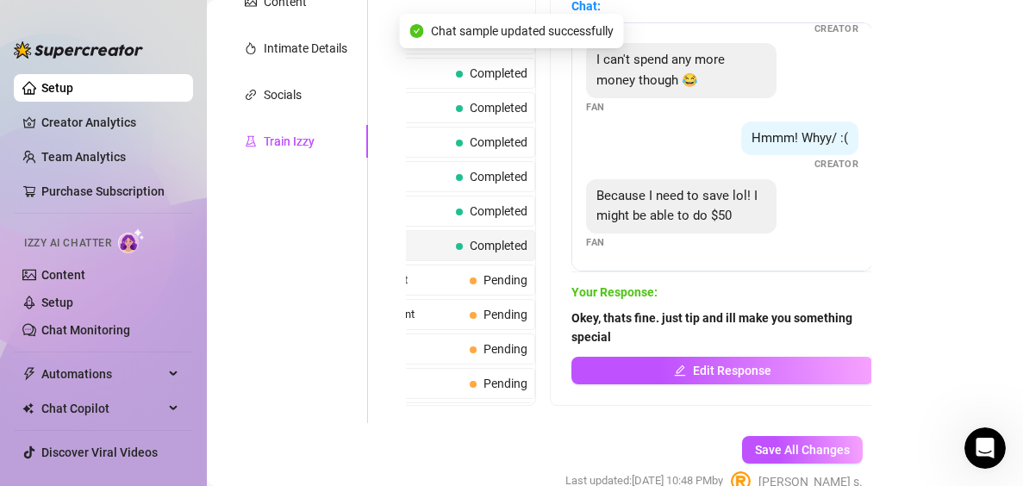
scroll to position [539, 0]
click at [446, 286] on span "Too Expensive Complaint" at bounding box center [374, 279] width 177 height 17
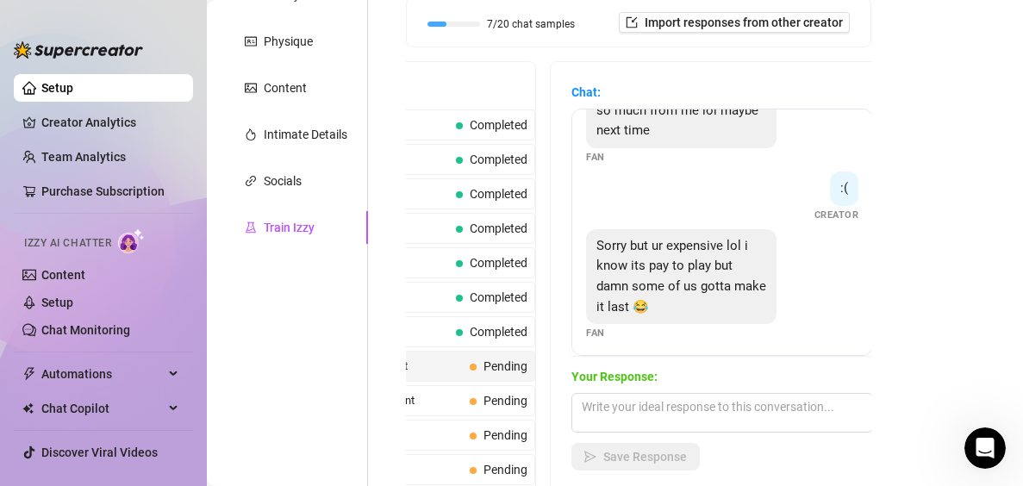
scroll to position [405, 0]
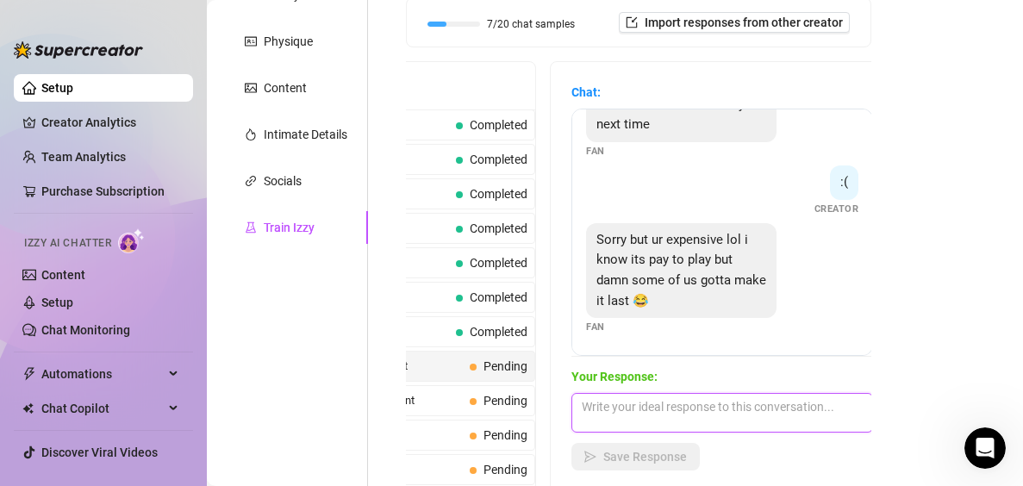
click at [752, 410] on textarea at bounding box center [722, 413] width 302 height 40
type textarea "Y"
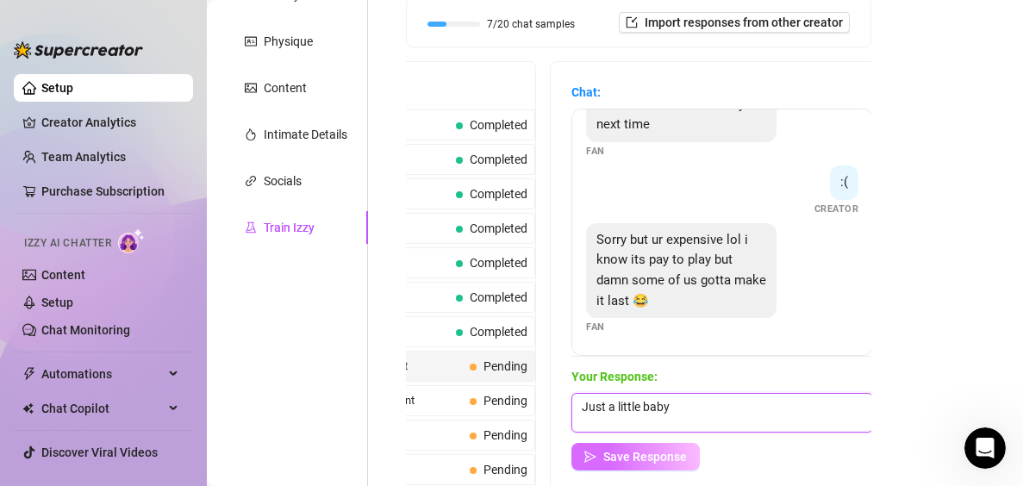
type textarea "Just a little baby"
click at [689, 448] on button "Save Response" at bounding box center [635, 457] width 128 height 28
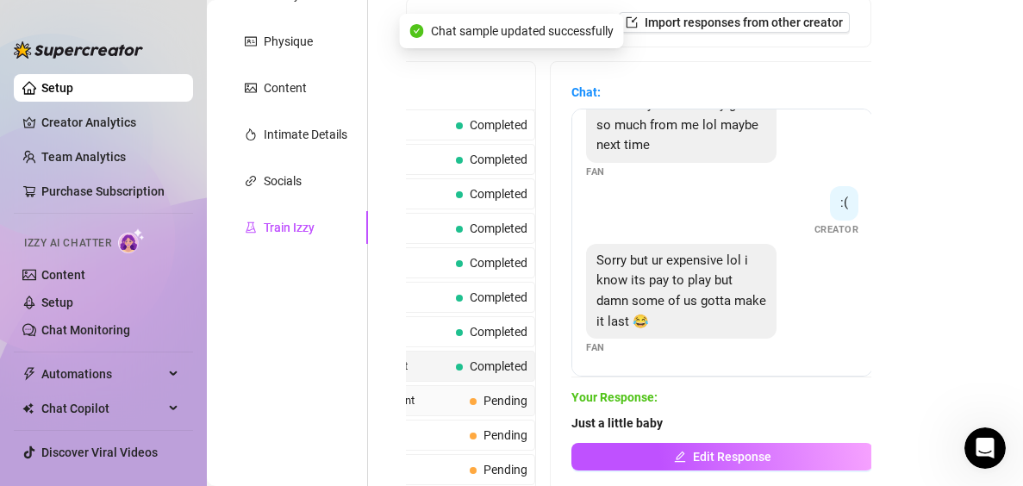
scroll to position [384, 0]
click at [492, 396] on span "Pending" at bounding box center [505, 401] width 44 height 14
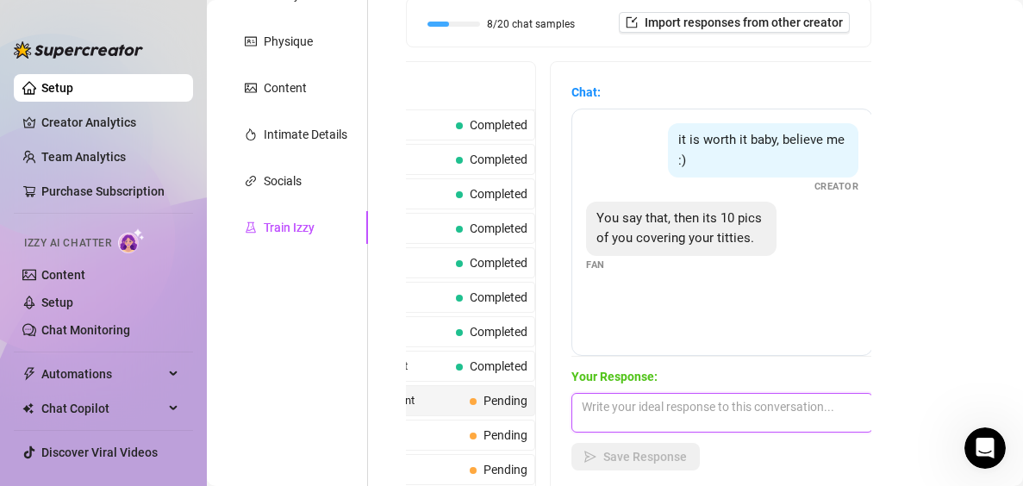
click at [765, 411] on textarea at bounding box center [722, 413] width 302 height 40
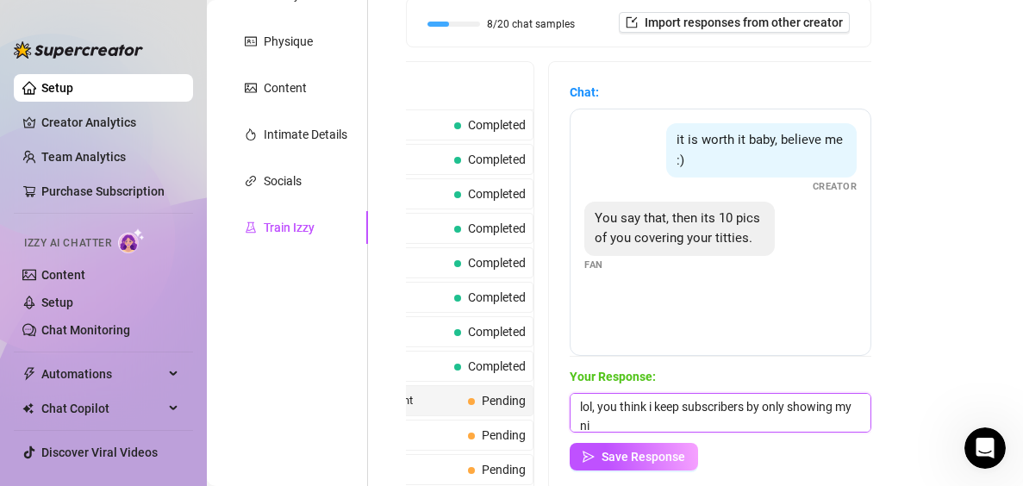
scroll to position [1, 0]
type textarea "lol, you think i keep subscribers by only showing my nipples? xD"
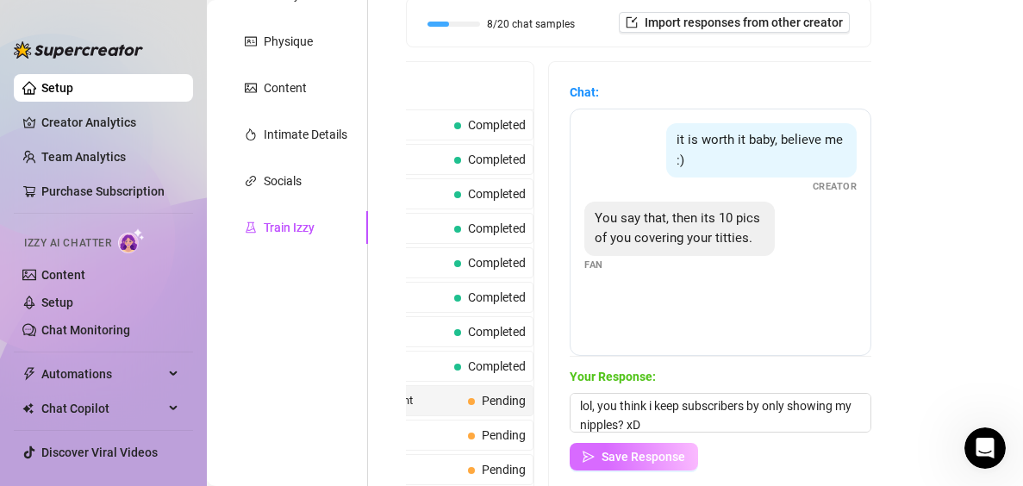
click at [677, 445] on button "Save Response" at bounding box center [634, 457] width 128 height 28
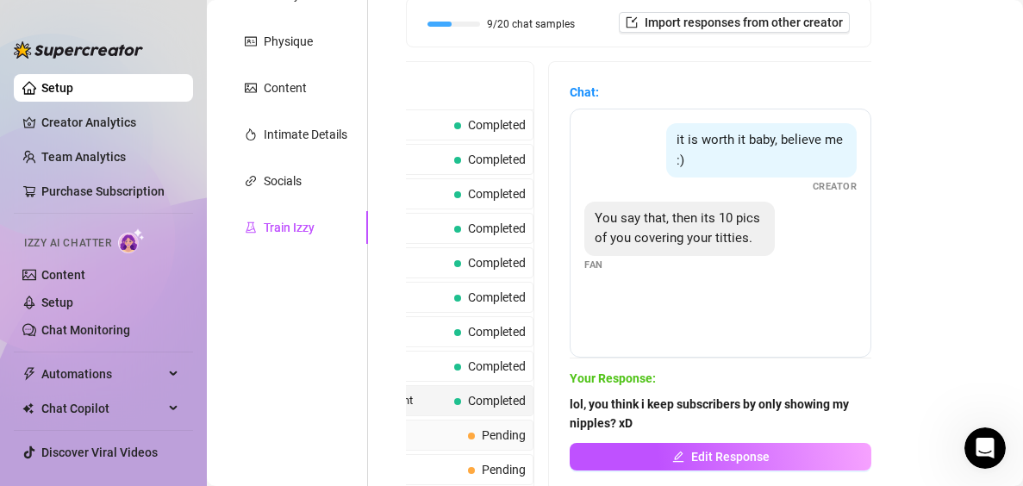
click at [479, 425] on div "Positive Feedback Pending" at bounding box center [405, 435] width 257 height 31
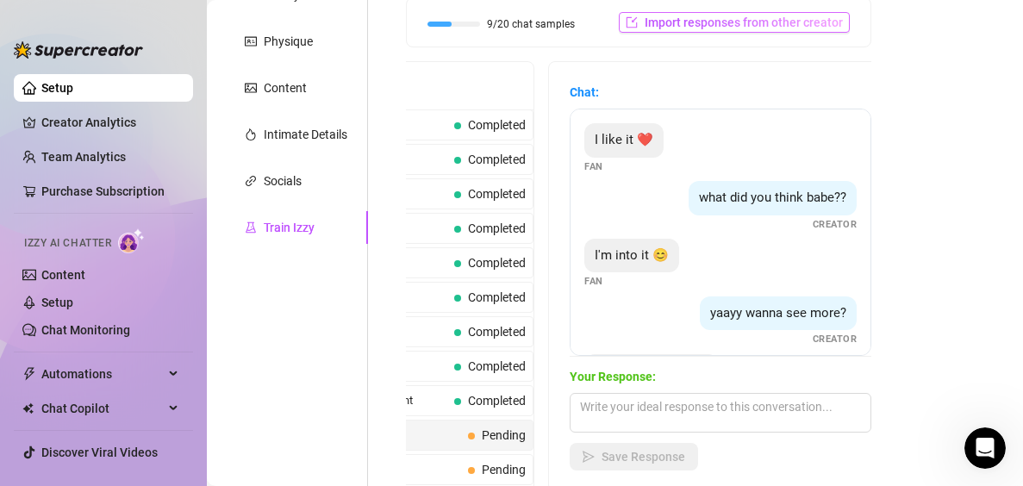
click at [762, 14] on button "Import responses from other creator" at bounding box center [734, 22] width 231 height 21
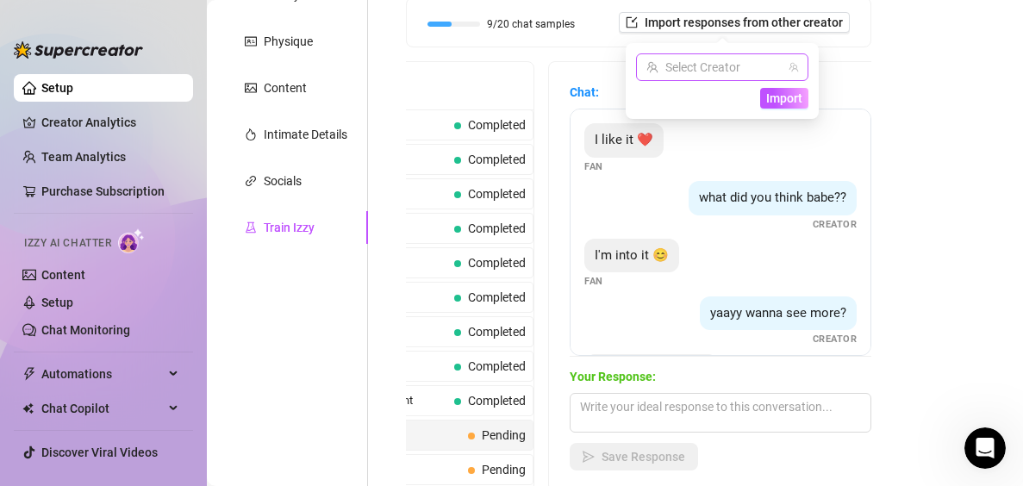
click at [773, 74] on input "search" at bounding box center [714, 67] width 136 height 26
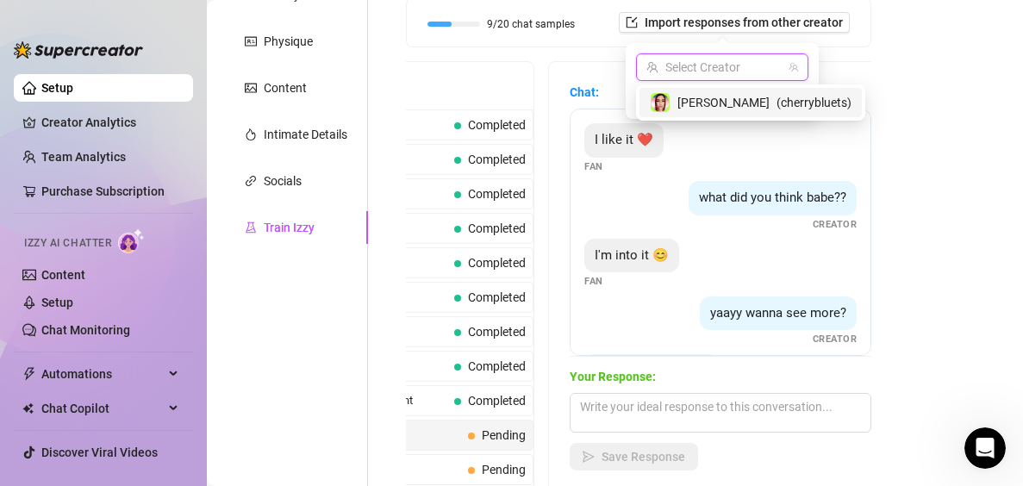
click at [861, 69] on div "Help fine-tune [PERSON_NAME] by replying to chats in your own tone and style. S…" at bounding box center [639, 197] width 500 height 624
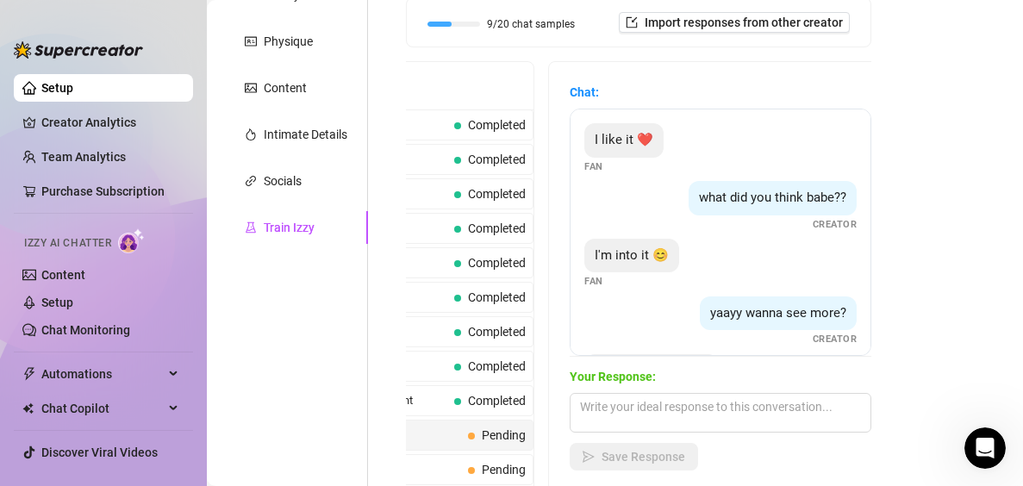
click at [493, 432] on span "Pending" at bounding box center [504, 435] width 44 height 14
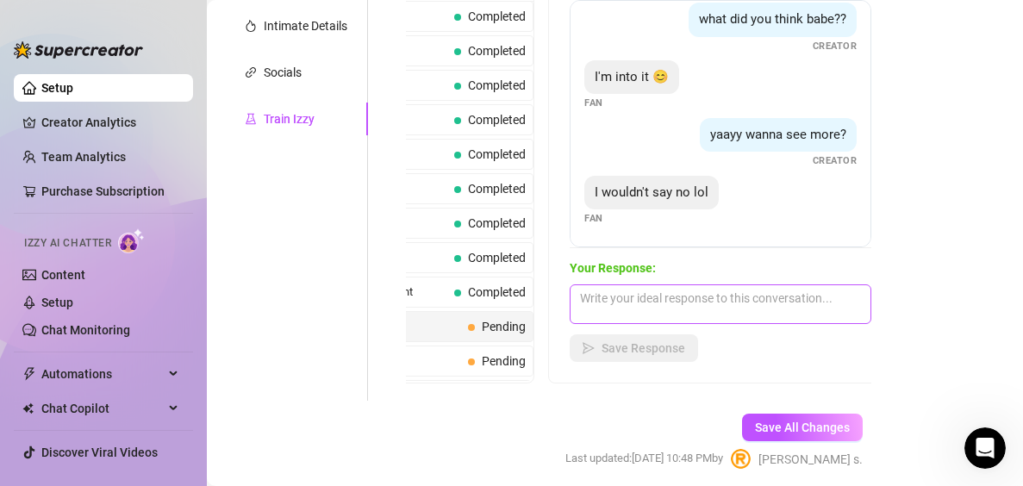
scroll to position [440, 0]
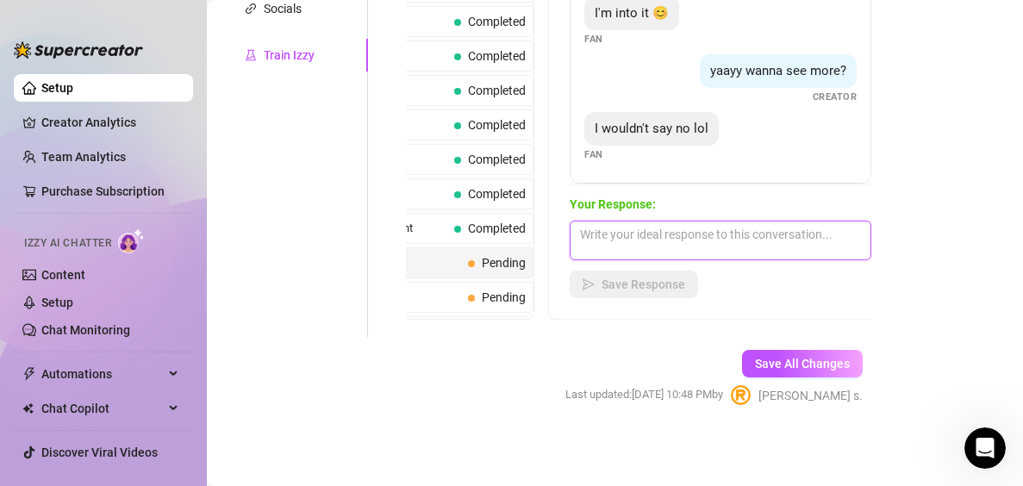
click at [721, 221] on textarea at bounding box center [721, 241] width 302 height 40
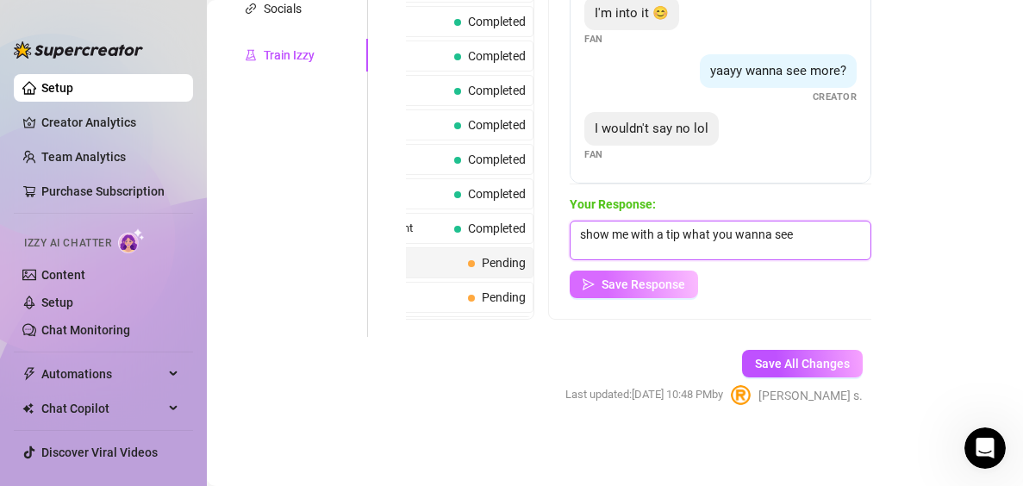
type textarea "show me with a tip what you wanna see"
click at [663, 284] on span "Save Response" at bounding box center [644, 284] width 84 height 14
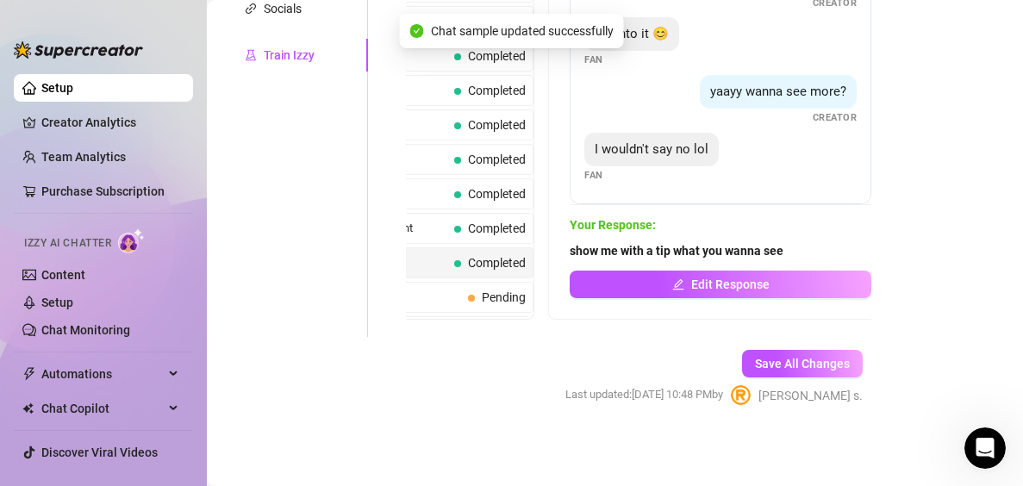
scroll to position [49, 0]
click at [435, 296] on span "Broke Rejection" at bounding box center [372, 297] width 177 height 17
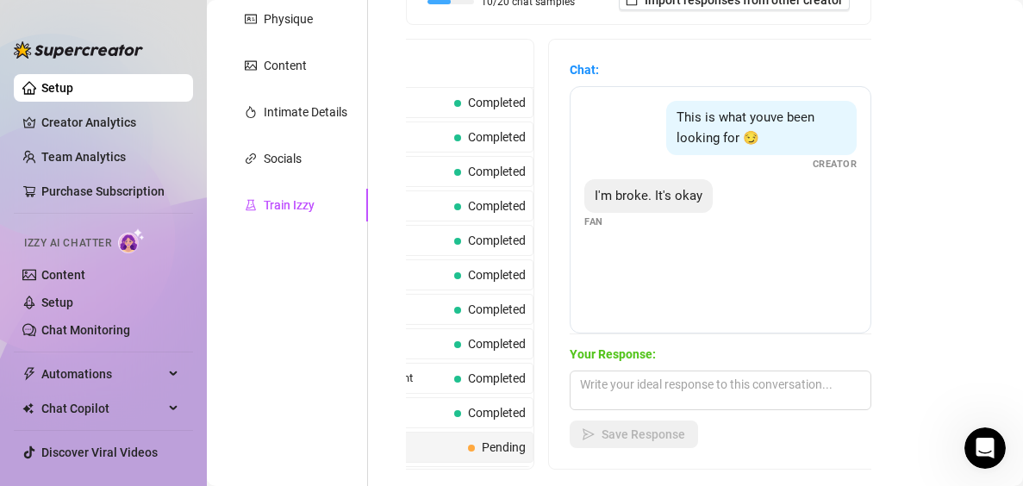
scroll to position [345, 0]
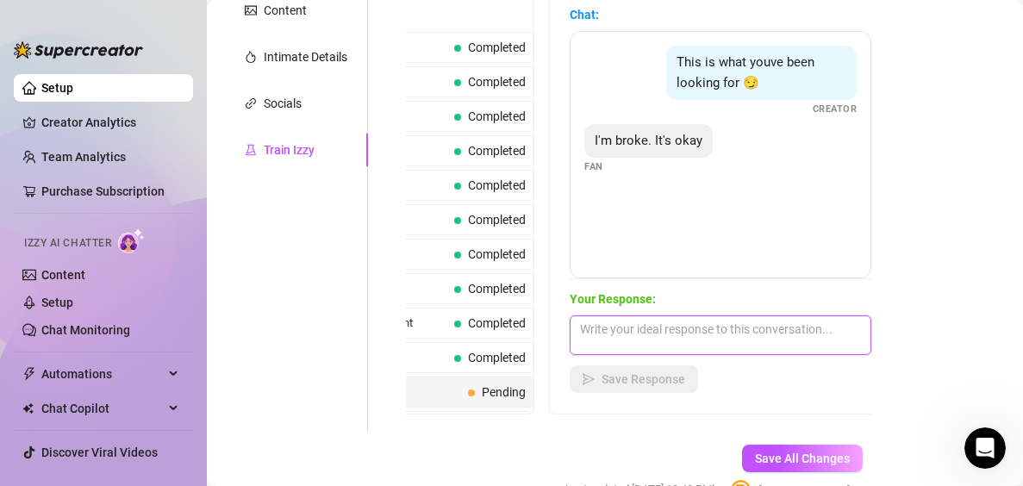
click at [815, 344] on textarea at bounding box center [721, 335] width 302 height 40
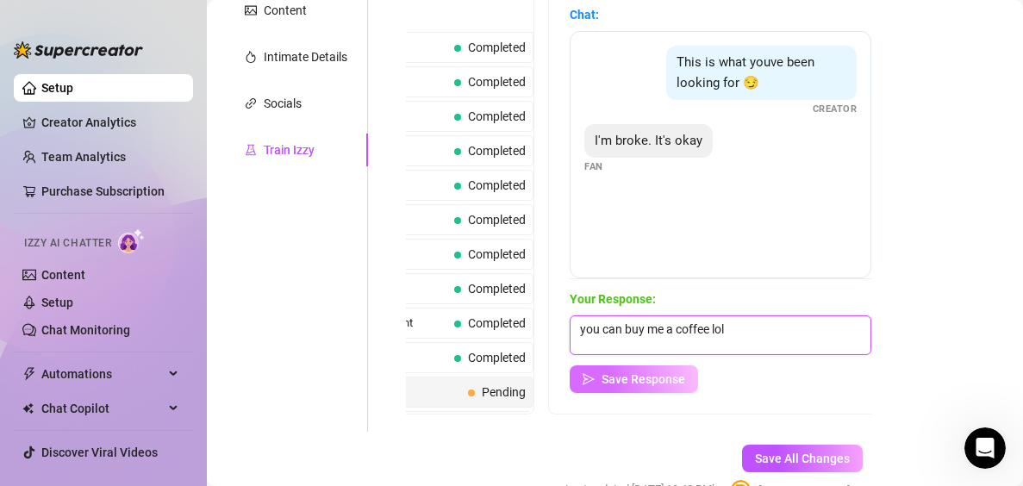
type textarea "you can buy me a coffee lol"
click at [688, 382] on button "Save Response" at bounding box center [634, 379] width 128 height 28
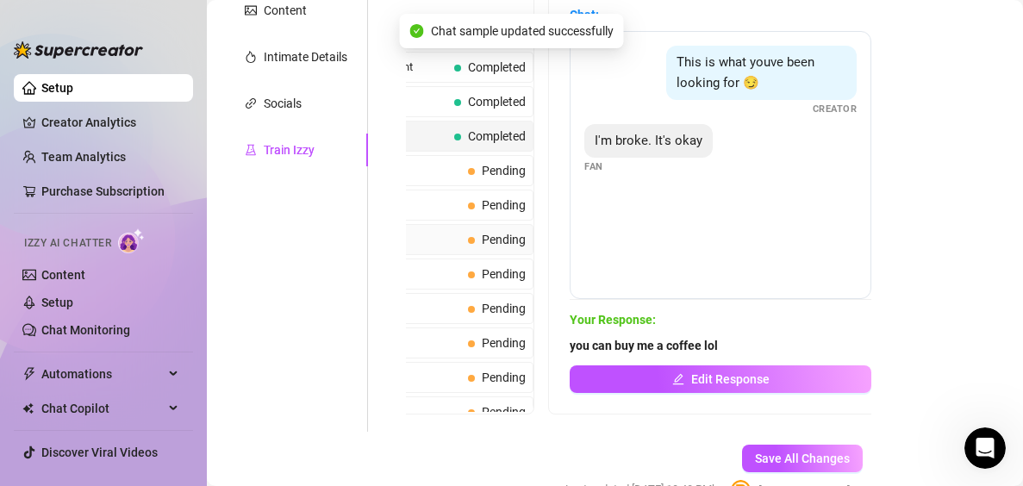
scroll to position [259, 0]
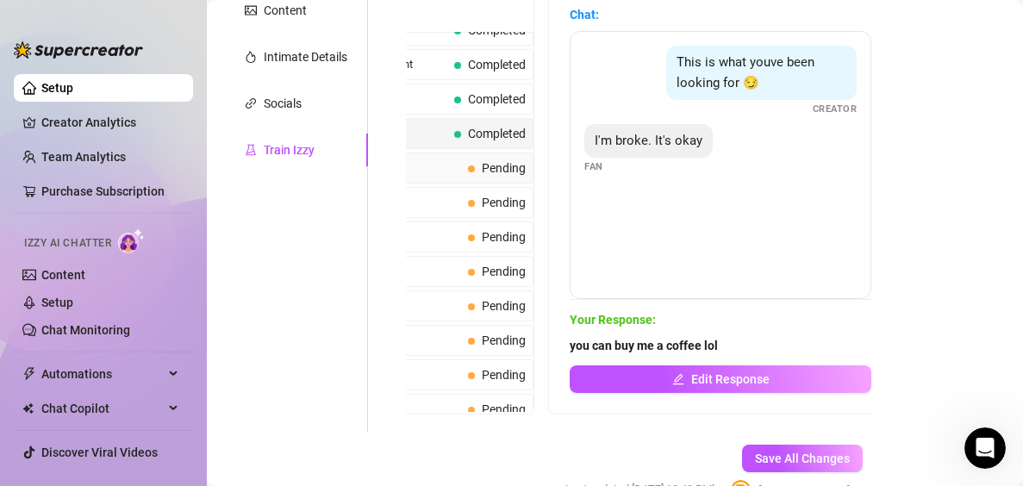
click at [475, 177] on span "Pending" at bounding box center [497, 168] width 58 height 19
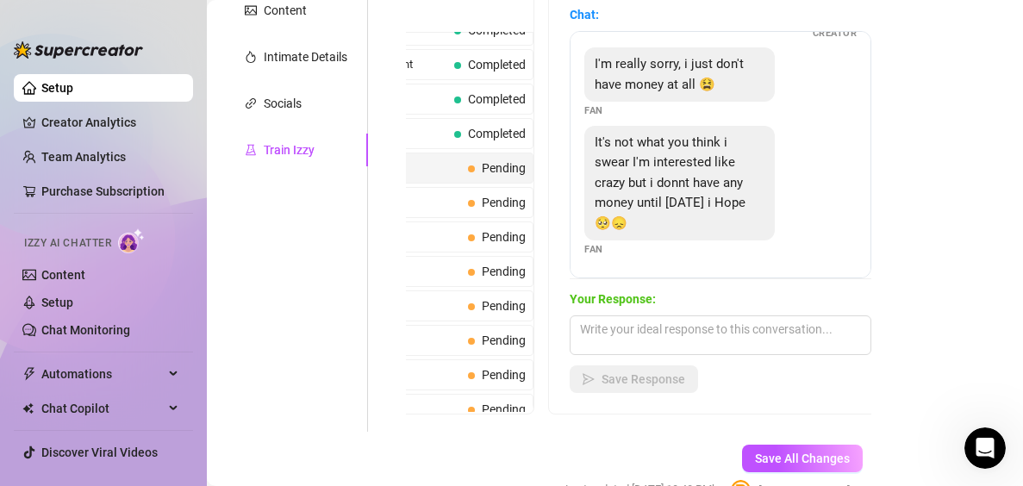
scroll to position [431, 0]
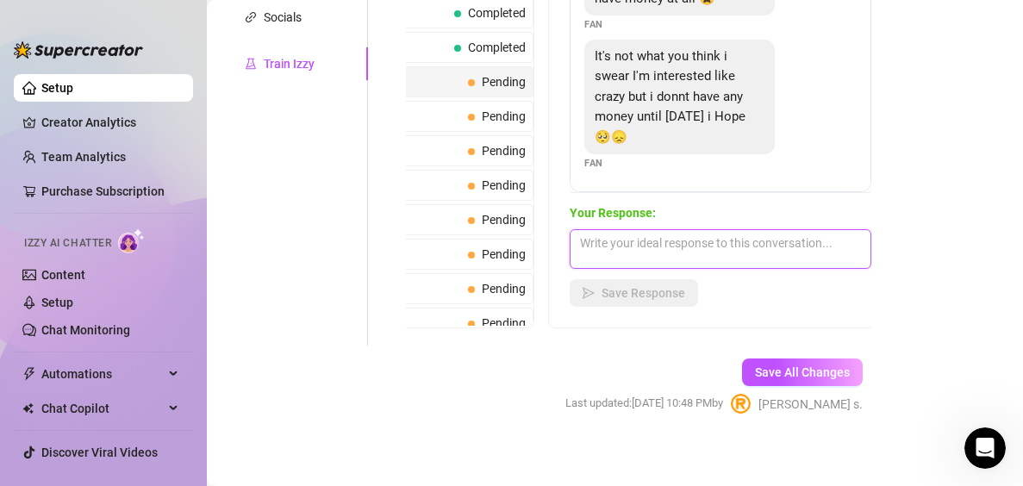
click at [710, 230] on textarea at bounding box center [721, 249] width 302 height 40
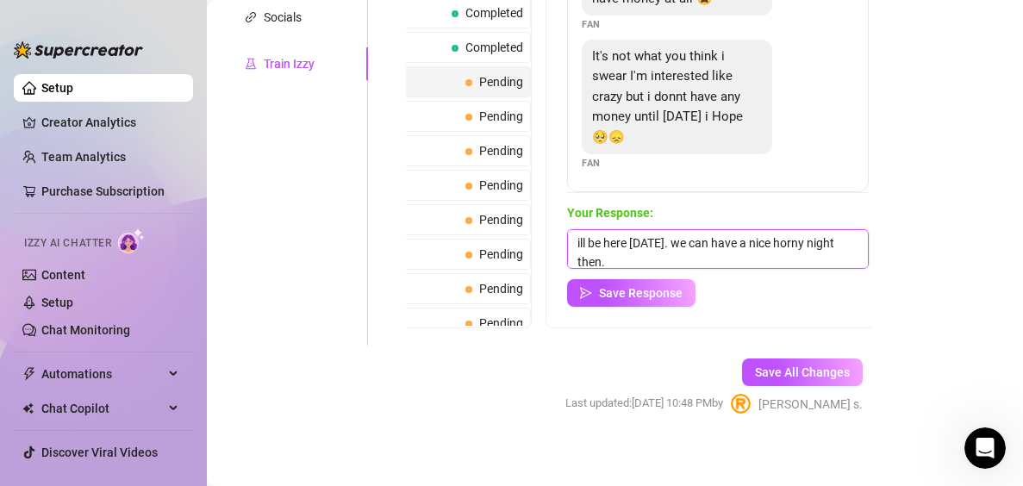
scroll to position [1, 0]
type textarea "ill be here [DATE]. we can have a nice horny night then. i look forward to it b…"
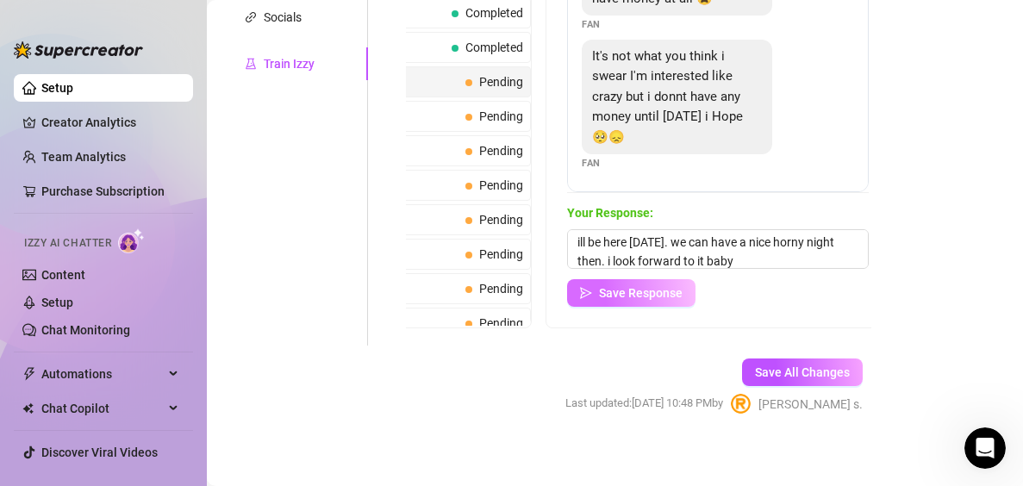
click at [608, 291] on span "Save Response" at bounding box center [641, 293] width 84 height 14
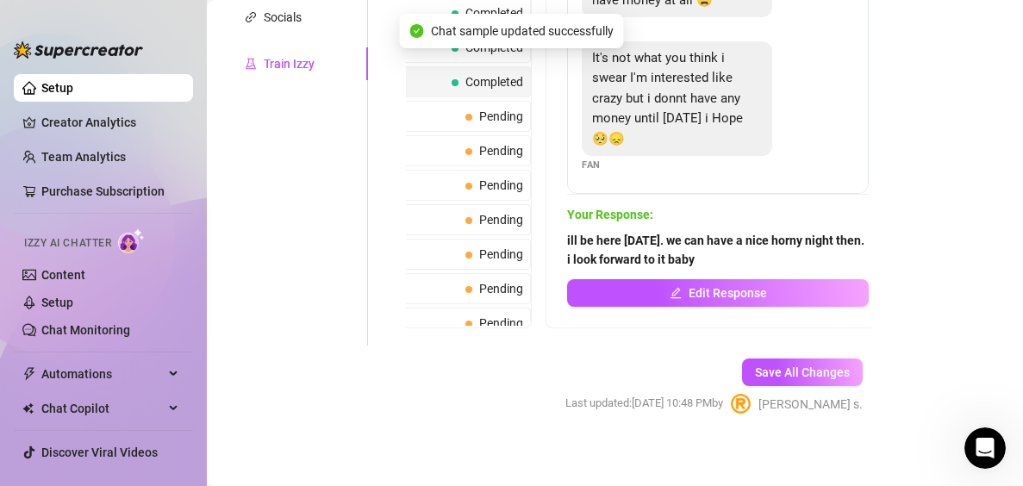
scroll to position [95, 0]
click at [494, 125] on span "Pending" at bounding box center [494, 116] width 58 height 19
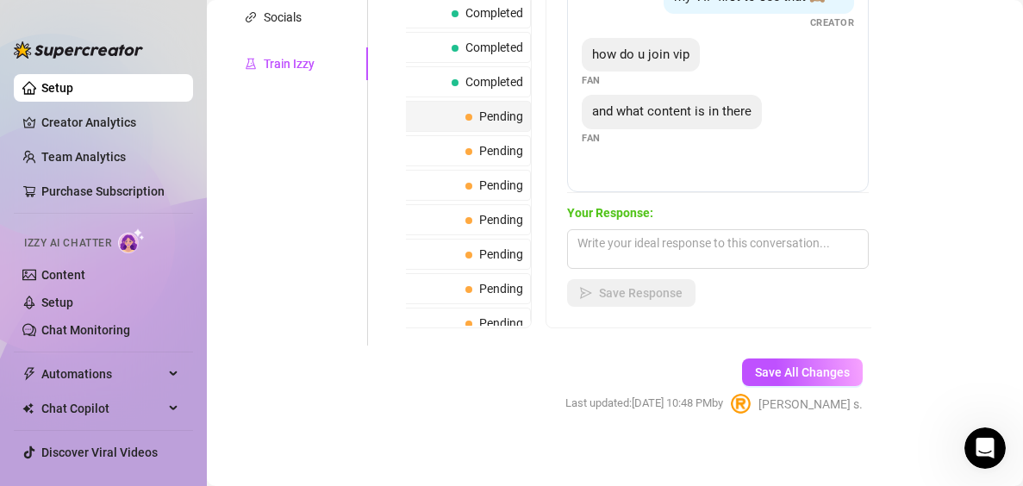
scroll to position [345, 0]
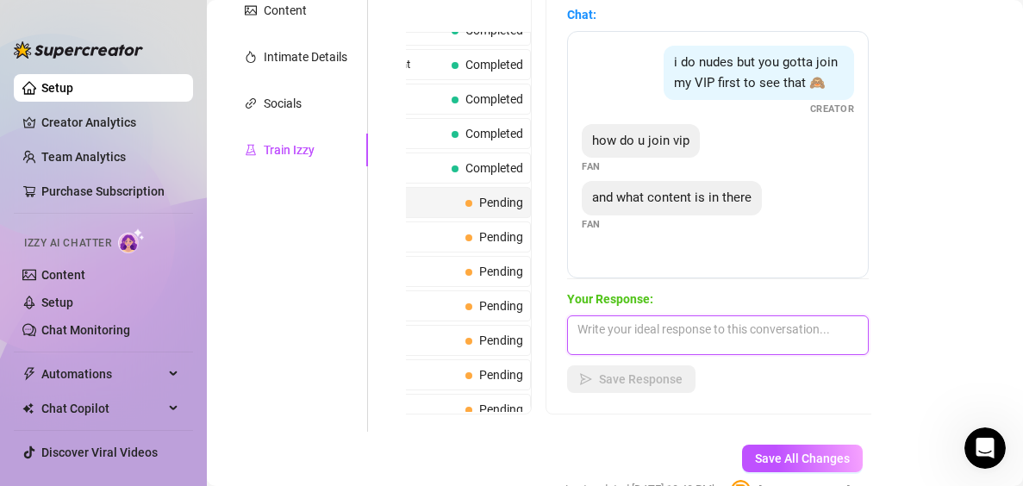
click at [766, 334] on textarea at bounding box center [718, 335] width 302 height 40
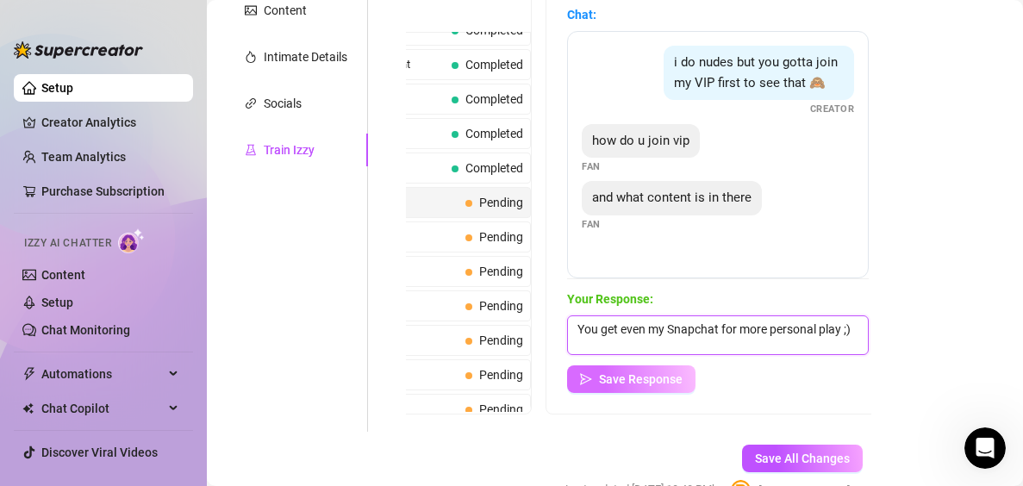
type textarea "You get even my Snapchat for more personal play ;)"
click at [656, 371] on button "Save Response" at bounding box center [631, 379] width 128 height 28
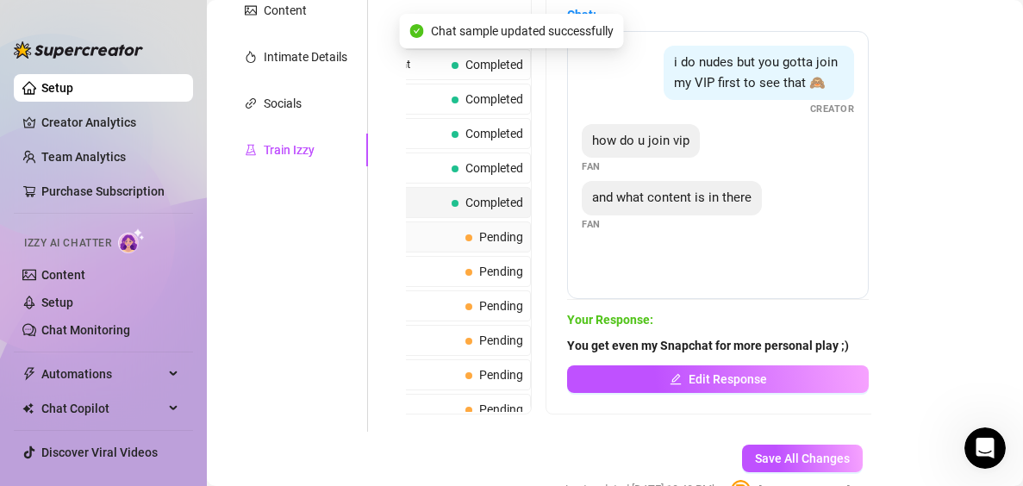
click at [483, 222] on div "Free Content Pending" at bounding box center [402, 236] width 257 height 31
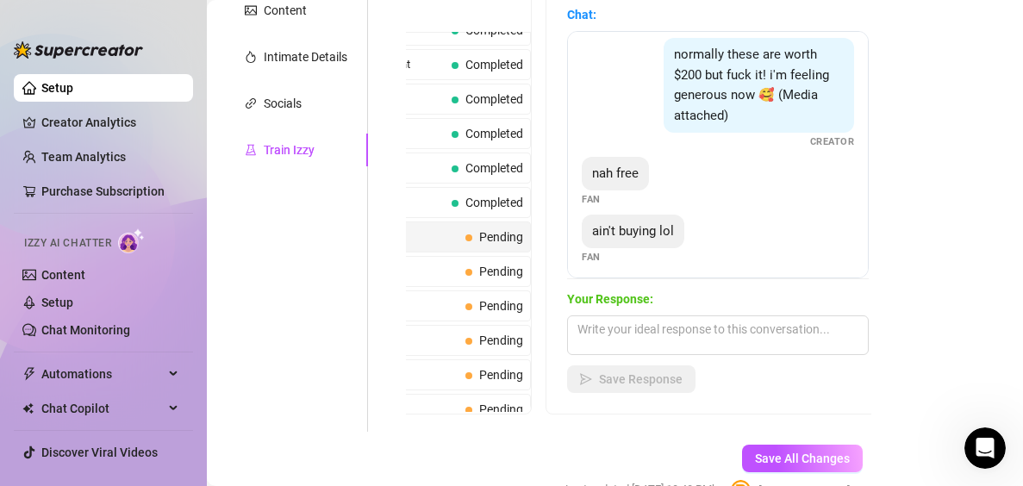
scroll to position [209, 0]
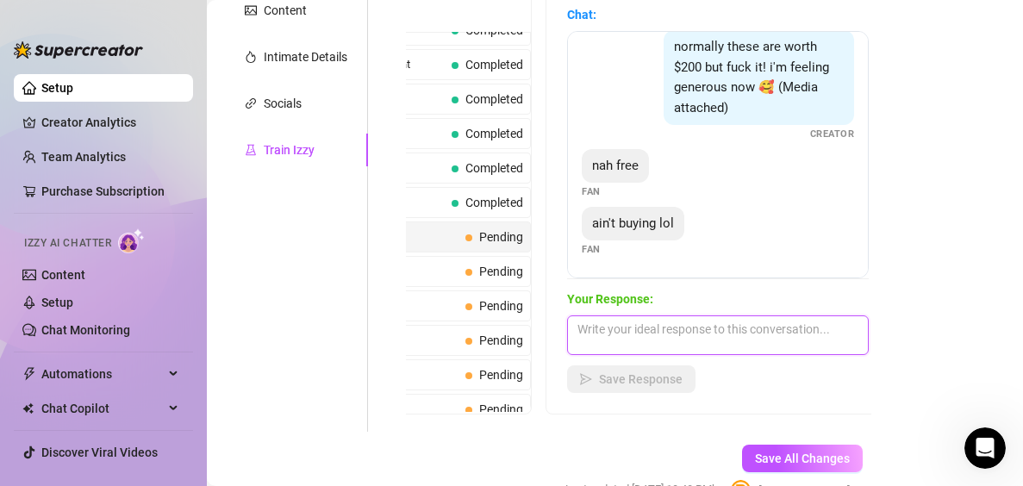
click at [683, 323] on textarea at bounding box center [718, 335] width 302 height 40
click at [747, 325] on textarea at bounding box center [718, 335] width 302 height 40
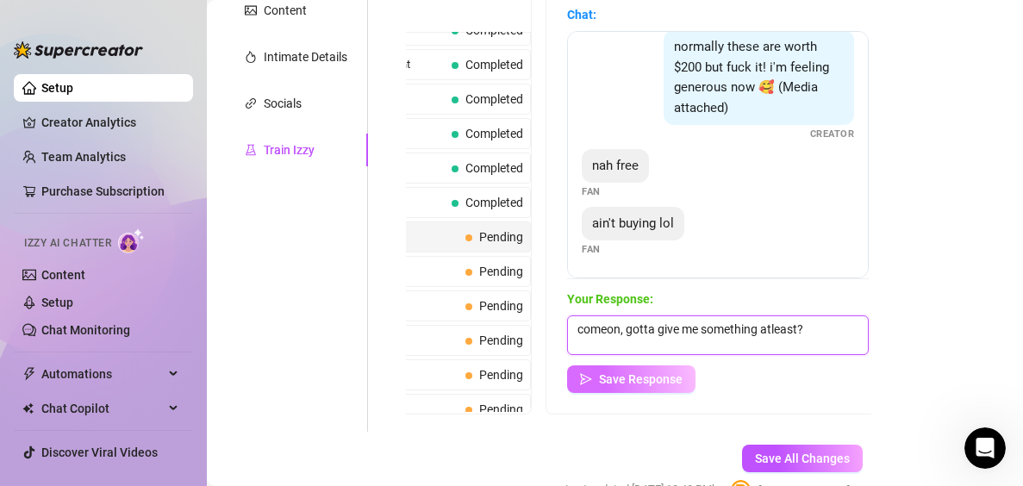
type textarea "comeon, gotta give me something atleast?"
click at [652, 375] on span "Save Response" at bounding box center [641, 379] width 84 height 14
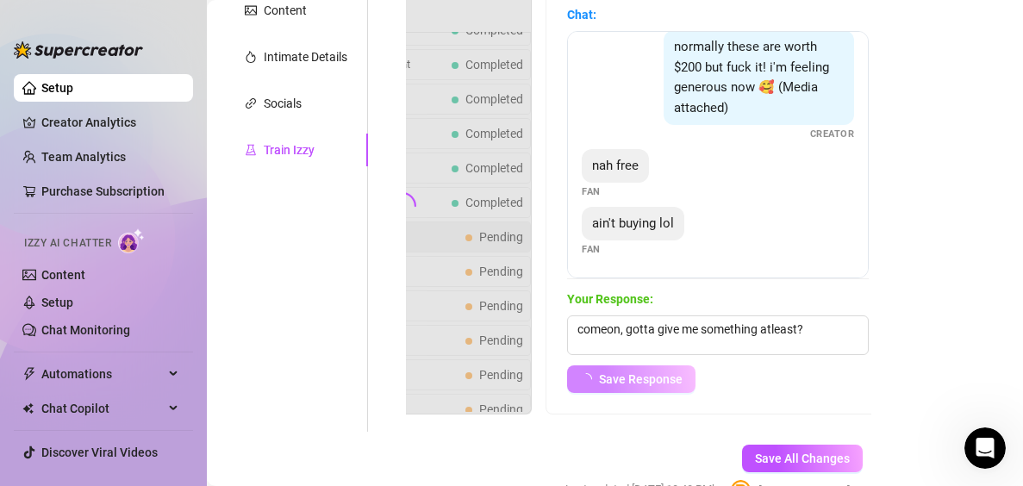
scroll to position [188, 0]
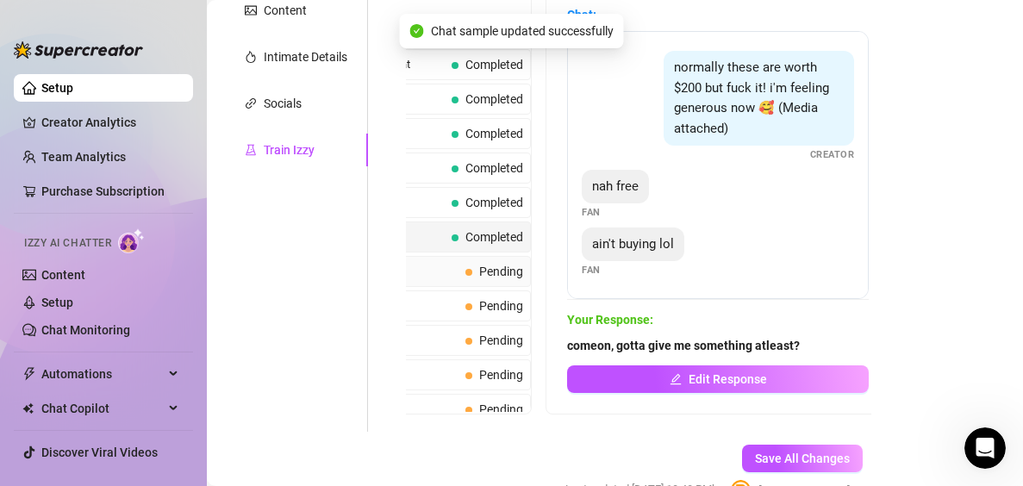
click at [491, 272] on span "Pending" at bounding box center [501, 272] width 44 height 14
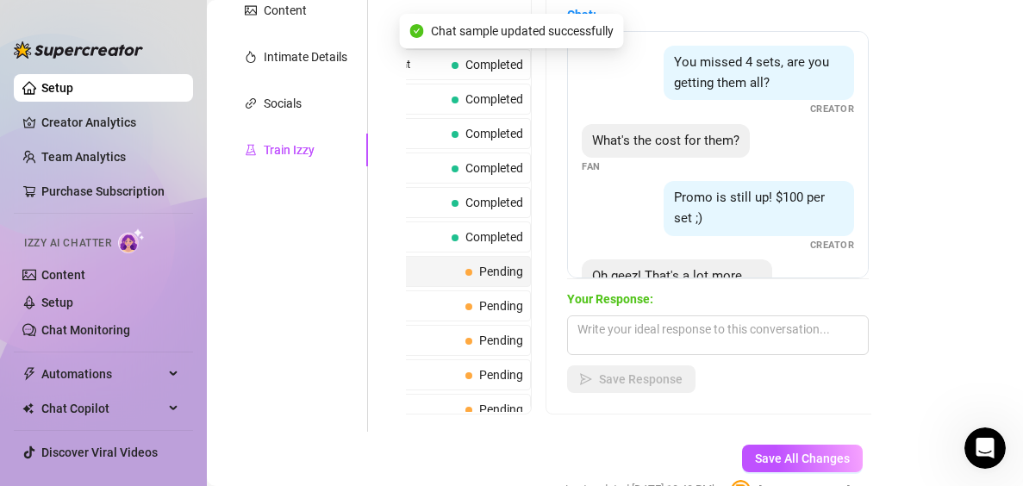
scroll to position [93, 0]
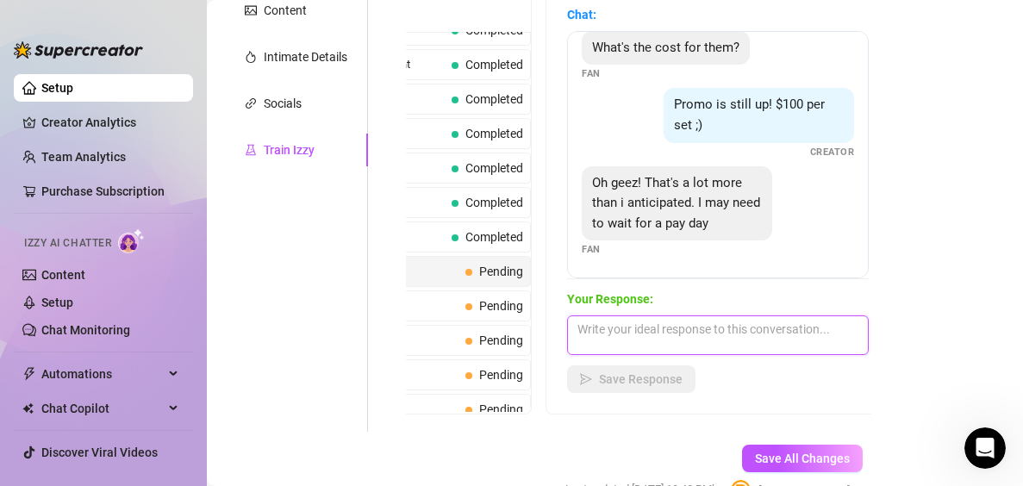
click at [702, 321] on textarea at bounding box center [718, 335] width 302 height 40
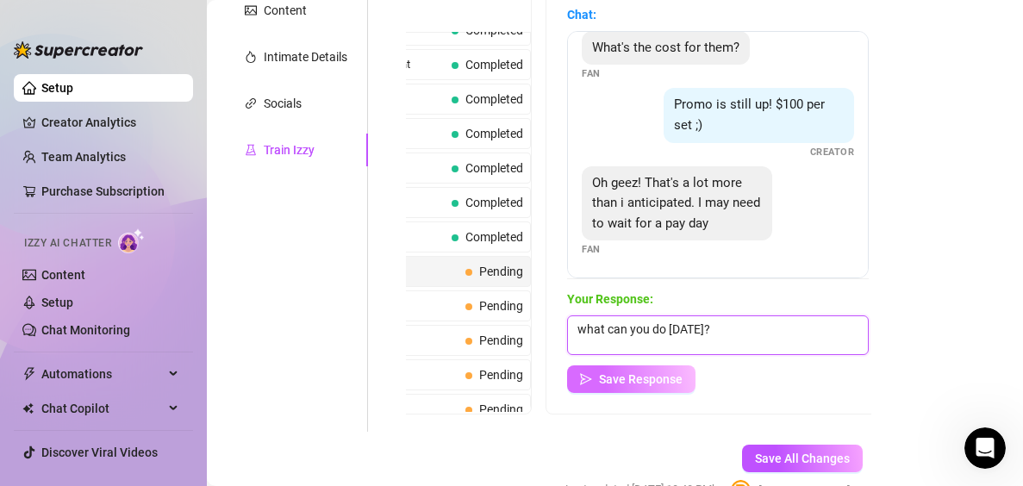
type textarea "what can you do [DATE]?"
click at [640, 369] on button "Save Response" at bounding box center [631, 379] width 128 height 28
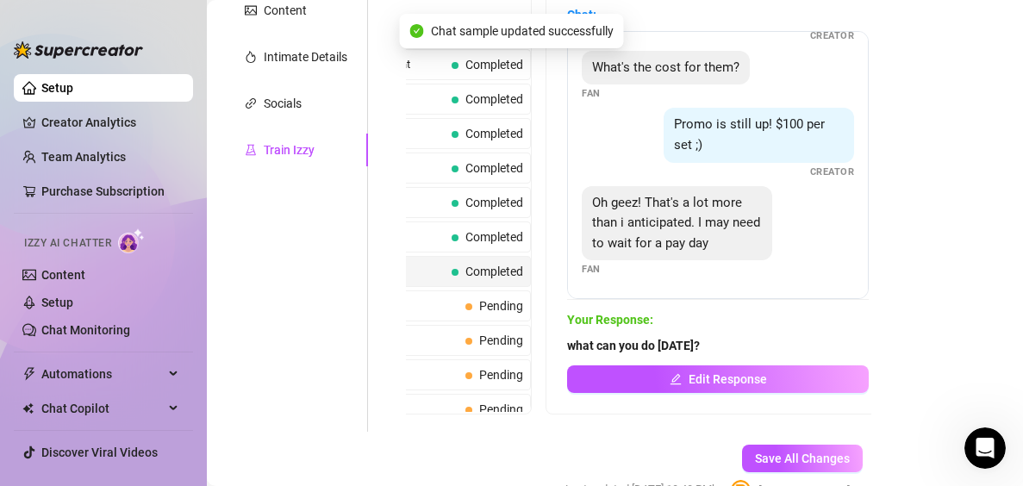
scroll to position [72, 0]
click at [483, 300] on span "Pending" at bounding box center [501, 306] width 44 height 14
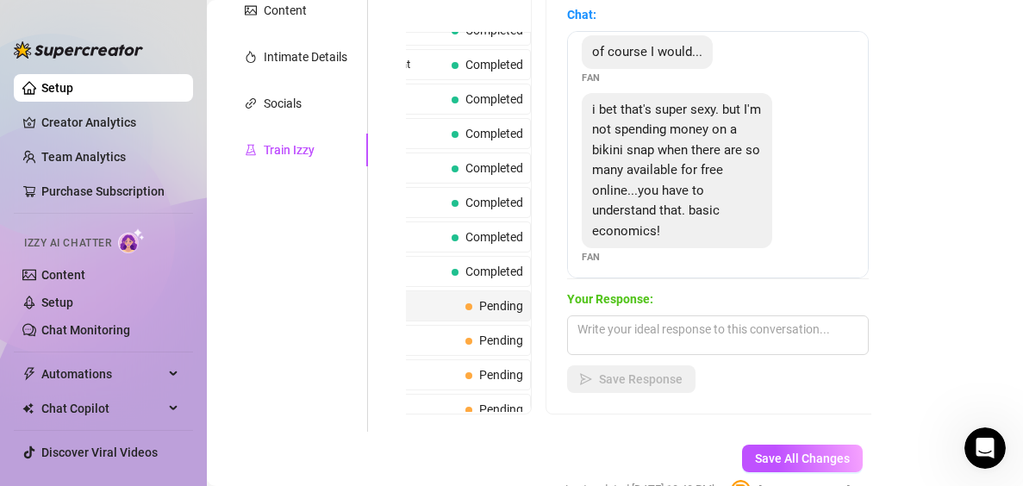
scroll to position [137, 0]
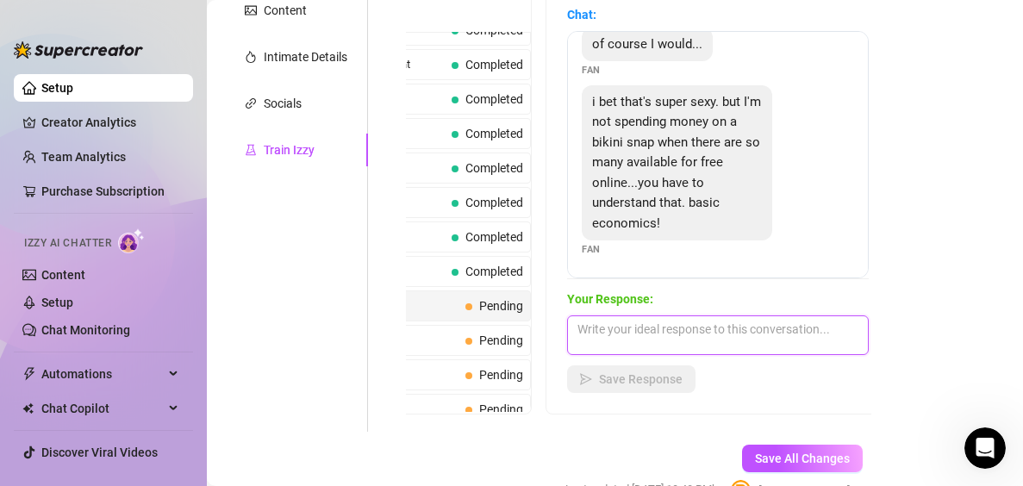
click at [754, 345] on textarea at bounding box center [718, 335] width 302 height 40
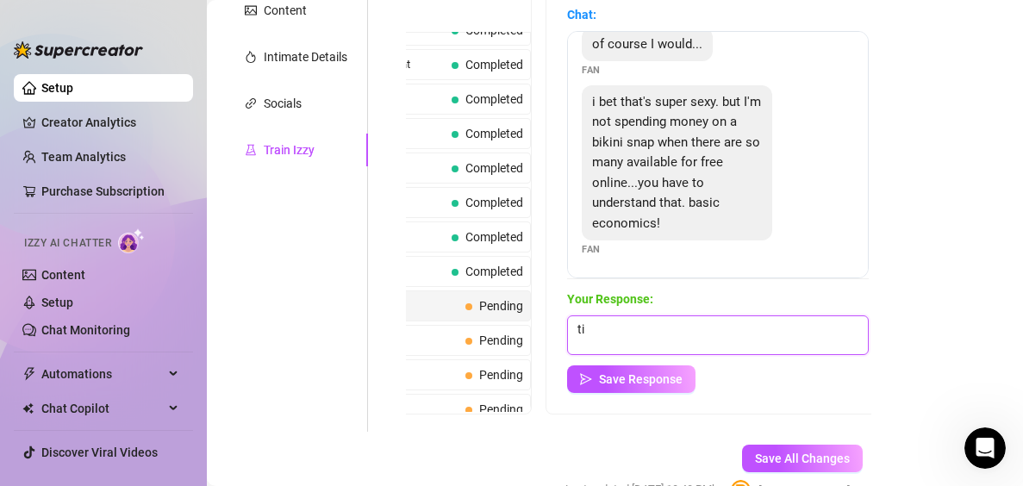
type textarea "t"
type textarea "just tip something"
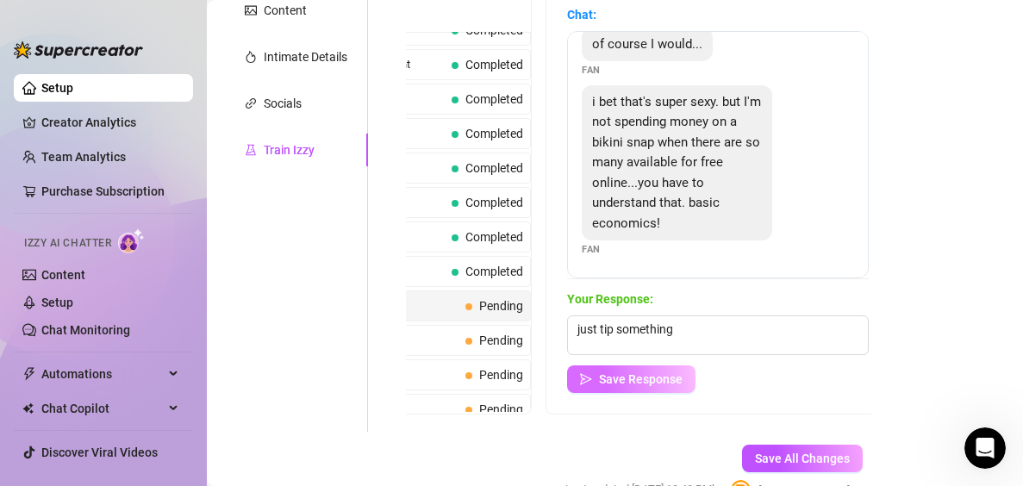
click at [688, 375] on button "Save Response" at bounding box center [631, 379] width 128 height 28
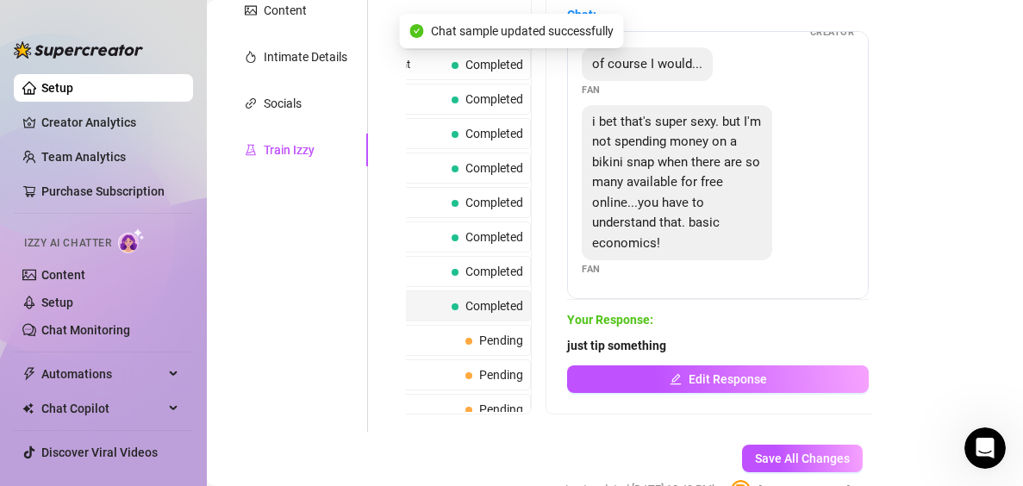
scroll to position [116, 0]
click at [483, 333] on span "Pending" at bounding box center [494, 340] width 58 height 19
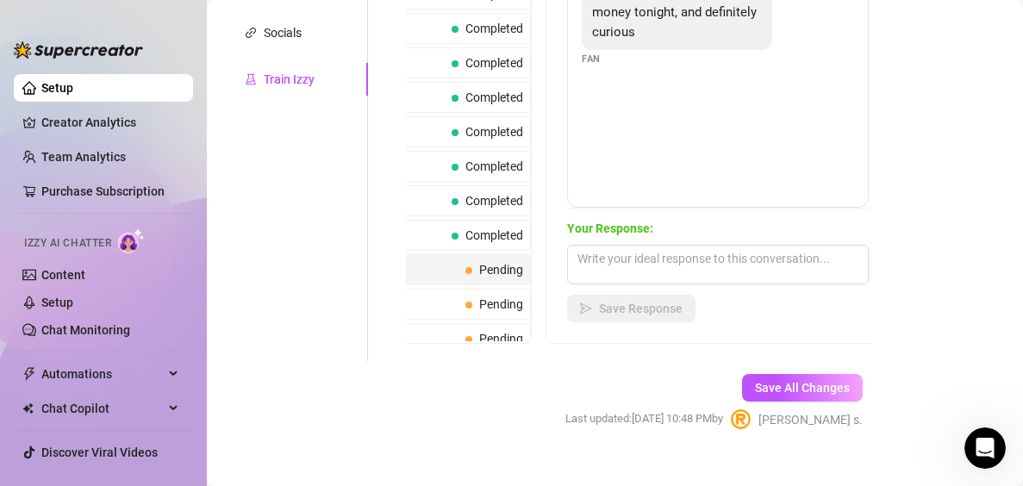
scroll to position [431, 0]
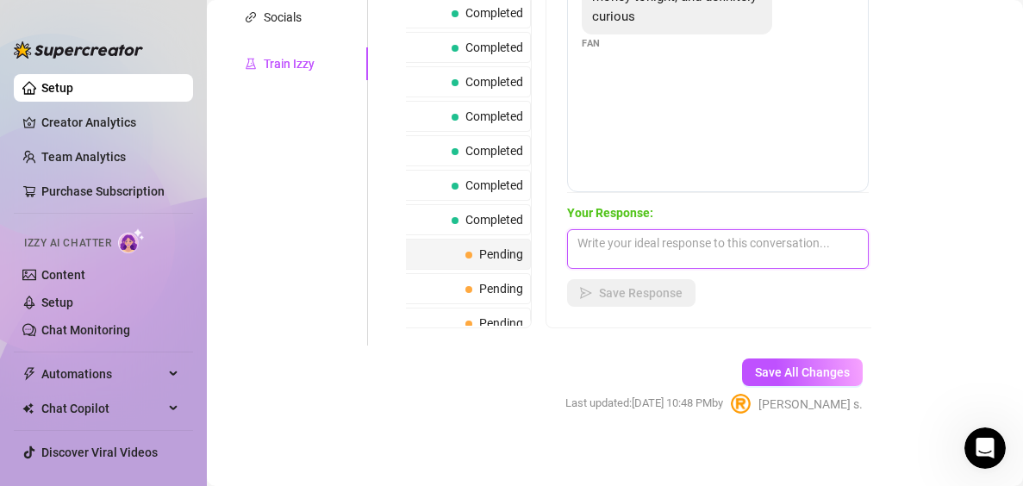
click at [797, 257] on textarea at bounding box center [718, 249] width 302 height 40
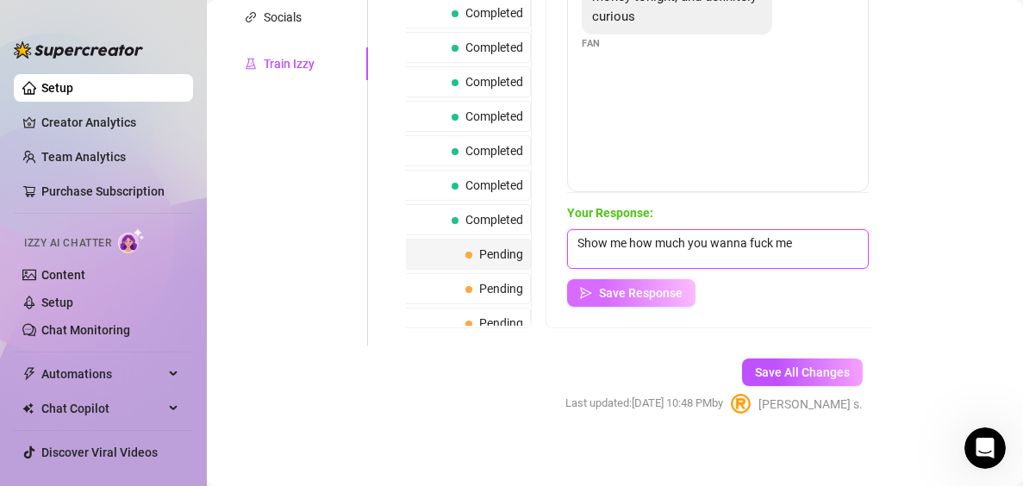
type textarea "Show me how much you wanna fuck me"
click at [679, 282] on button "Save Response" at bounding box center [631, 293] width 128 height 28
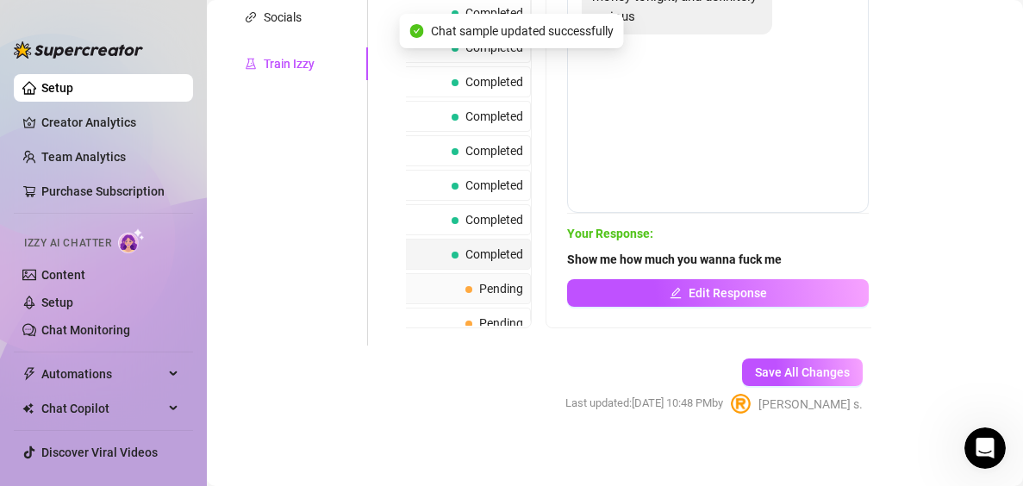
click at [479, 292] on span "Pending" at bounding box center [501, 289] width 44 height 14
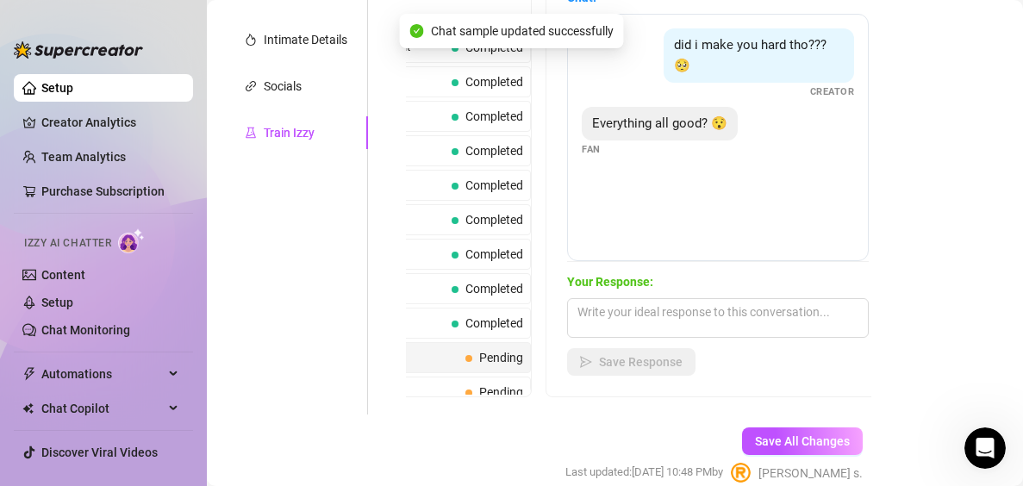
scroll to position [345, 0]
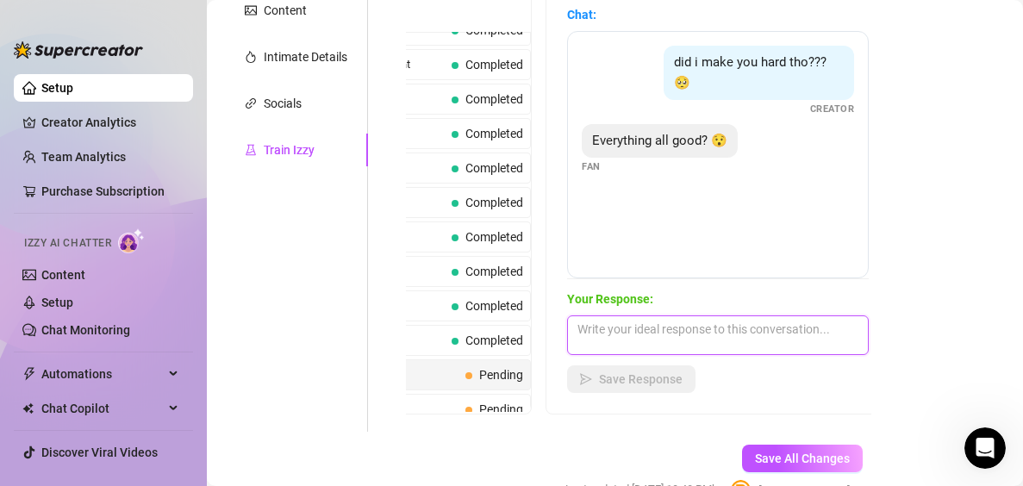
click at [785, 340] on textarea at bounding box center [718, 335] width 302 height 40
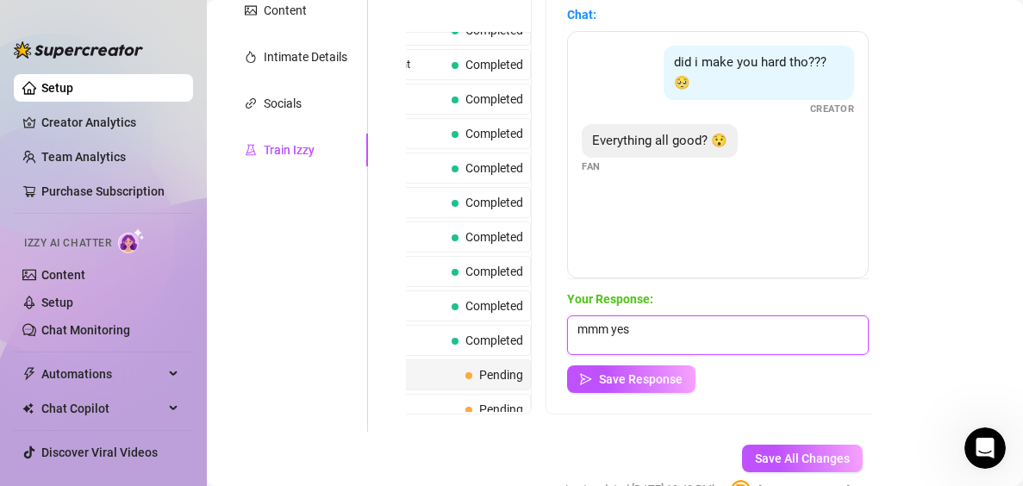
type textarea "mmm yes"
click at [664, 397] on div "Chat: did i make you hard tho??? 🥺 Creator Everything all good? 😯 Fan Your Resp…" at bounding box center [717, 198] width 343 height 429
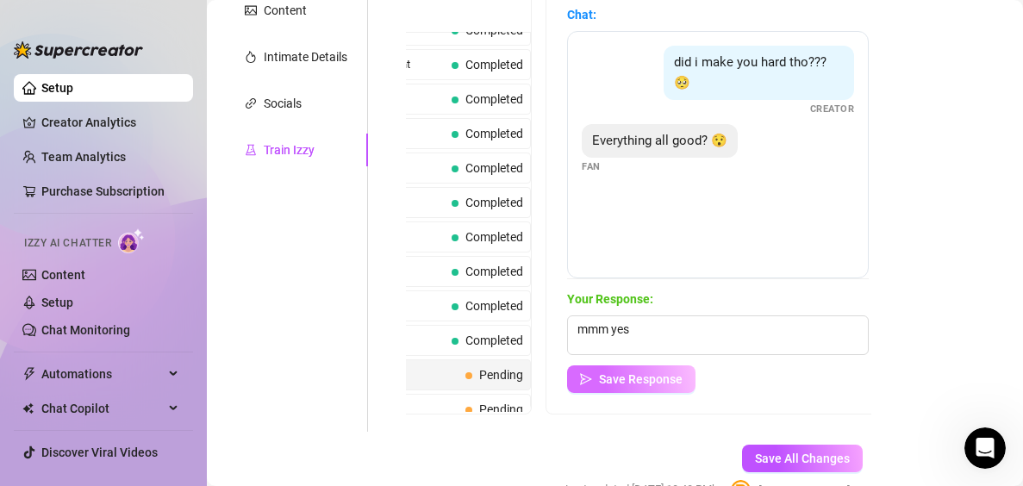
click at [662, 380] on span "Save Response" at bounding box center [641, 379] width 84 height 14
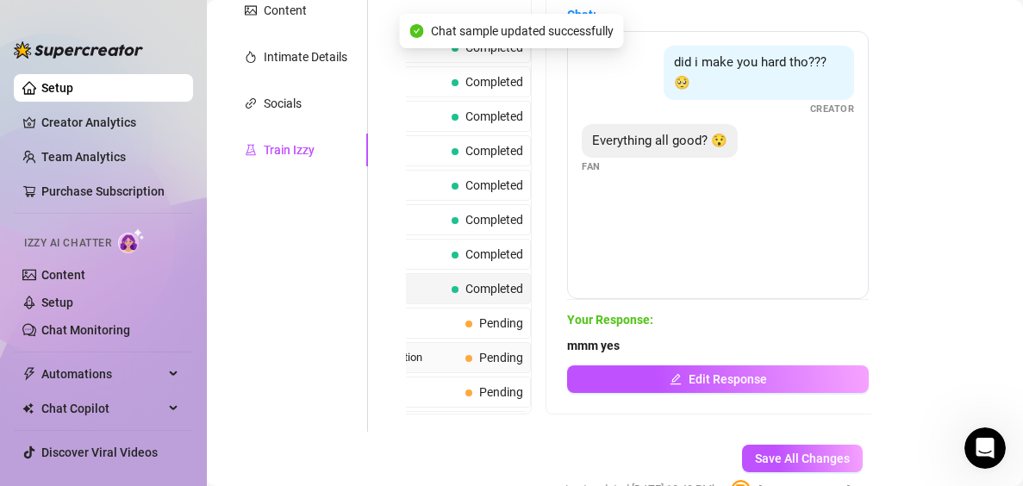
click at [479, 364] on span "Pending" at bounding box center [501, 358] width 44 height 14
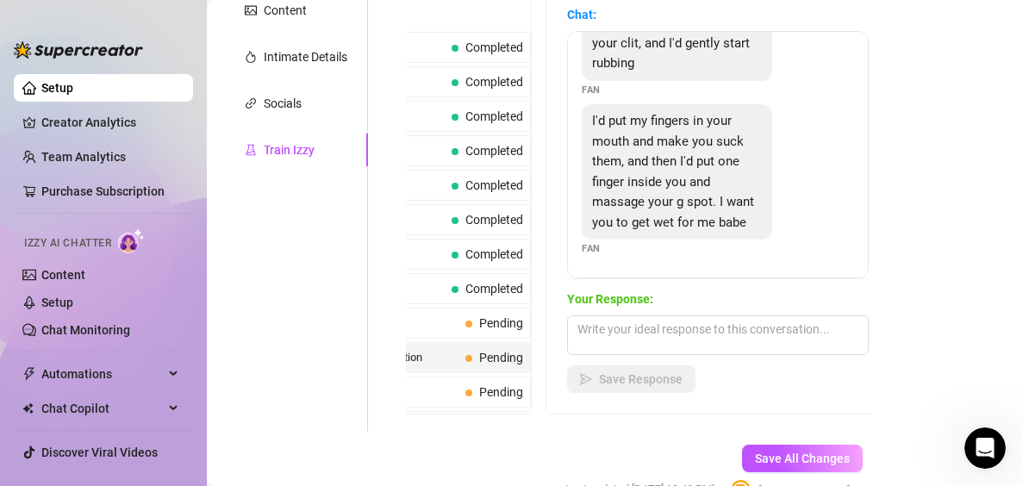
scroll to position [202, 0]
click at [722, 332] on textarea at bounding box center [718, 335] width 302 height 40
click at [721, 331] on textarea at bounding box center [718, 335] width 302 height 40
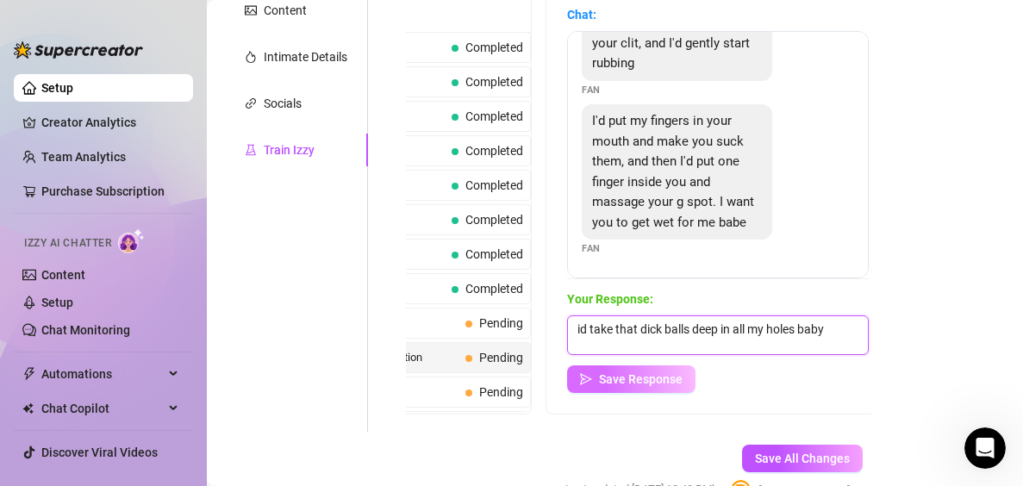
type textarea "id take that dick balls deep in all my holes baby"
click at [652, 387] on button "Save Response" at bounding box center [631, 379] width 128 height 28
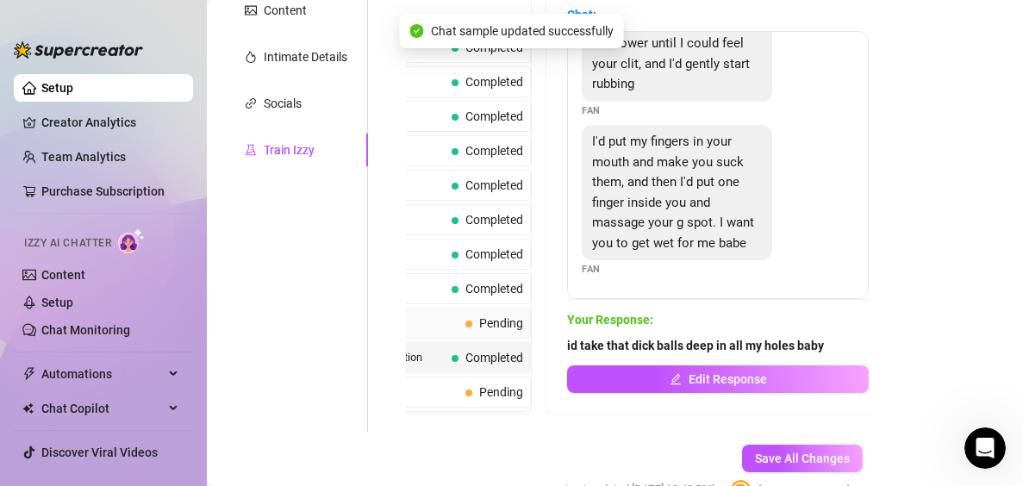
scroll to position [181, 0]
click at [486, 312] on div "Shy Fan Pending" at bounding box center [402, 323] width 257 height 31
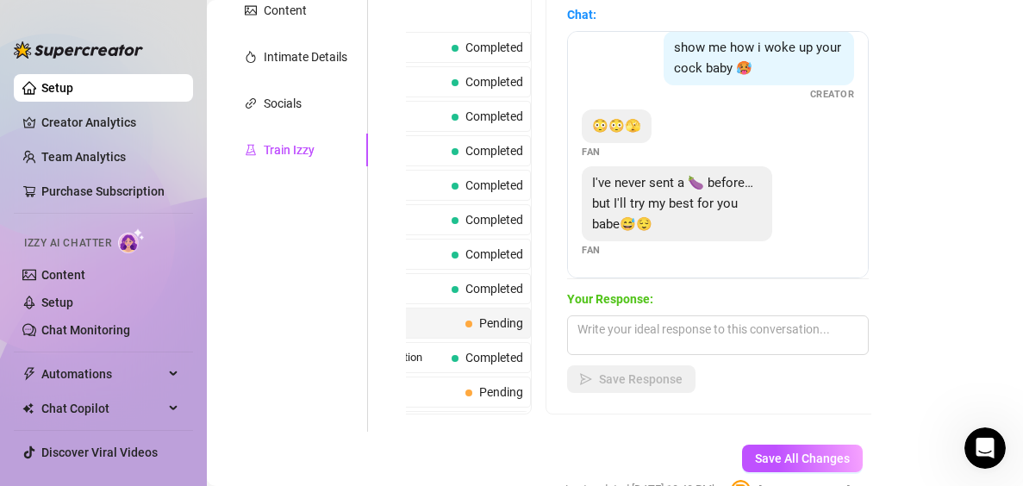
scroll to position [16, 0]
click at [749, 324] on textarea at bounding box center [718, 335] width 302 height 40
click at [748, 324] on textarea at bounding box center [718, 335] width 302 height 40
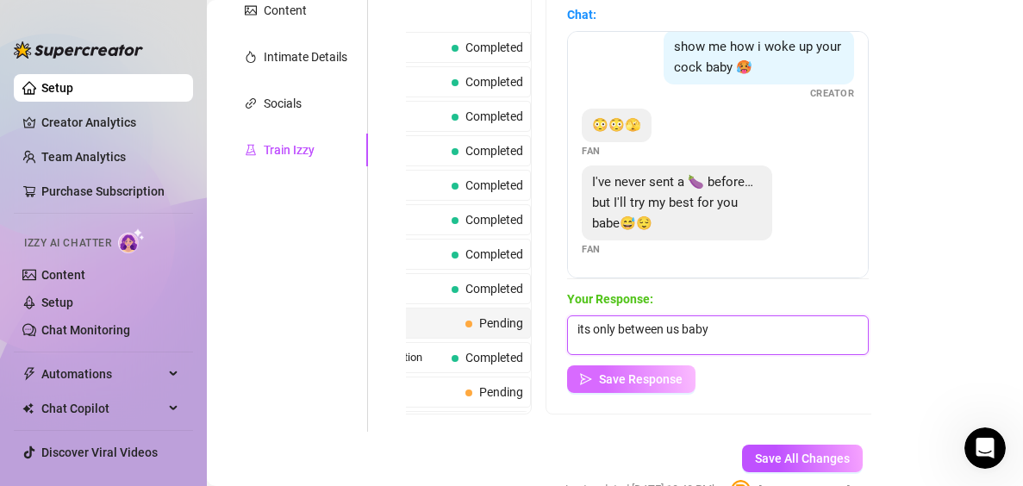
type textarea "its only between us baby"
click at [647, 380] on span "Save Response" at bounding box center [641, 379] width 84 height 14
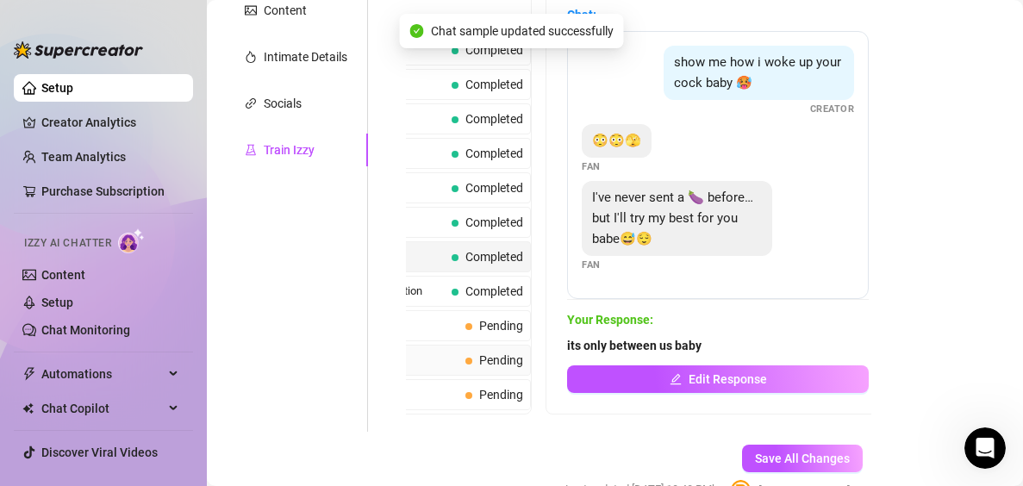
scroll to position [431, 0]
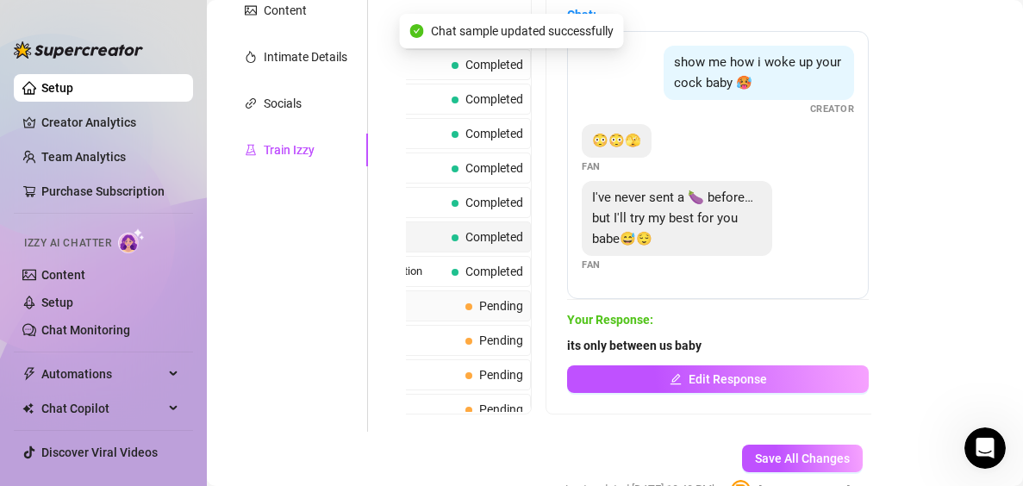
click at [482, 311] on span "Pending" at bounding box center [501, 306] width 44 height 14
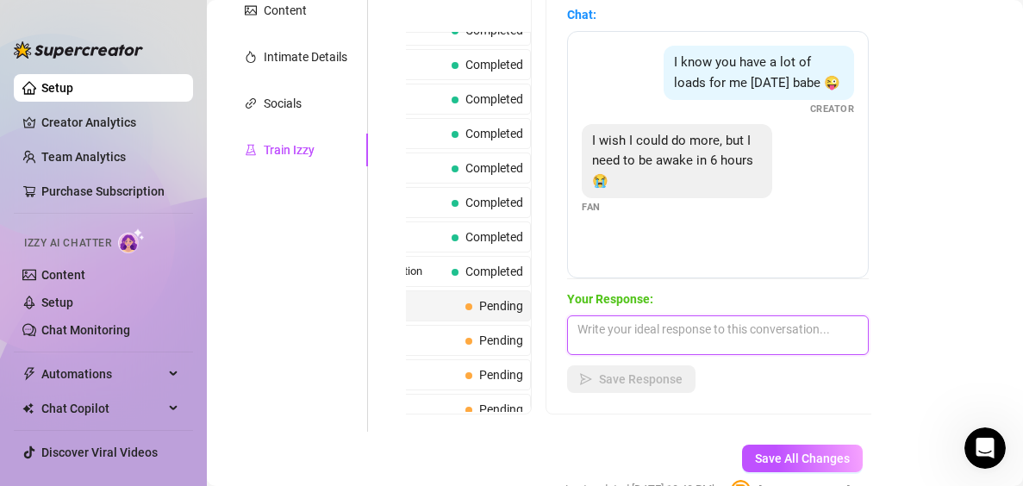
click at [741, 340] on textarea at bounding box center [718, 335] width 302 height 40
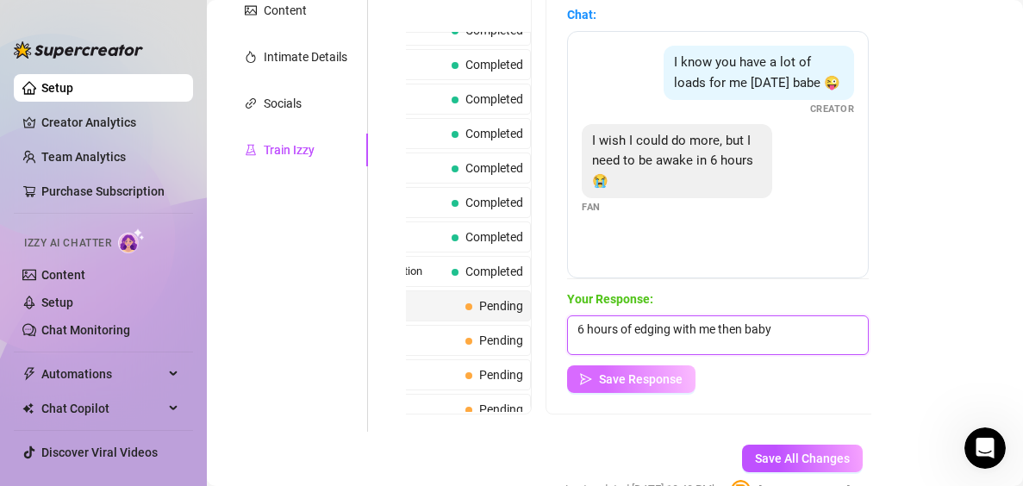
type textarea "6 hours of edging with me then baby"
click at [644, 378] on span "Save Response" at bounding box center [641, 379] width 84 height 14
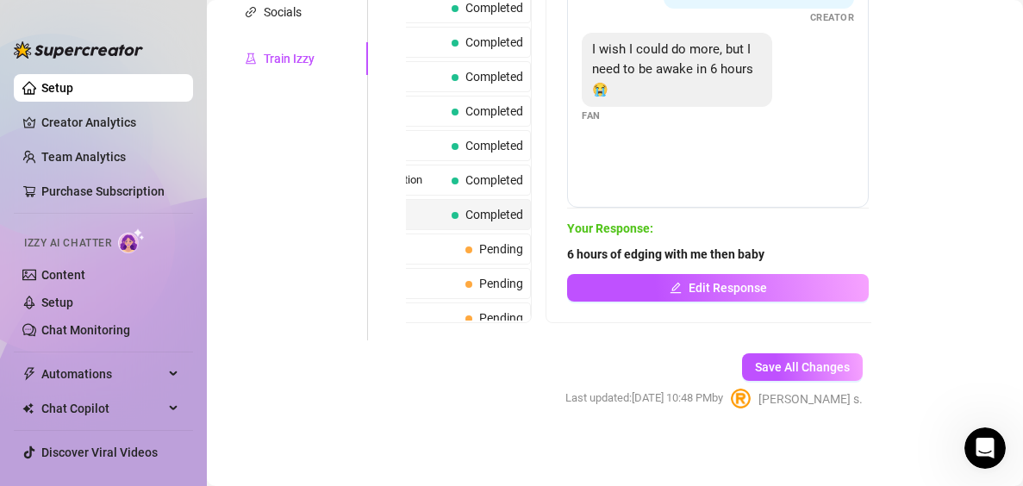
scroll to position [441, 0]
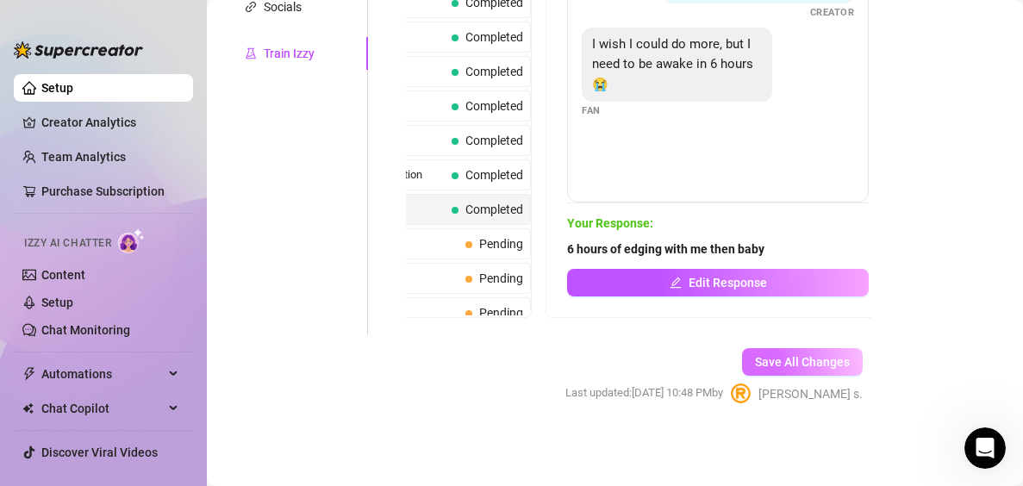
click at [801, 361] on span "Save All Changes" at bounding box center [802, 362] width 95 height 14
click at [806, 367] on span "Save All Changes" at bounding box center [802, 362] width 95 height 14
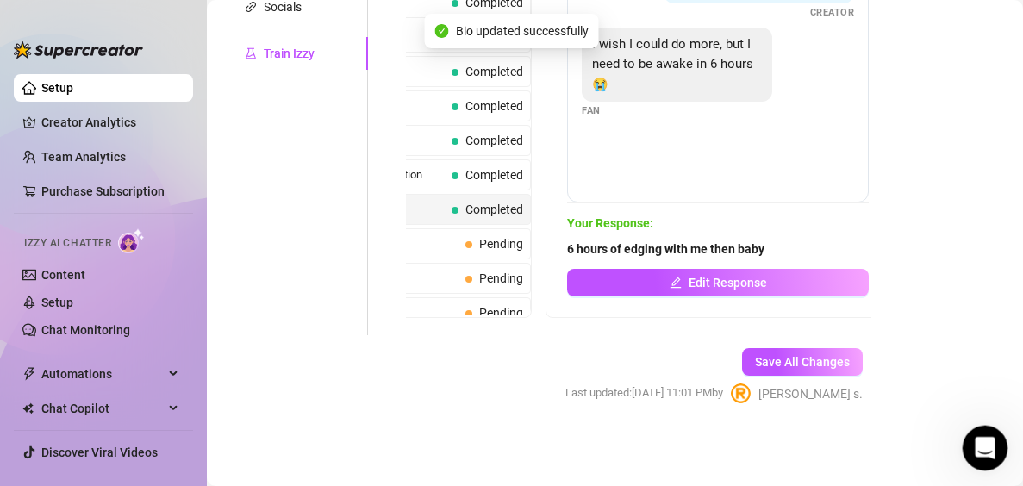
click at [983, 435] on icon "Open Intercom Messenger" at bounding box center [983, 446] width 28 height 28
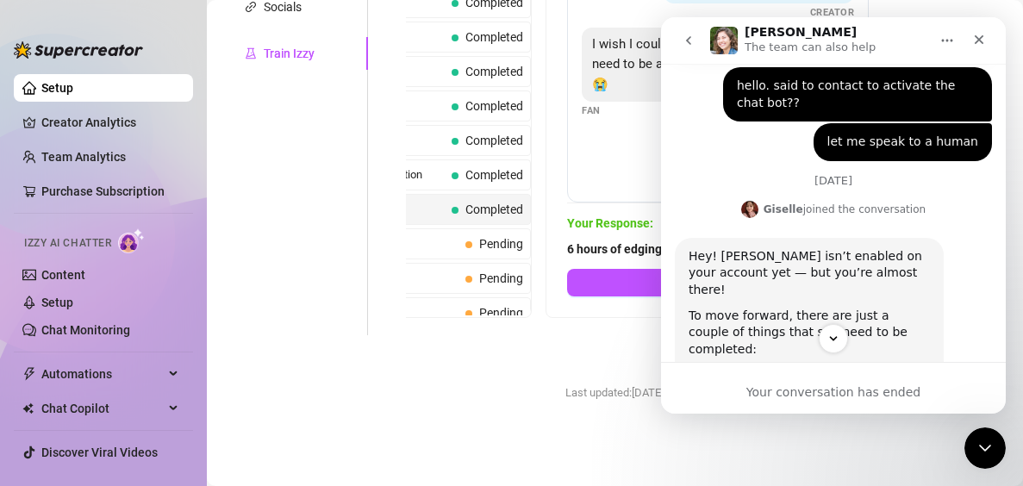
scroll to position [105, 0]
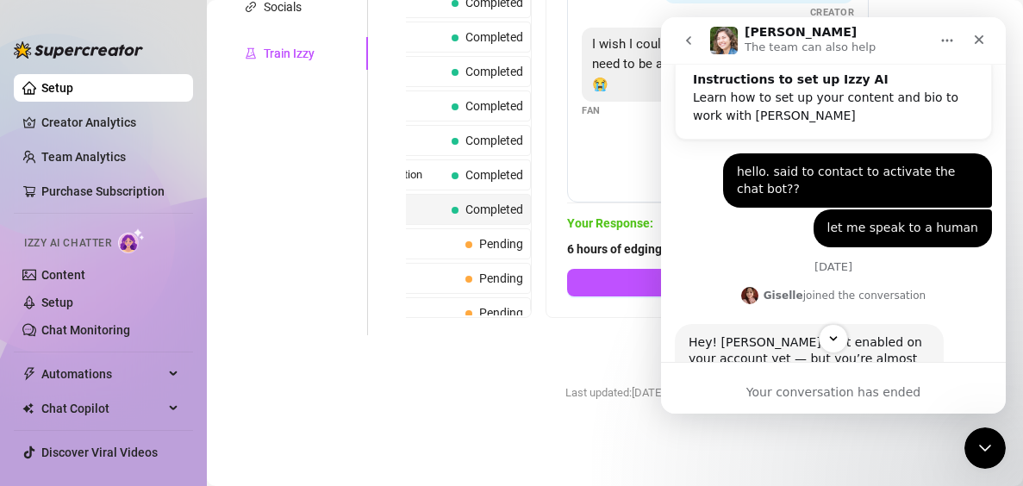
click at [690, 49] on button "go back" at bounding box center [688, 40] width 33 height 33
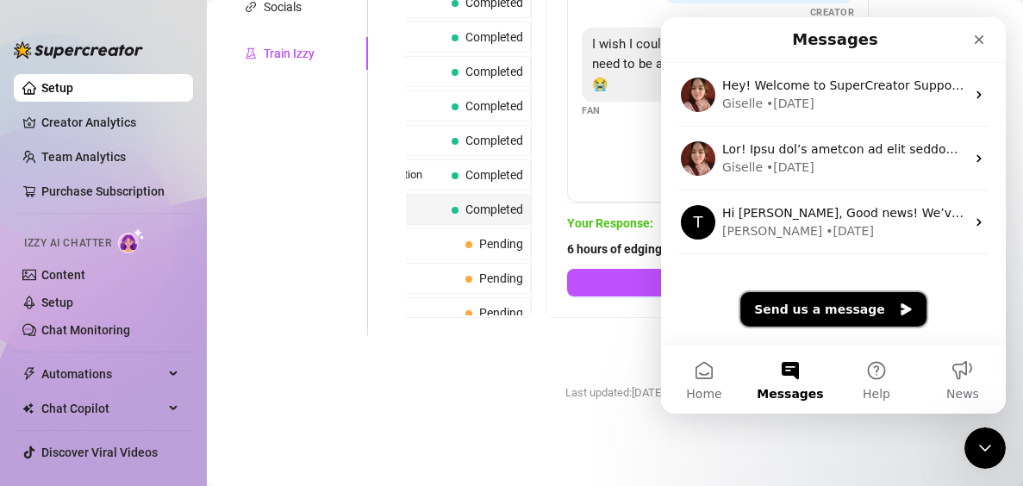
click at [824, 303] on button "Send us a message" at bounding box center [833, 309] width 186 height 34
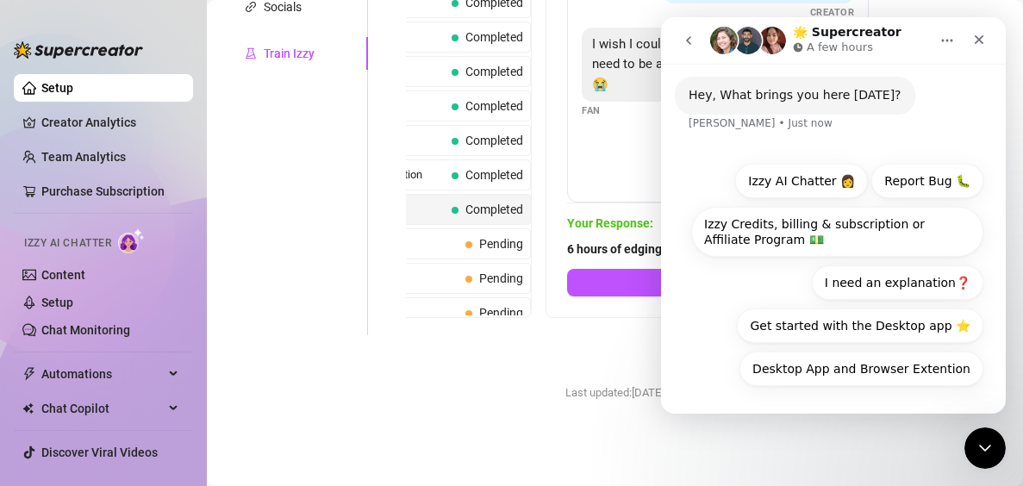
scroll to position [40, 0]
click at [772, 187] on button "Izzy AI Chatter 👩" at bounding box center [801, 181] width 133 height 34
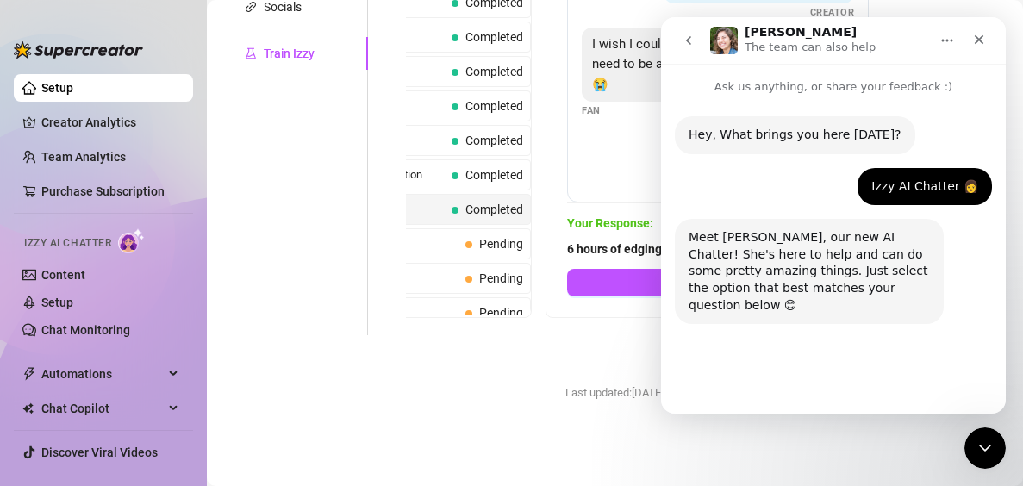
scroll to position [31, 0]
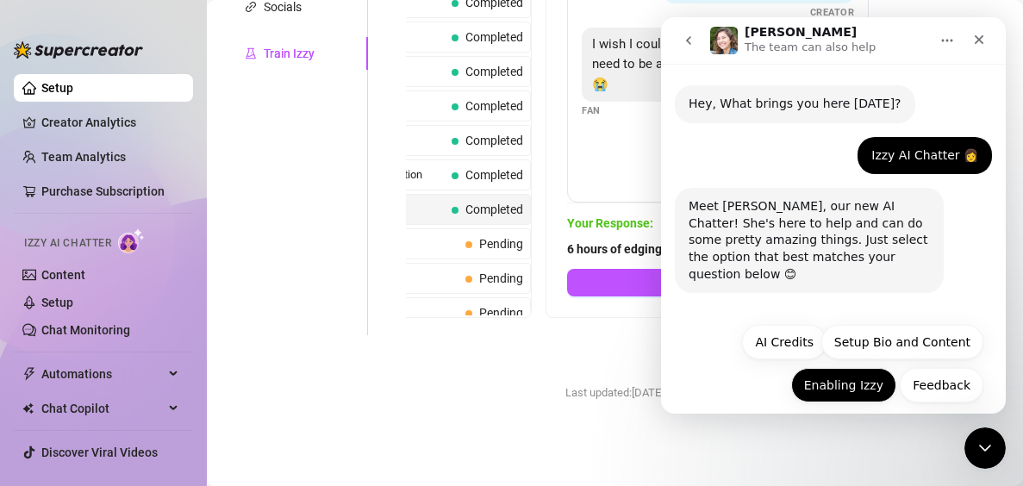
click at [854, 374] on button "Enabling Izzy" at bounding box center [843, 385] width 105 height 34
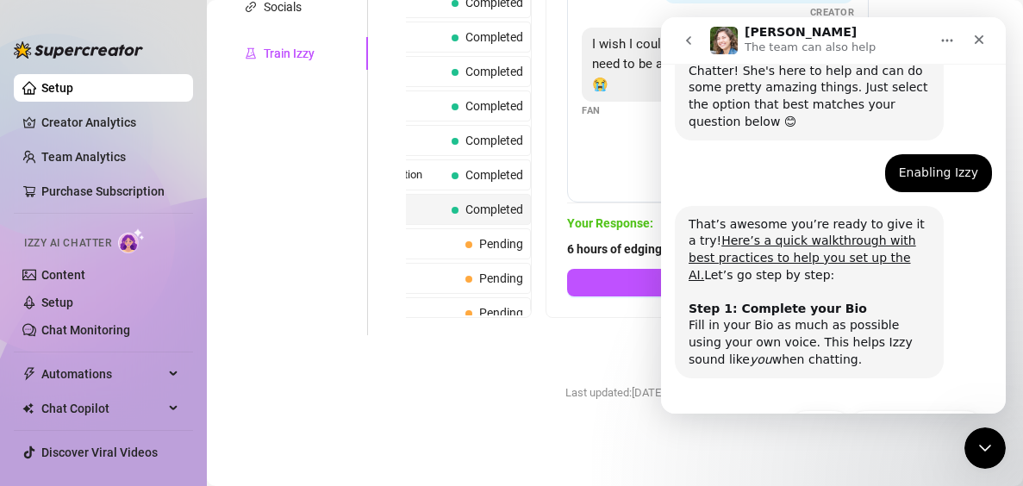
scroll to position [228, 0]
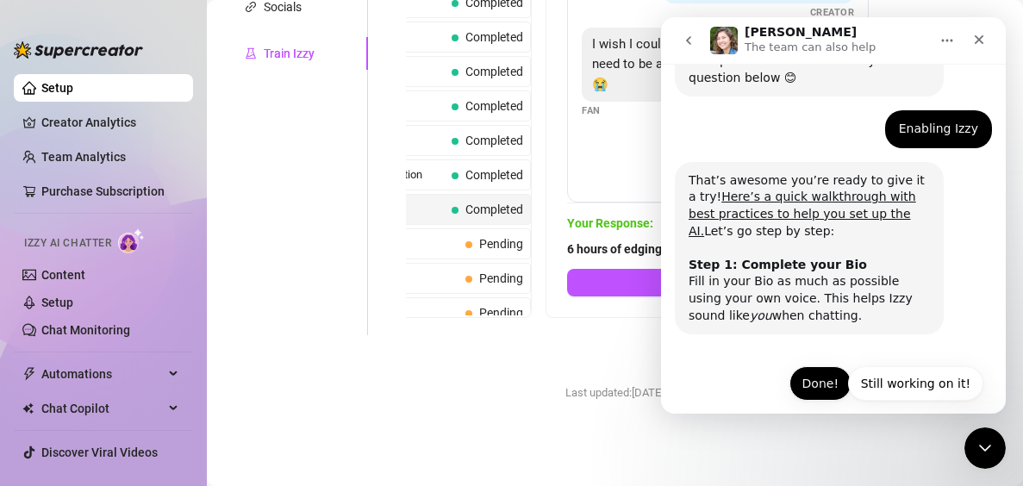
click at [814, 366] on button "Done!" at bounding box center [820, 383] width 62 height 34
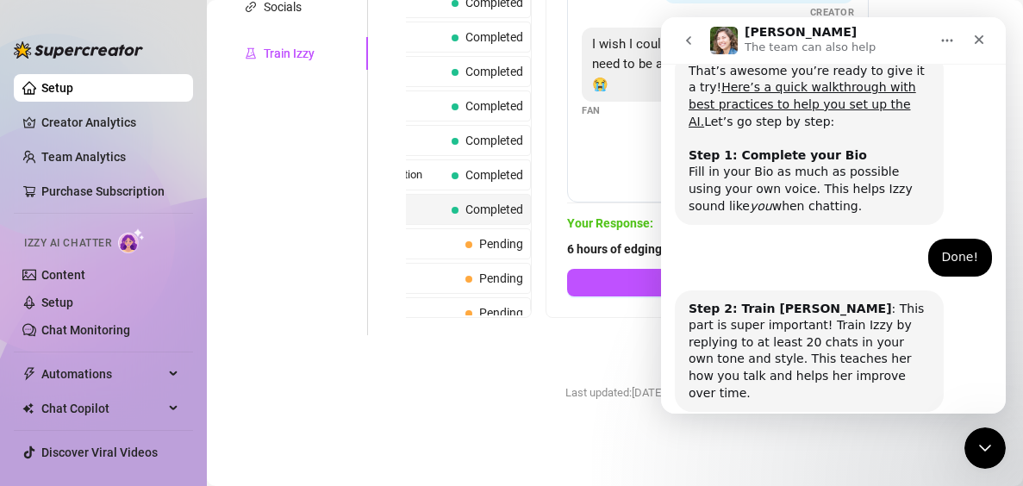
scroll to position [398, 0]
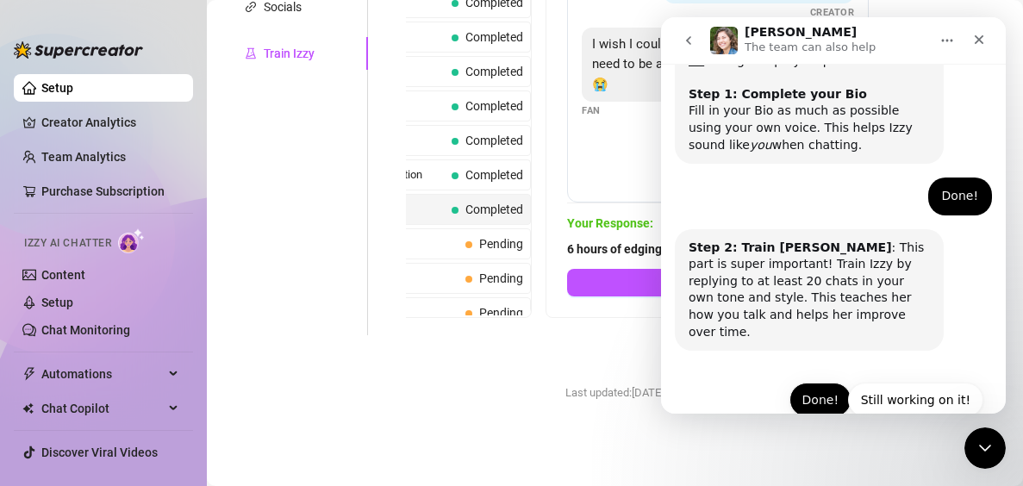
click at [816, 383] on button "Done!" at bounding box center [820, 400] width 62 height 34
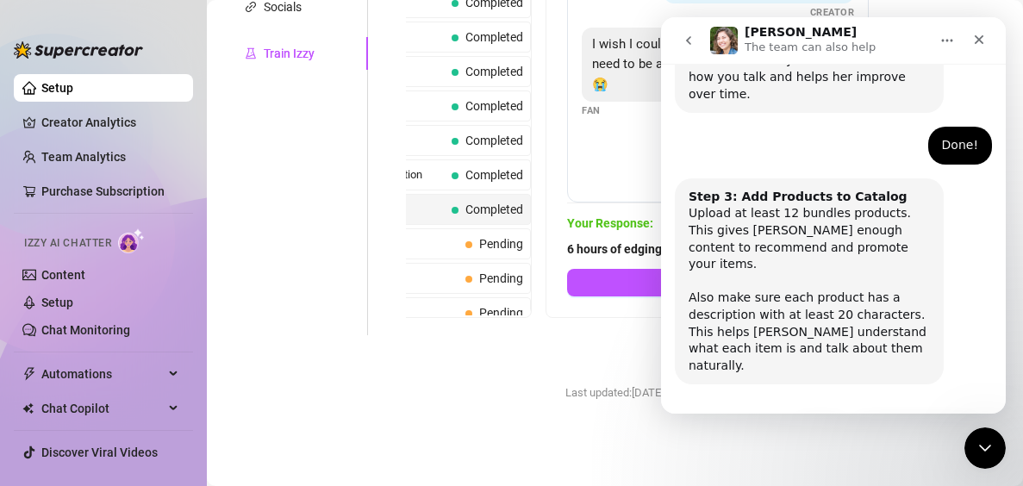
scroll to position [636, 0]
click at [812, 416] on button "Done!" at bounding box center [820, 433] width 62 height 34
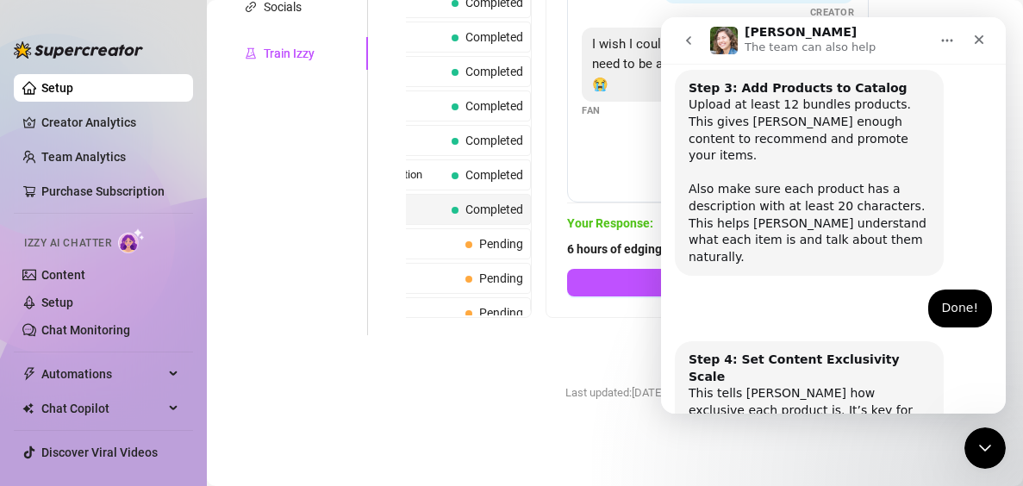
scroll to position [806, 0]
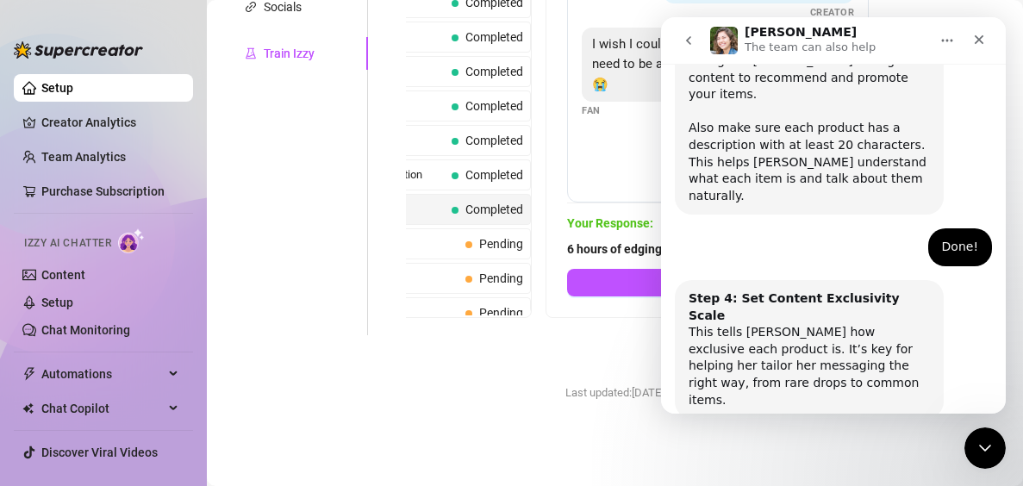
click at [813, 451] on button "Done!" at bounding box center [820, 468] width 62 height 34
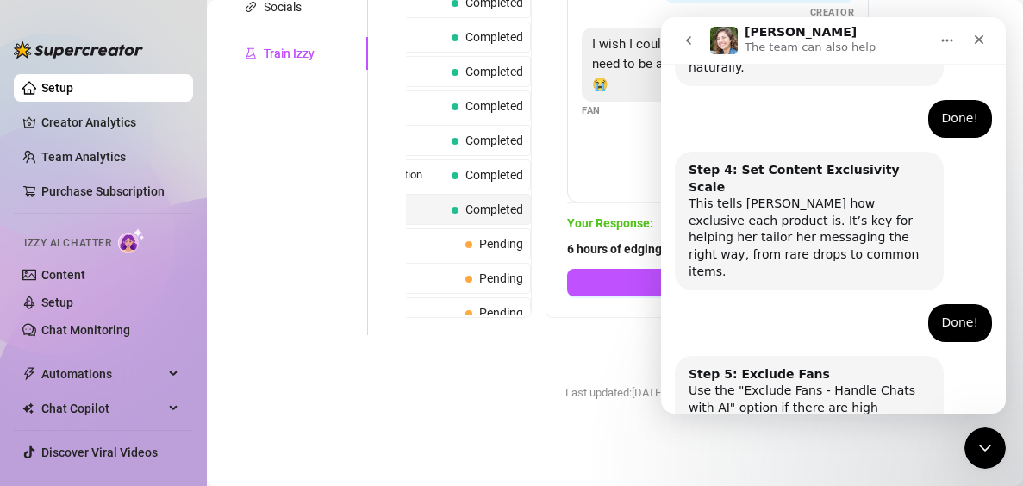
scroll to position [959, 0]
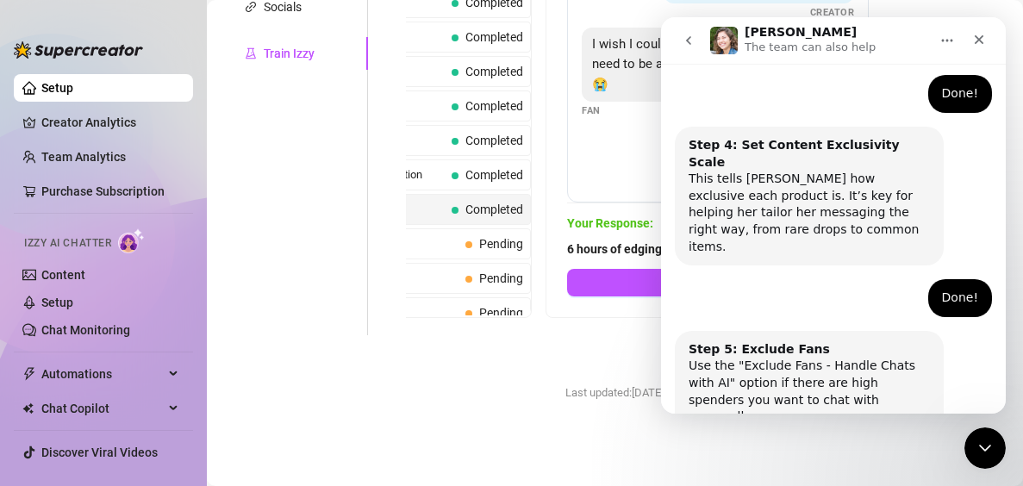
click at [813, 468] on button "Done!" at bounding box center [820, 485] width 62 height 34
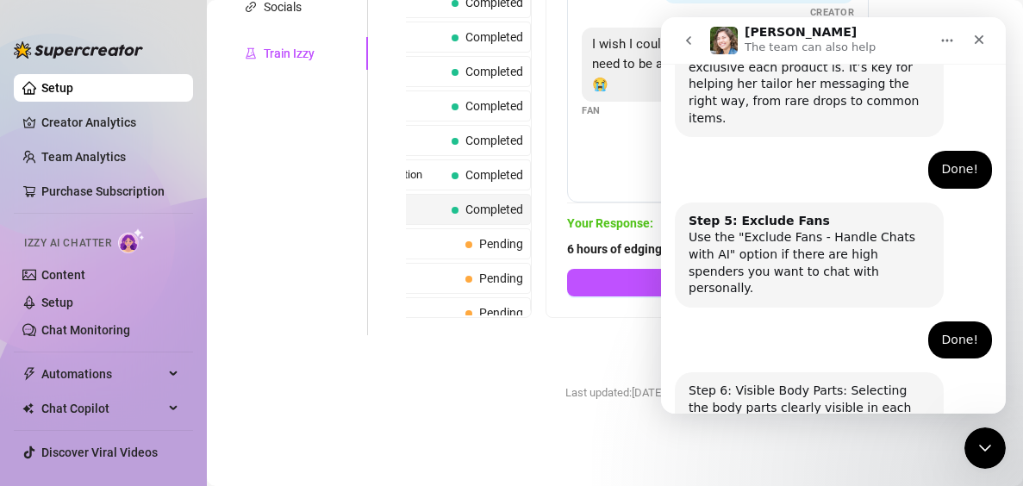
scroll to position [1113, 0]
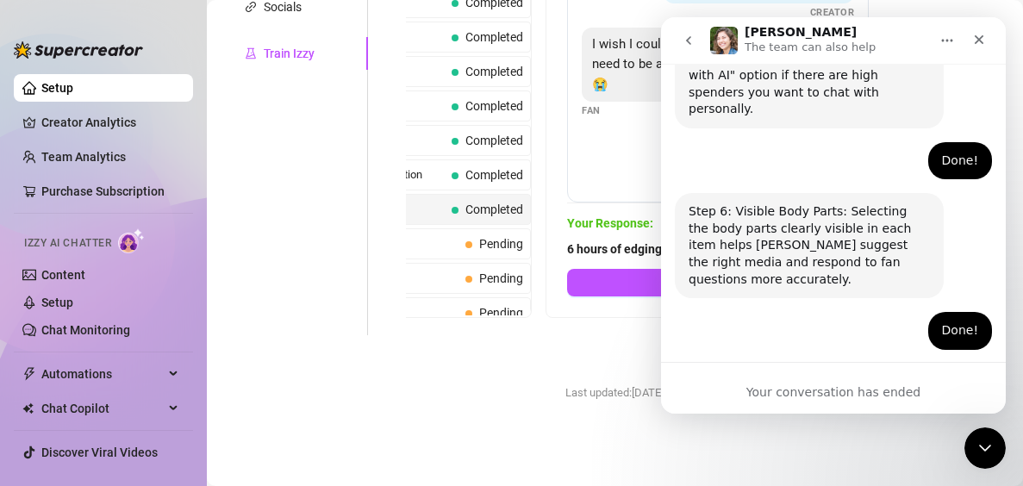
scroll to position [1274, 0]
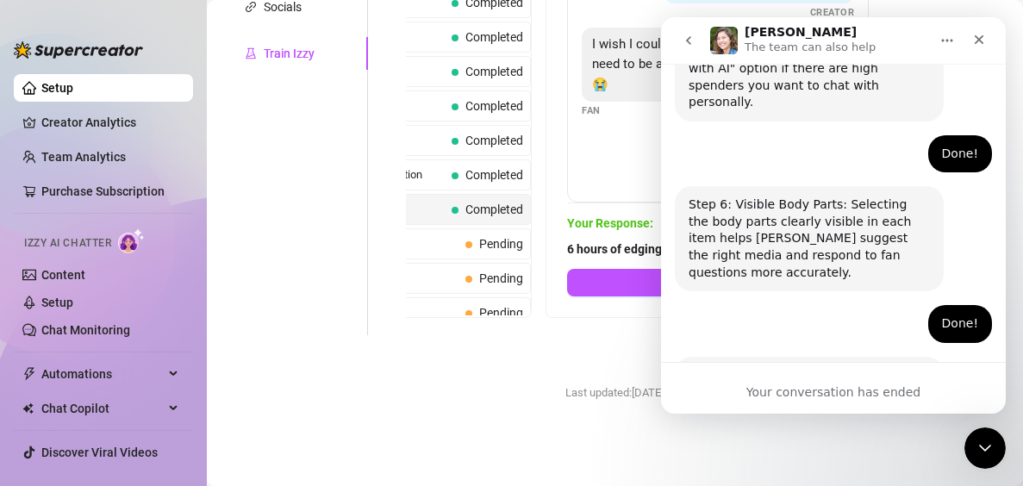
click at [615, 349] on div "Save All Changes Last updated: [DATE] 11:01 PM by [PERSON_NAME] s." at bounding box center [713, 376] width 349 height 82
click at [253, 112] on div "Personal Info Chatting Lifestyle Physique Content Intimate Details Socials Trai…" at bounding box center [296, 23] width 144 height 624
click at [982, 427] on main "Creator Bio [PERSON_NAME] (cherrybluets) Bio Import Bio from other creator Pers…" at bounding box center [615, 22] width 816 height 927
click at [981, 433] on div "Close Intercom Messenger" at bounding box center [982, 445] width 41 height 41
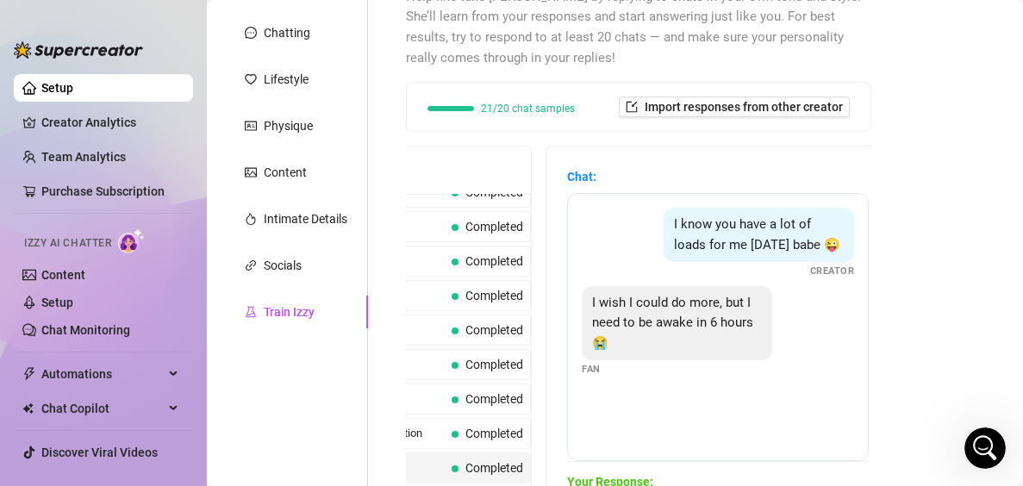
scroll to position [97, 0]
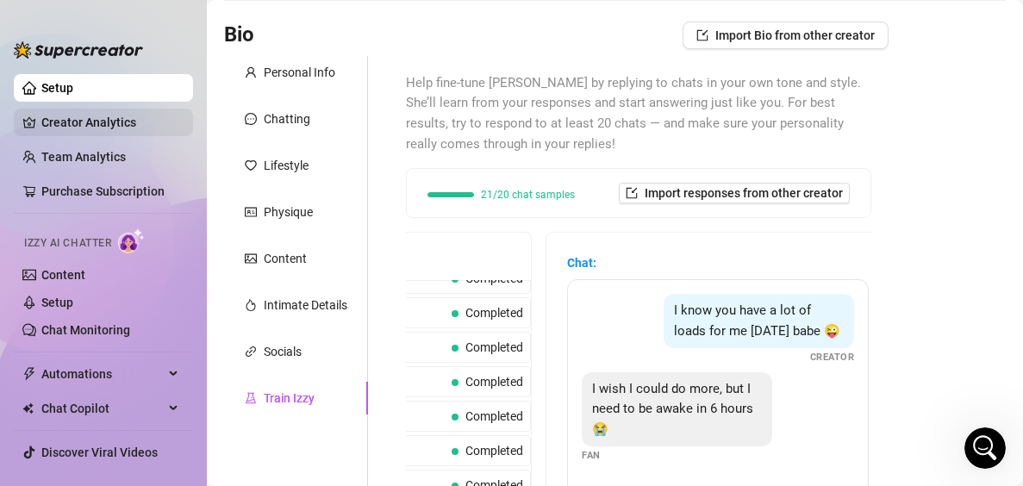
click at [98, 122] on link "Creator Analytics" at bounding box center [110, 123] width 138 height 28
